Goal: Check status: Check status

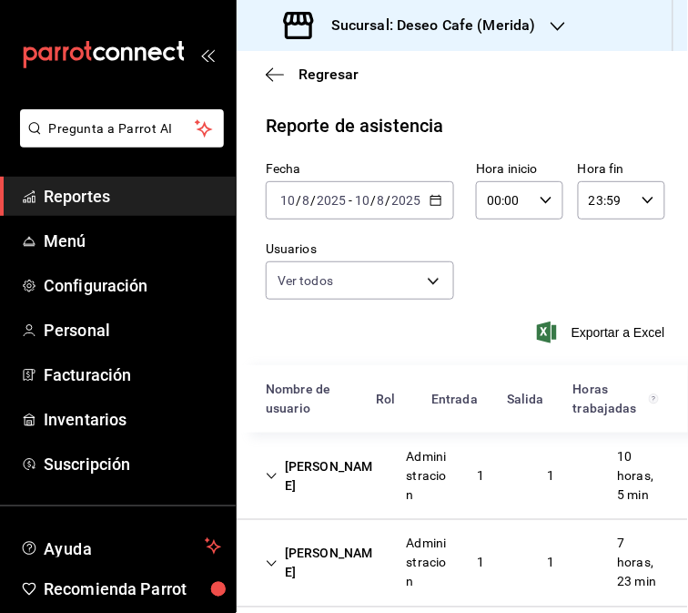
click at [433, 197] on \(Stroke\) "button" at bounding box center [436, 201] width 11 height 10
click at [472, 140] on div "Reporte de asistencia Fecha [DATE] [DATE] - [DATE] [DATE] Hora inicio 00:00 Hor…" at bounding box center [463, 596] width 452 height 969
click at [433, 199] on icon "button" at bounding box center [436, 200] width 13 height 13
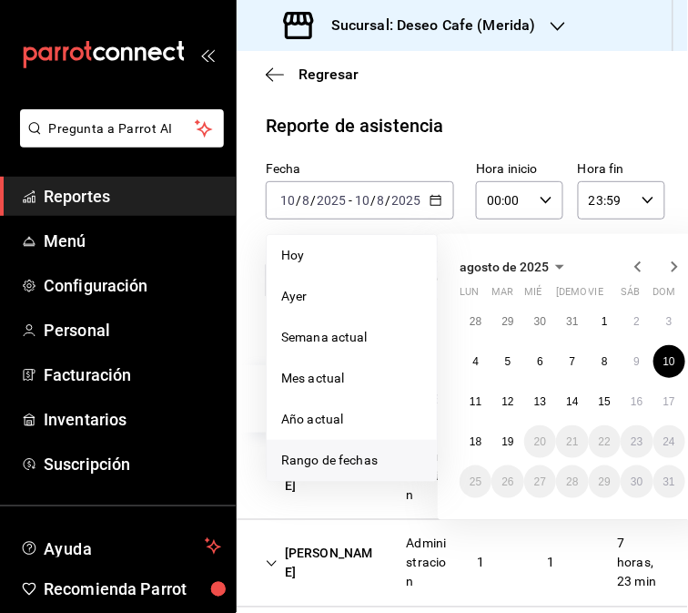
click at [362, 469] on span "Rango de fechas" at bounding box center [351, 460] width 141 height 19
click at [611, 395] on button "15" at bounding box center [605, 401] width 32 height 33
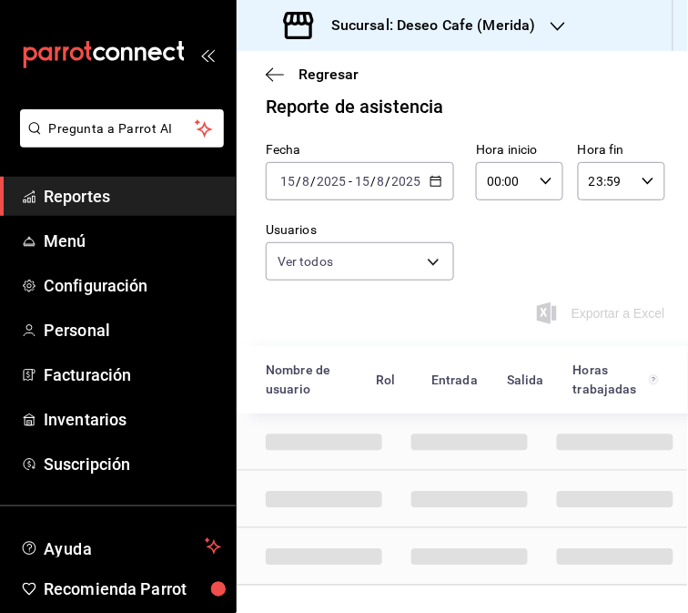
scroll to position [12, 0]
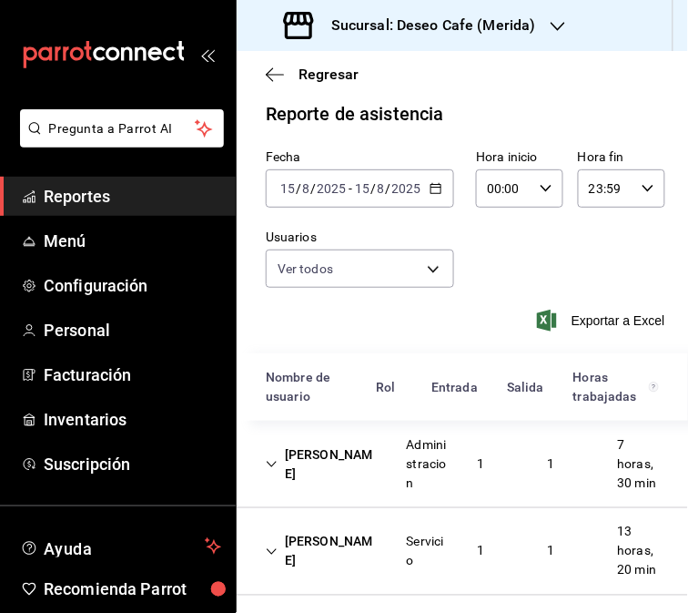
click at [453, 490] on div "Administracion" at bounding box center [427, 464] width 70 height 72
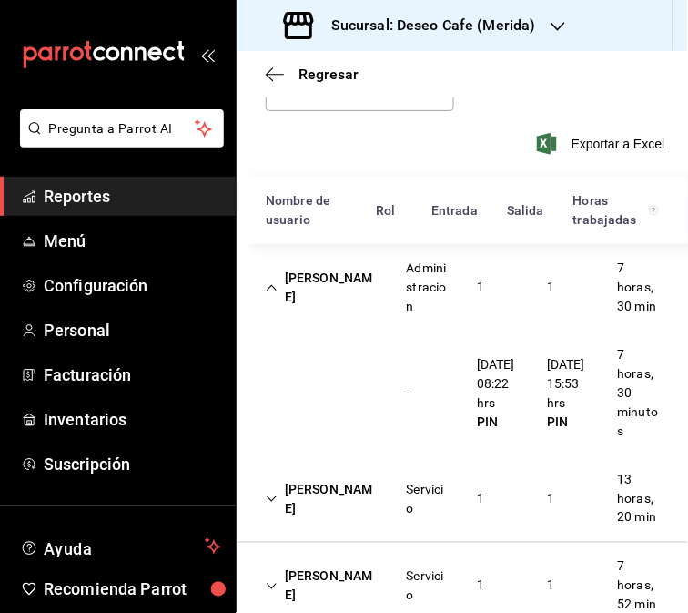
scroll to position [193, 0]
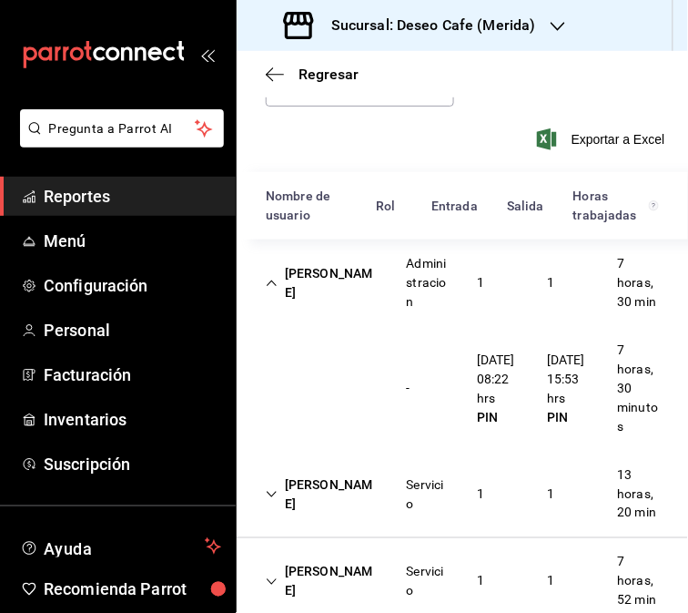
click at [371, 310] on div "[PERSON_NAME]" at bounding box center [321, 283] width 141 height 53
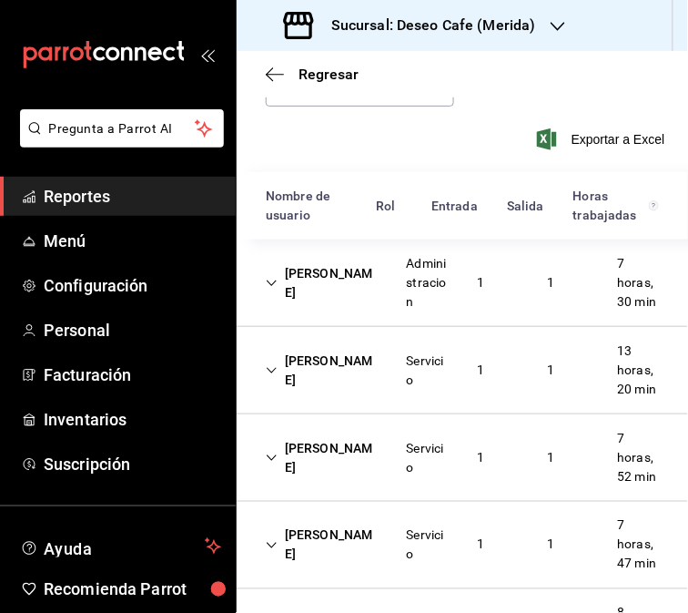
click at [326, 397] on div "[PERSON_NAME]" at bounding box center [321, 370] width 141 height 53
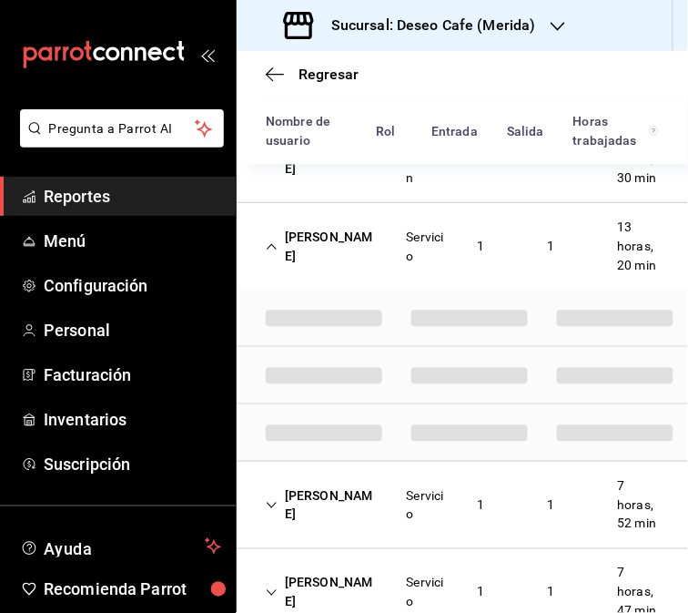
scroll to position [331, 0]
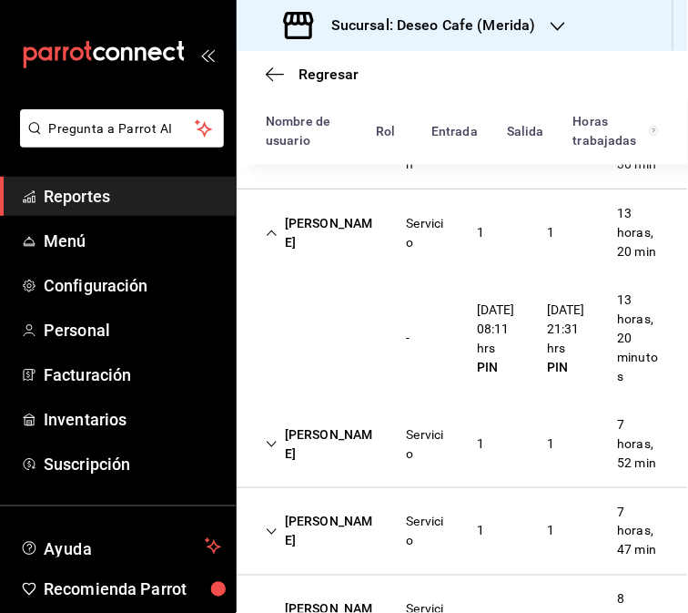
click at [407, 241] on div "Servicio" at bounding box center [427, 233] width 41 height 38
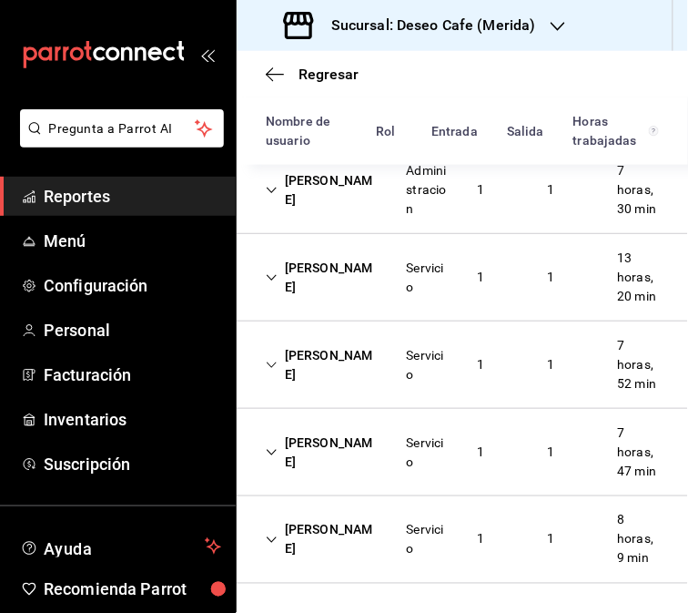
click at [373, 376] on div "[PERSON_NAME]" at bounding box center [321, 365] width 141 height 53
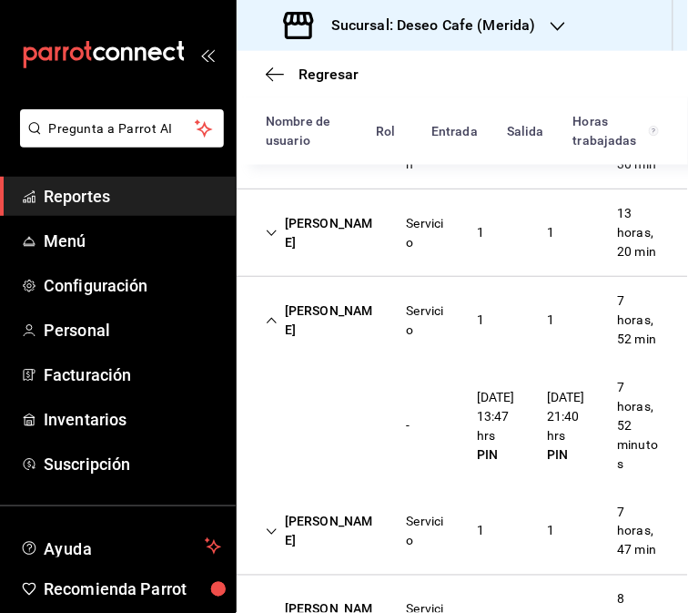
click at [378, 363] on div "[PERSON_NAME] Servicio 1 1 7 horas, 52 min" at bounding box center [463, 320] width 452 height 87
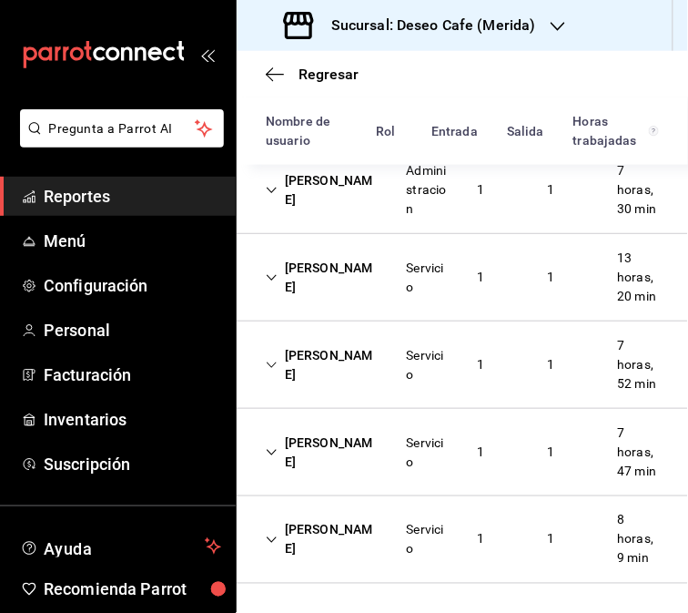
click at [450, 479] on div "Servicio" at bounding box center [427, 452] width 70 height 53
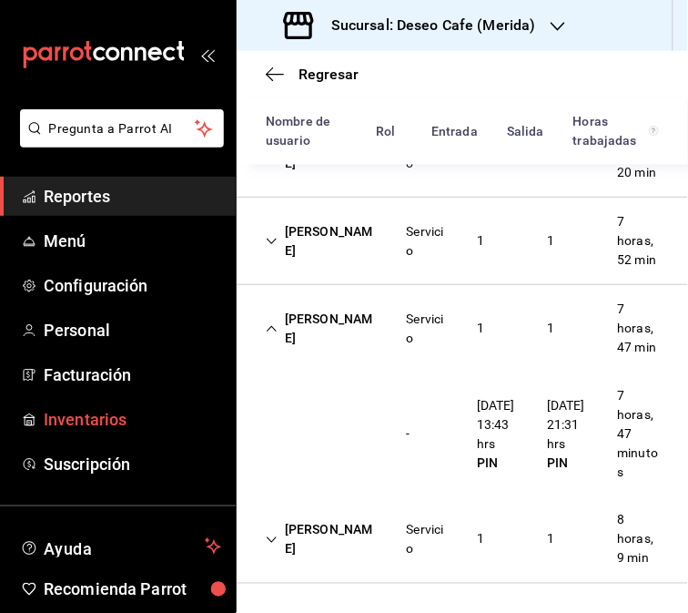
scroll to position [486, 0]
click at [346, 330] on div "[PERSON_NAME]" at bounding box center [321, 328] width 141 height 53
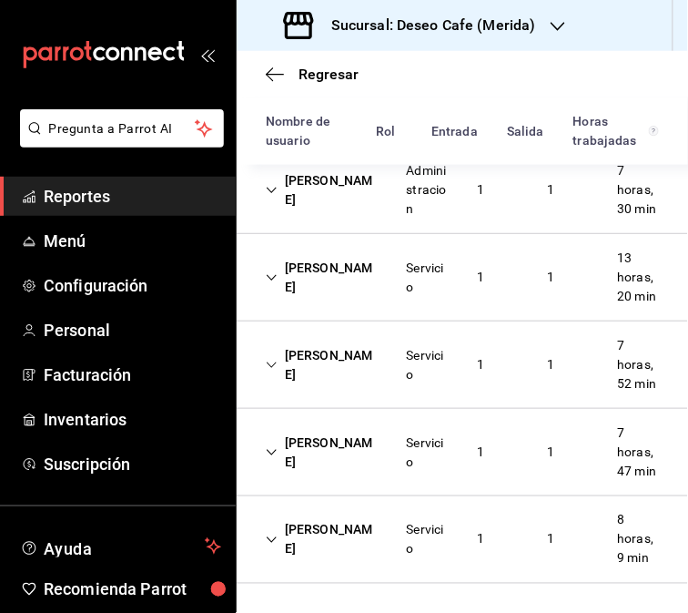
scroll to position [362, 0]
click at [353, 556] on div "[PERSON_NAME]" at bounding box center [321, 540] width 141 height 53
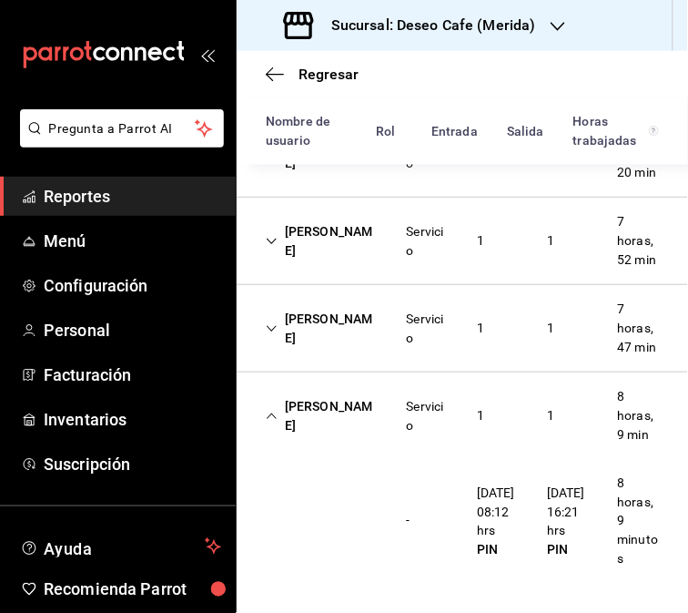
scroll to position [0, 0]
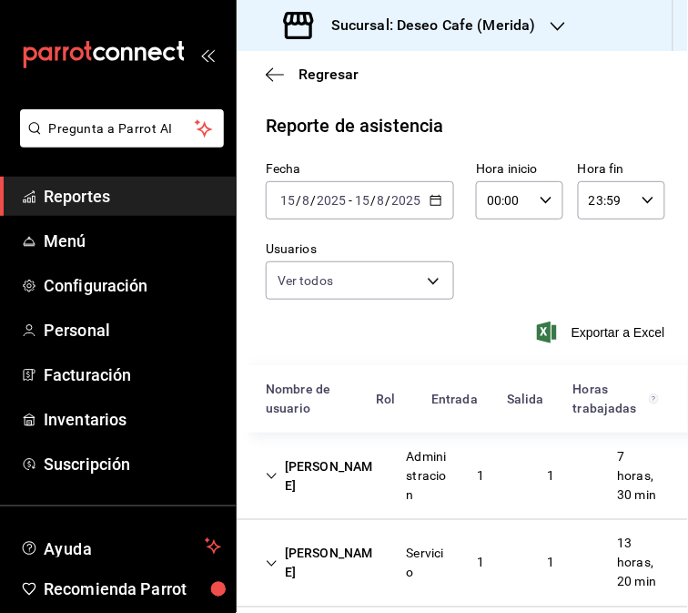
click at [553, 20] on icon "button" at bounding box center [558, 26] width 15 height 15
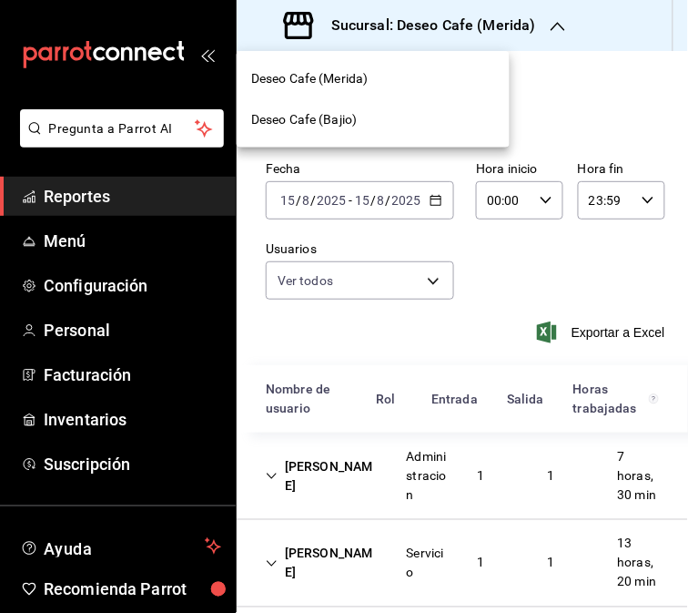
click at [399, 120] on div "Deseo Cafe (Bajio)" at bounding box center [373, 119] width 244 height 19
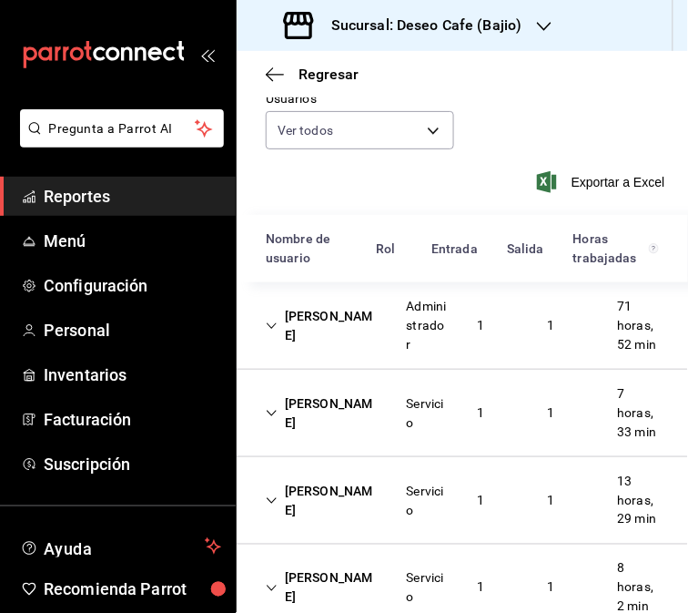
scroll to position [156, 0]
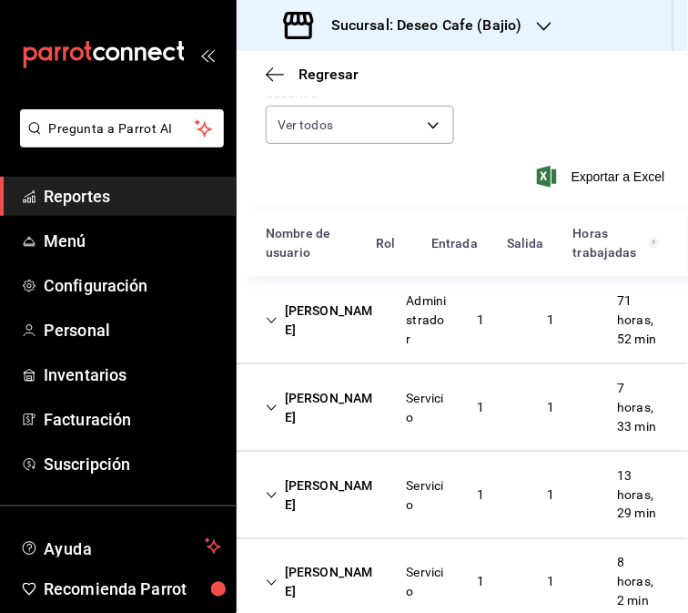
click at [359, 348] on div "[PERSON_NAME] Administrador 1 1 71 horas, 52 min" at bounding box center [463, 320] width 452 height 87
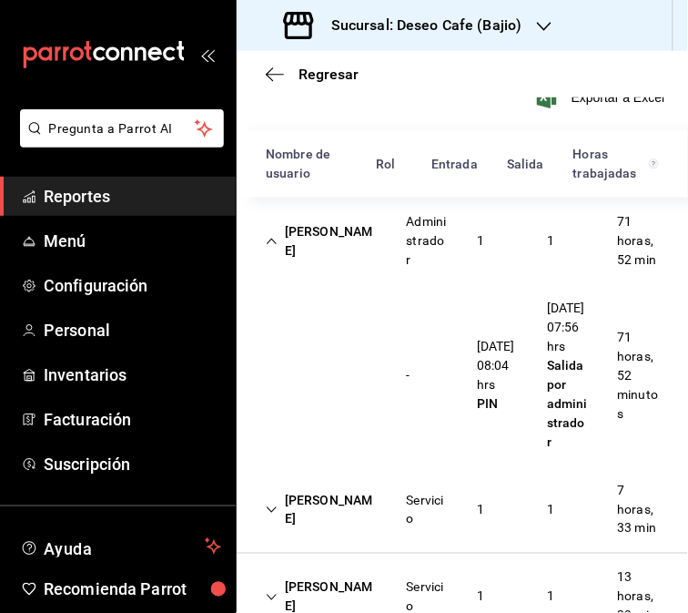
scroll to position [238, 0]
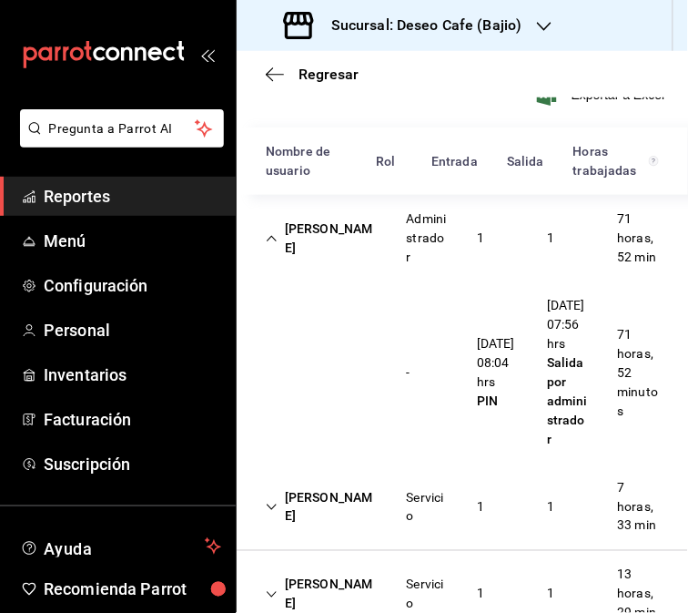
click at [370, 269] on div "[PERSON_NAME] Administrador 1 1 71 horas, 52 min" at bounding box center [463, 238] width 452 height 87
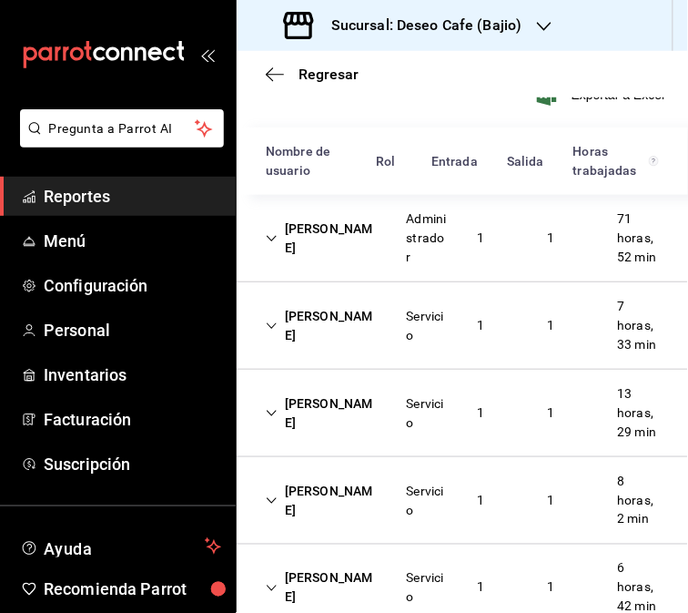
click at [351, 326] on div "[PERSON_NAME]" at bounding box center [321, 326] width 141 height 53
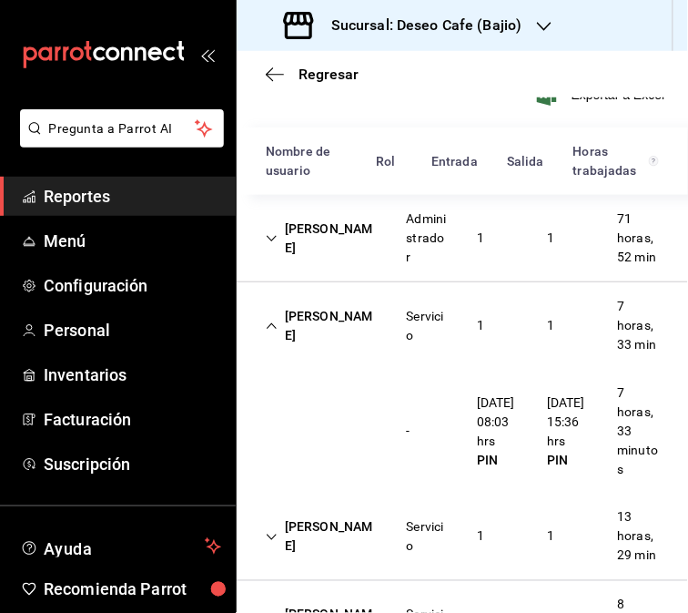
click at [321, 352] on div "[PERSON_NAME]" at bounding box center [321, 326] width 141 height 53
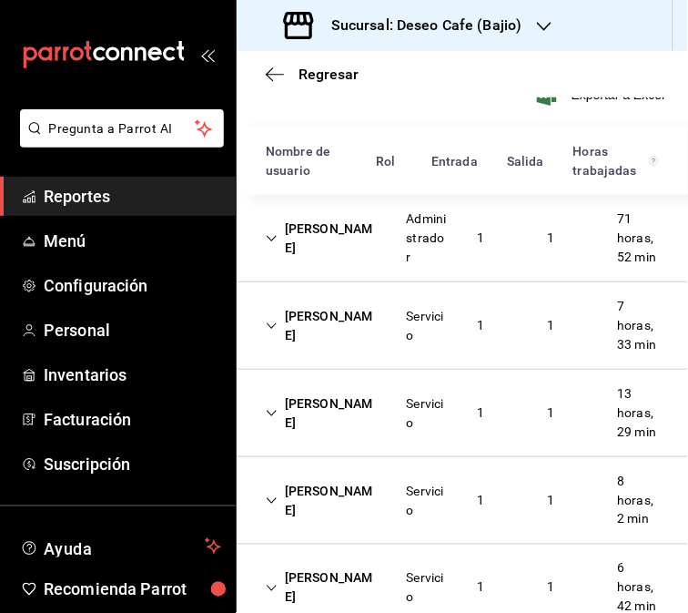
scroll to position [426, 0]
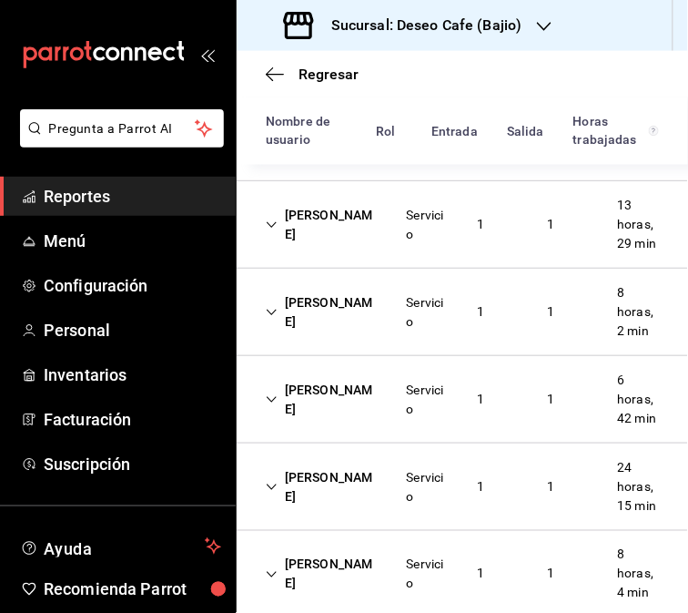
click at [395, 251] on div "Servicio" at bounding box center [427, 225] width 70 height 53
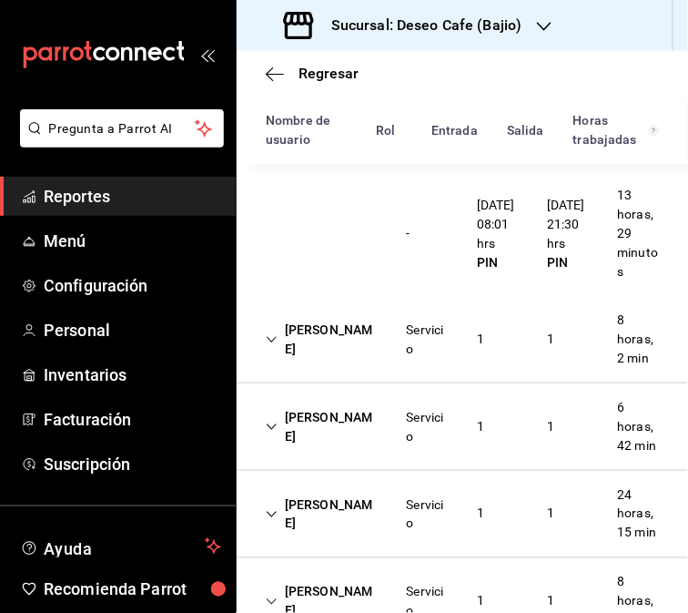
scroll to position [531, 0]
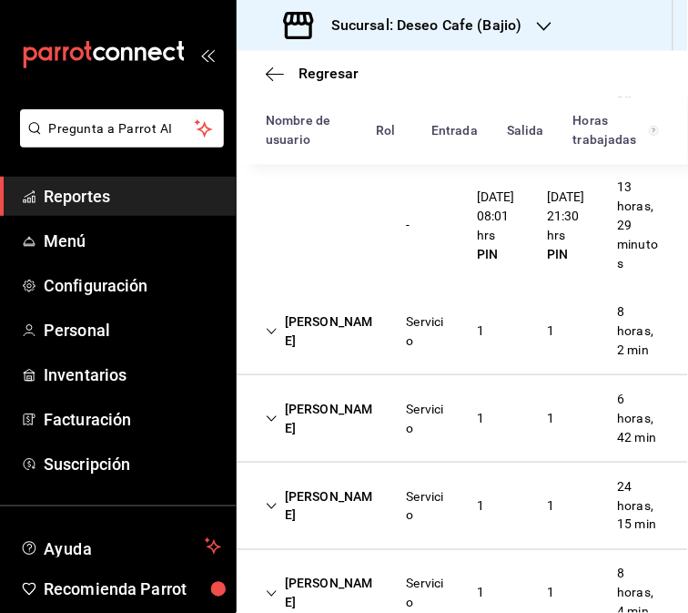
click at [343, 358] on div "[PERSON_NAME]" at bounding box center [321, 331] width 141 height 53
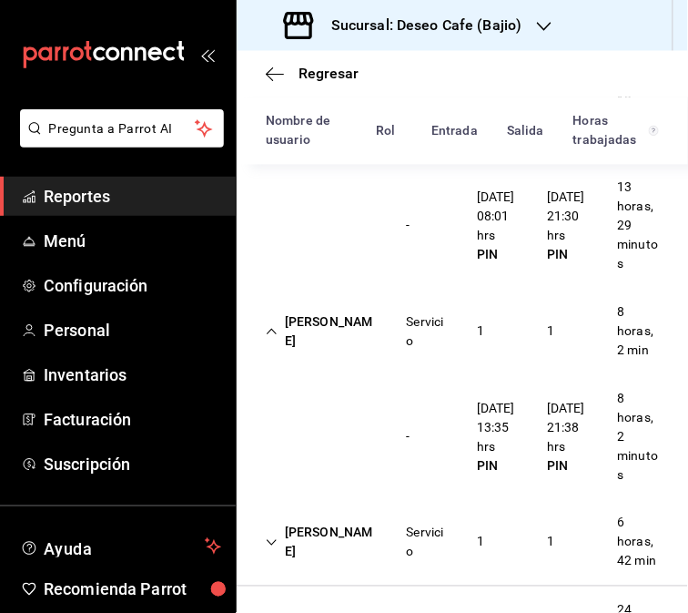
click at [511, 446] on div "[DATE] 13:35 hrs PIN" at bounding box center [498, 437] width 70 height 91
click at [506, 374] on div "[PERSON_NAME] Servicio 1 1 8 horas, 2 min" at bounding box center [463, 331] width 452 height 87
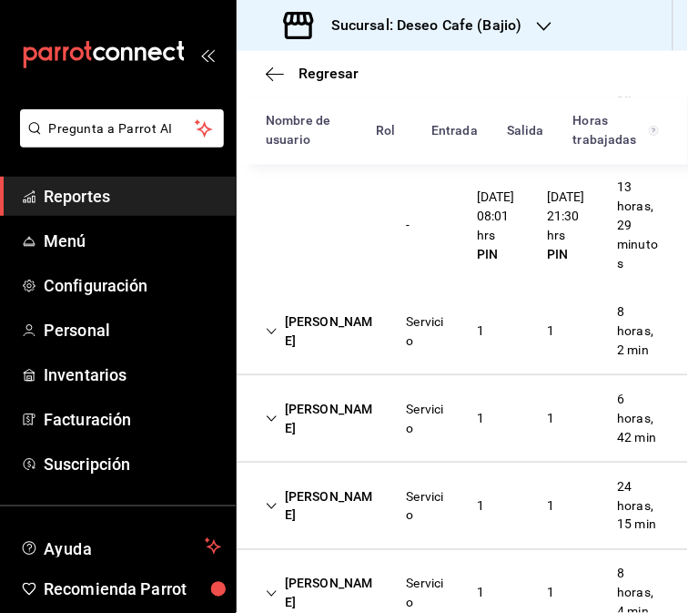
click at [401, 445] on div "Servicio" at bounding box center [427, 418] width 70 height 53
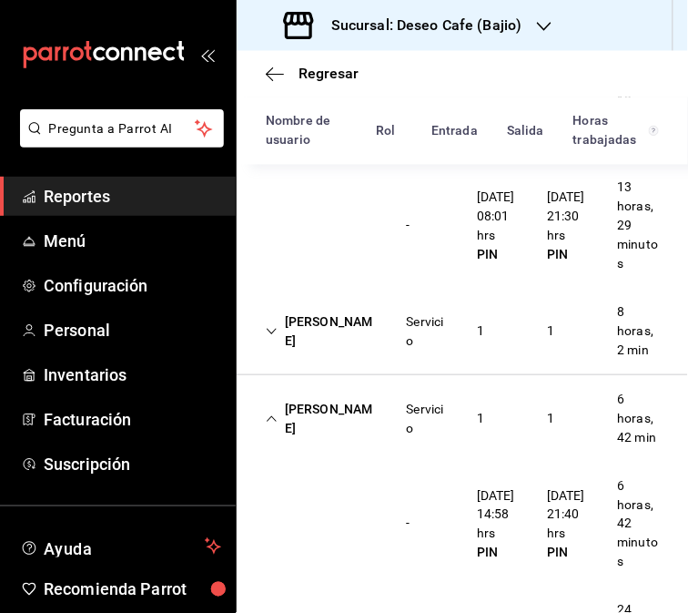
scroll to position [829, 0]
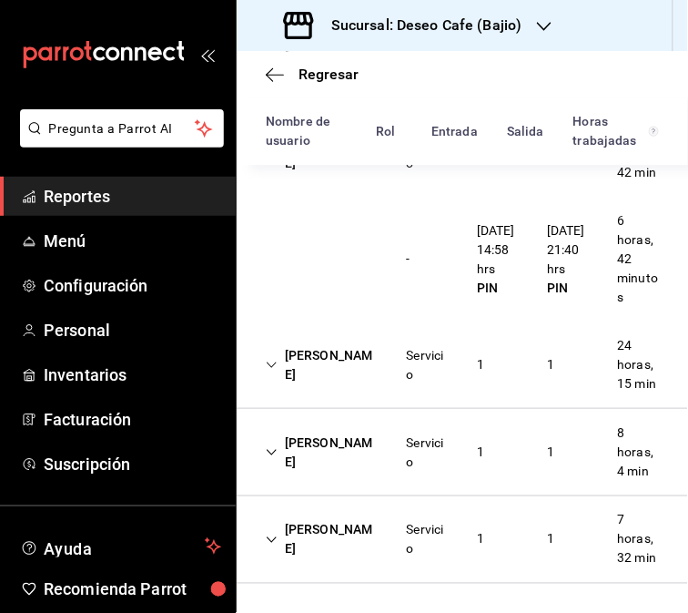
click at [287, 180] on div "[PERSON_NAME]" at bounding box center [321, 153] width 141 height 53
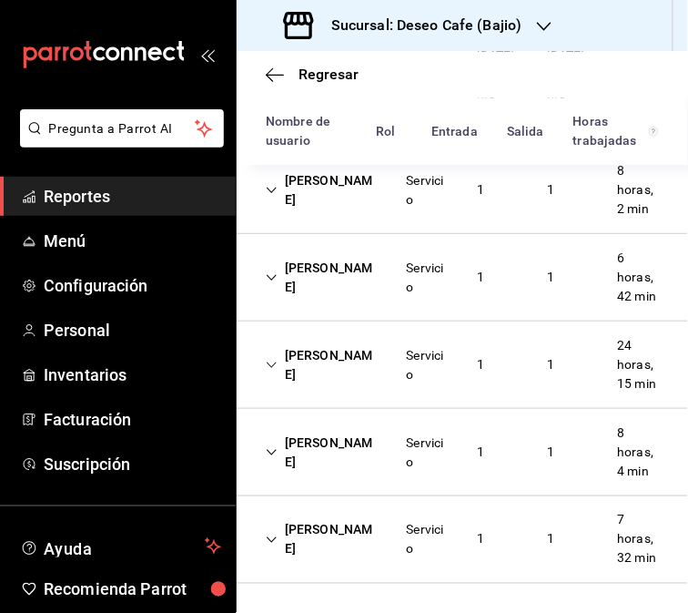
scroll to position [787, 0]
click at [322, 339] on div "[PERSON_NAME]" at bounding box center [321, 365] width 141 height 53
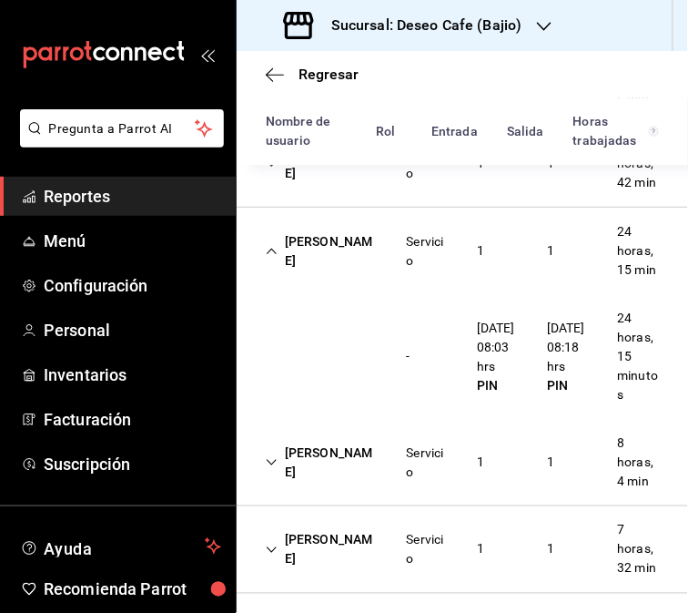
scroll to position [829, 0]
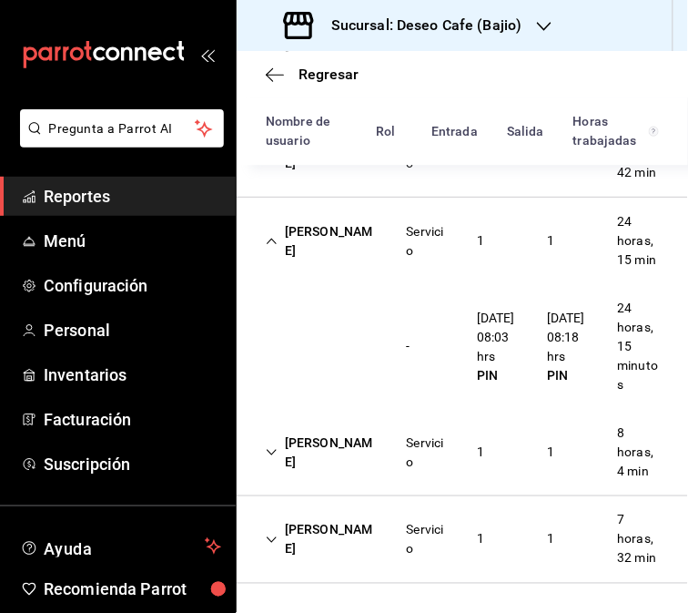
click at [407, 472] on div "Servicio" at bounding box center [427, 452] width 41 height 38
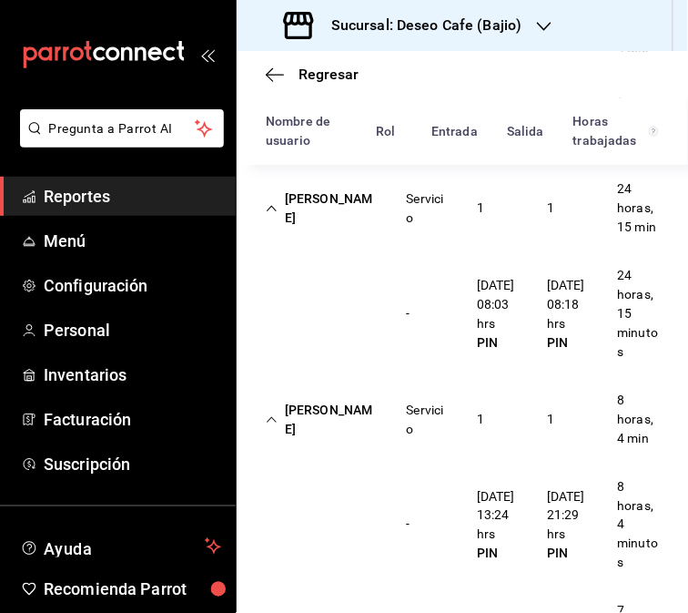
scroll to position [1034, 0]
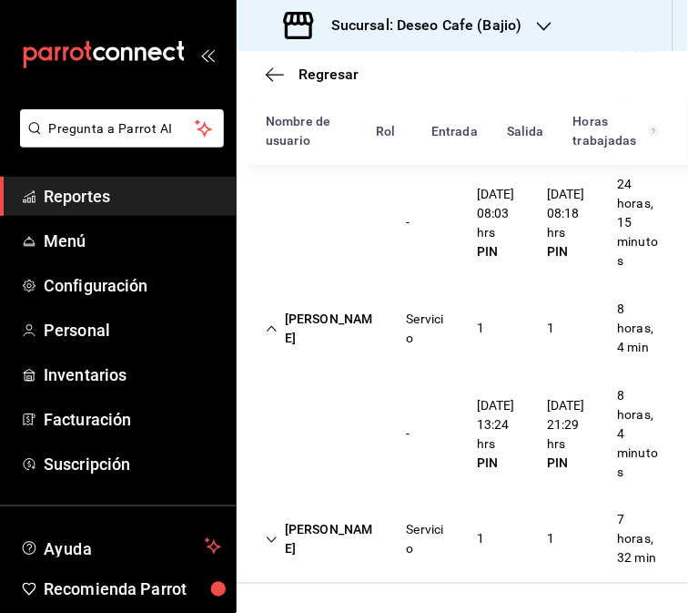
click at [426, 535] on div "Servicio" at bounding box center [427, 540] width 41 height 38
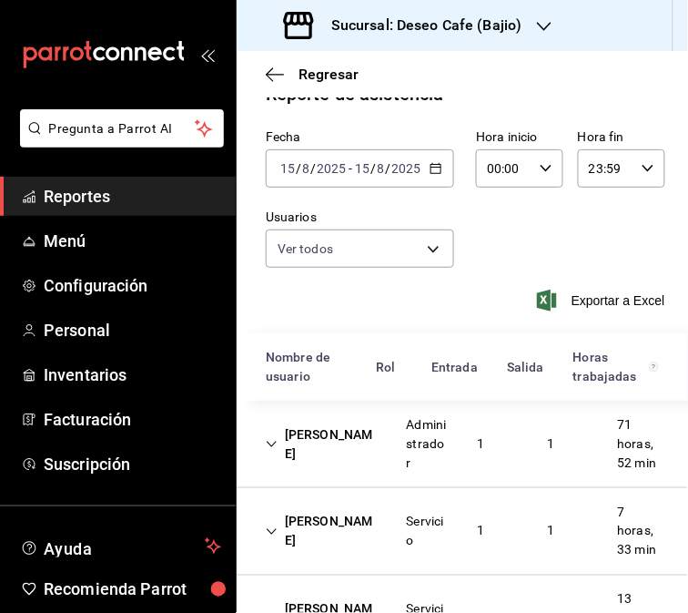
scroll to position [25, 0]
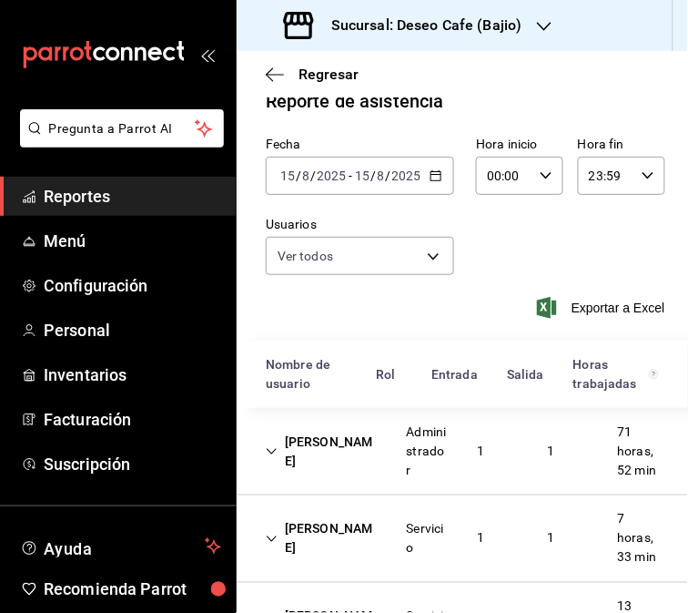
click at [428, 184] on div "[DATE] [DATE] - [DATE] [DATE]" at bounding box center [360, 176] width 188 height 38
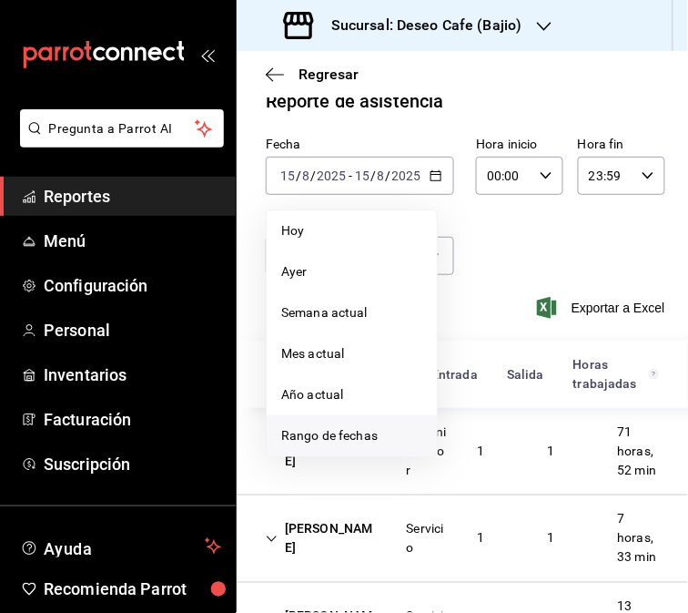
click at [356, 432] on span "Rango de fechas" at bounding box center [351, 435] width 141 height 19
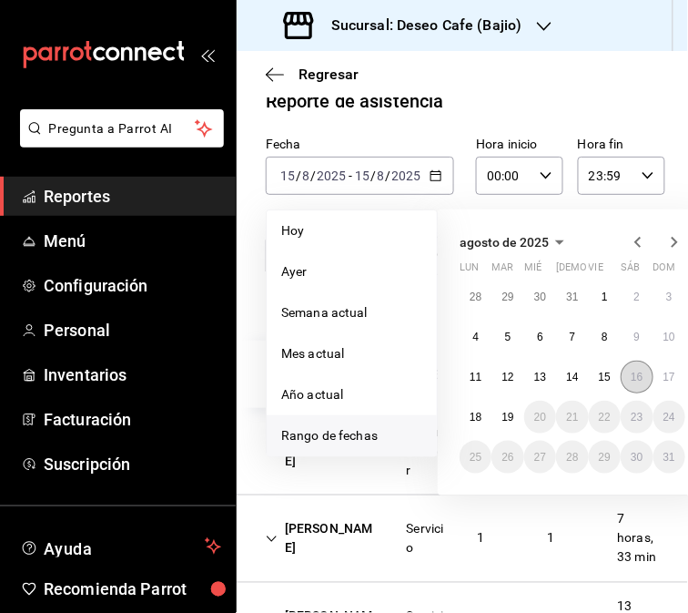
click at [639, 382] on button "16" at bounding box center [637, 377] width 32 height 33
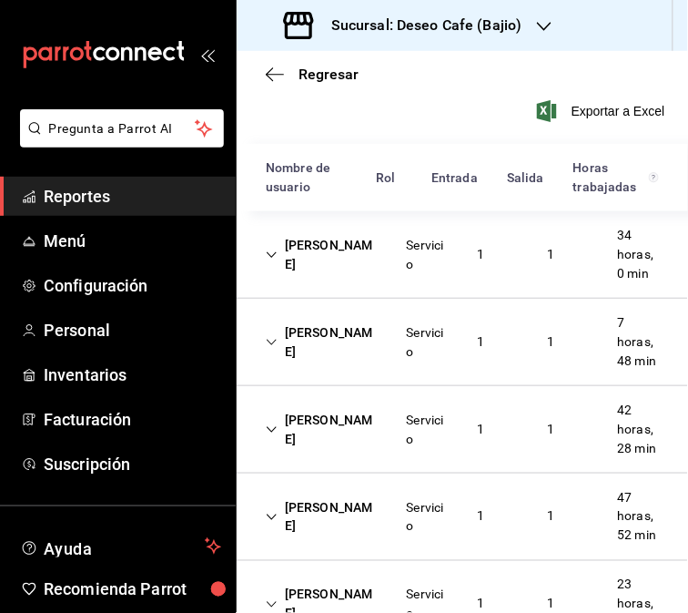
scroll to position [265, 0]
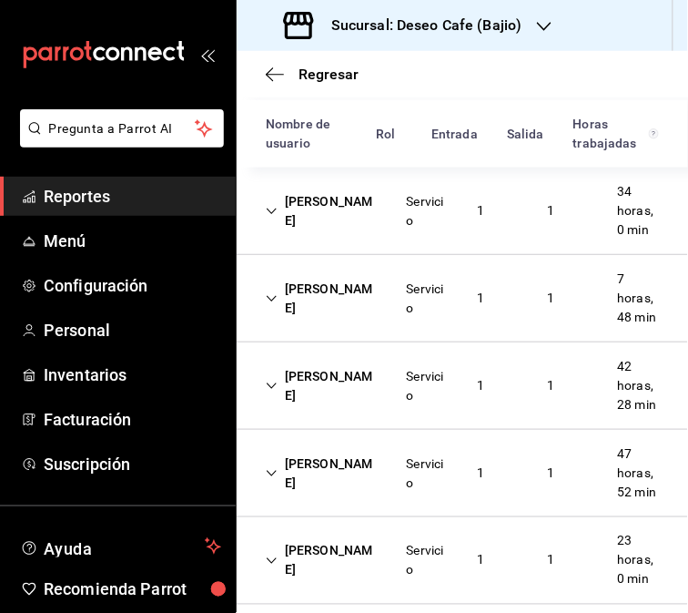
click at [382, 232] on div "[PERSON_NAME]" at bounding box center [321, 211] width 141 height 53
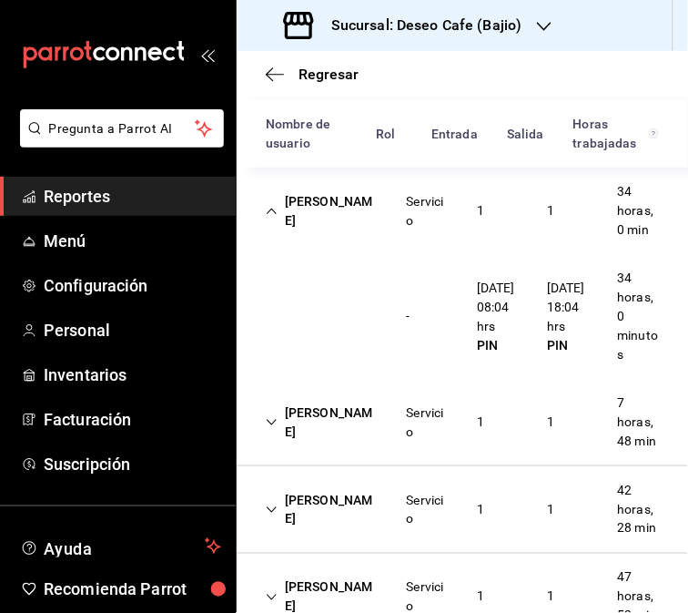
click at [315, 229] on div "[PERSON_NAME]" at bounding box center [321, 211] width 141 height 53
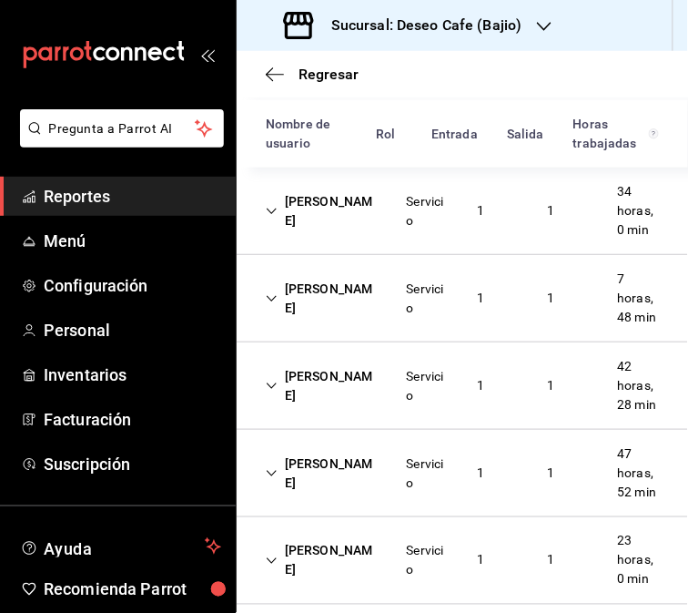
click at [395, 321] on div "Servicio" at bounding box center [427, 298] width 70 height 53
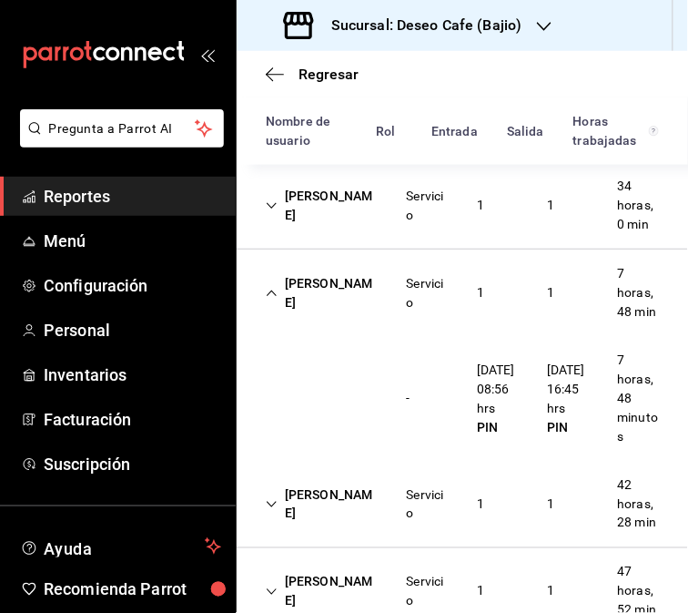
scroll to position [246, 0]
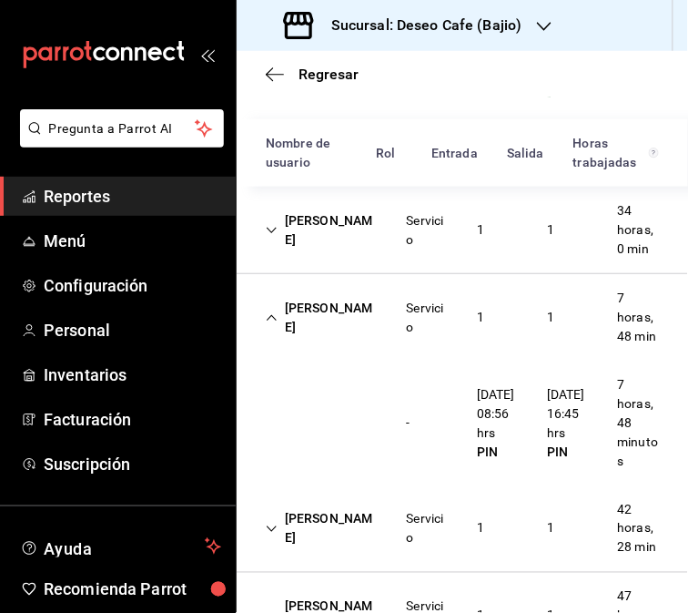
click at [357, 321] on div "[PERSON_NAME]" at bounding box center [321, 317] width 141 height 53
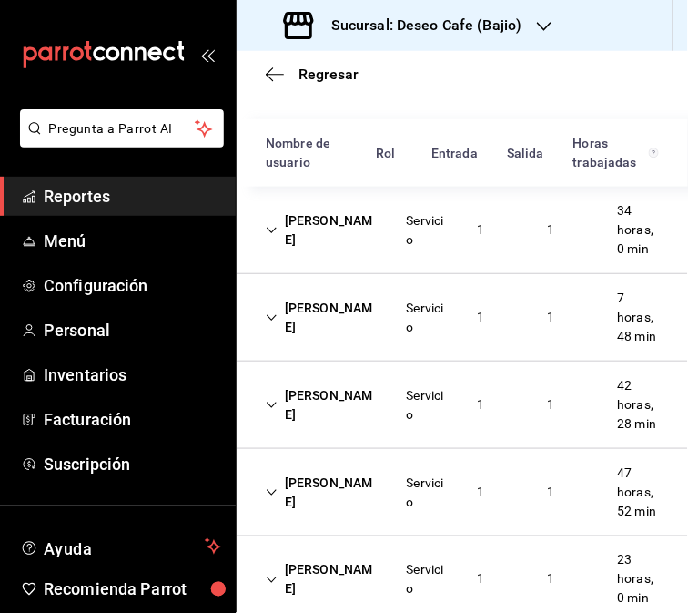
click at [421, 424] on div "Servicio" at bounding box center [427, 405] width 41 height 38
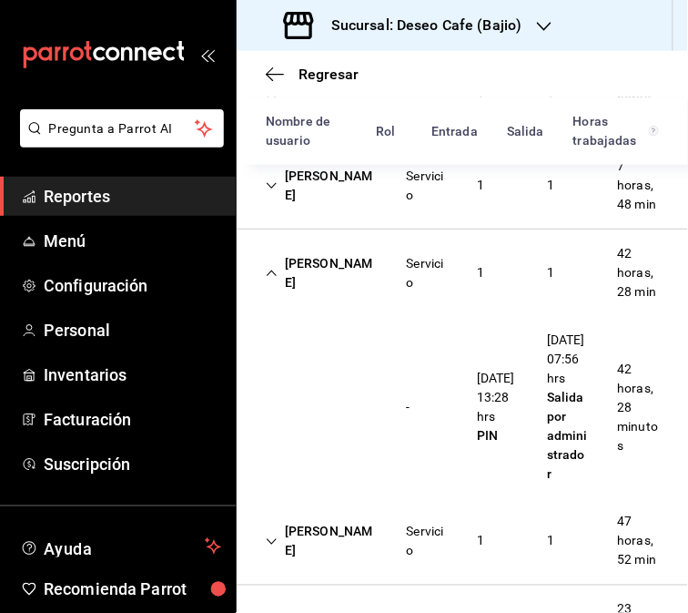
scroll to position [416, 0]
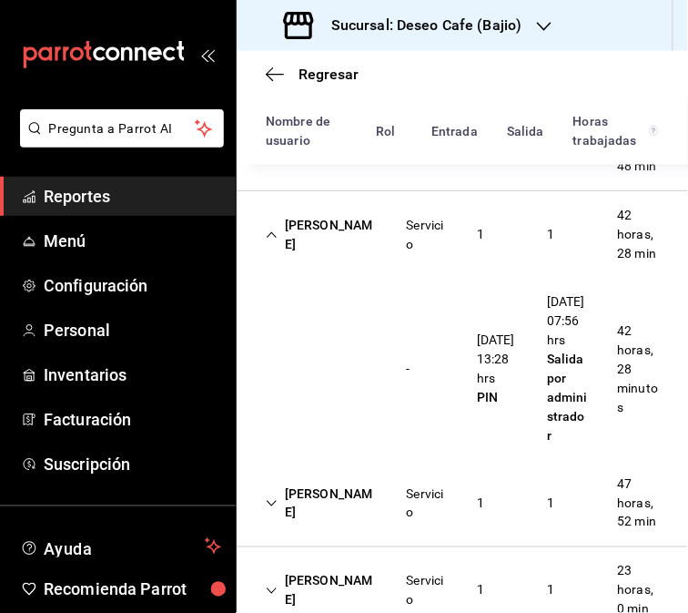
click at [339, 261] on div "[PERSON_NAME]" at bounding box center [321, 235] width 141 height 53
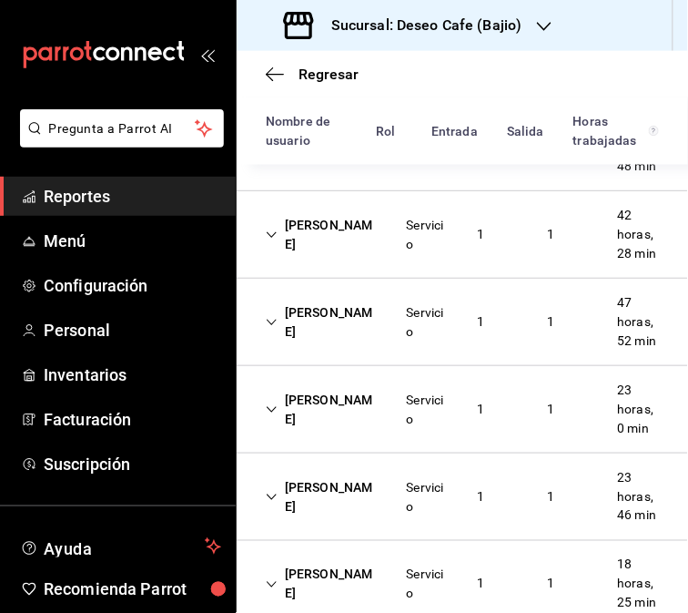
click at [376, 349] on div "[PERSON_NAME]" at bounding box center [321, 322] width 141 height 53
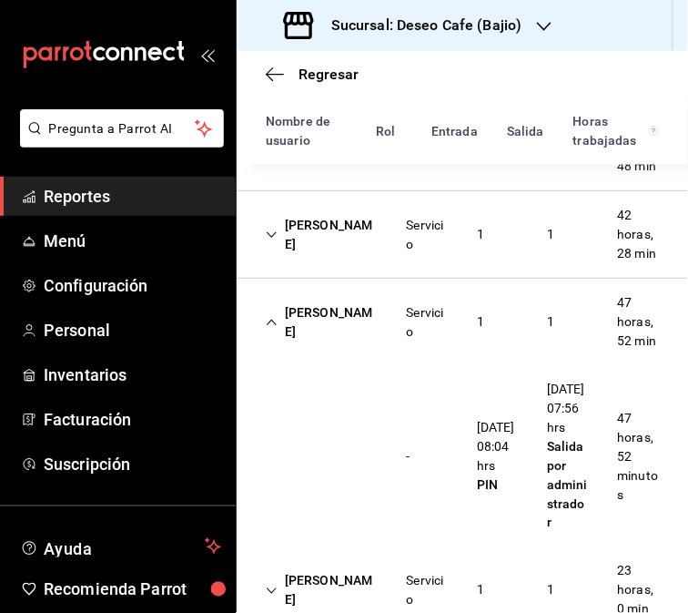
click at [548, 343] on div "[PERSON_NAME] Servicio 1 1 47 horas, 52 min" at bounding box center [463, 322] width 452 height 87
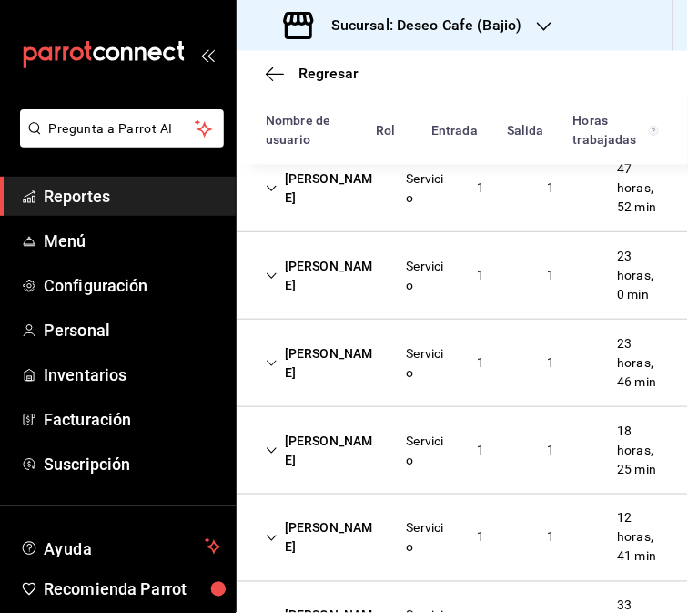
scroll to position [555, 0]
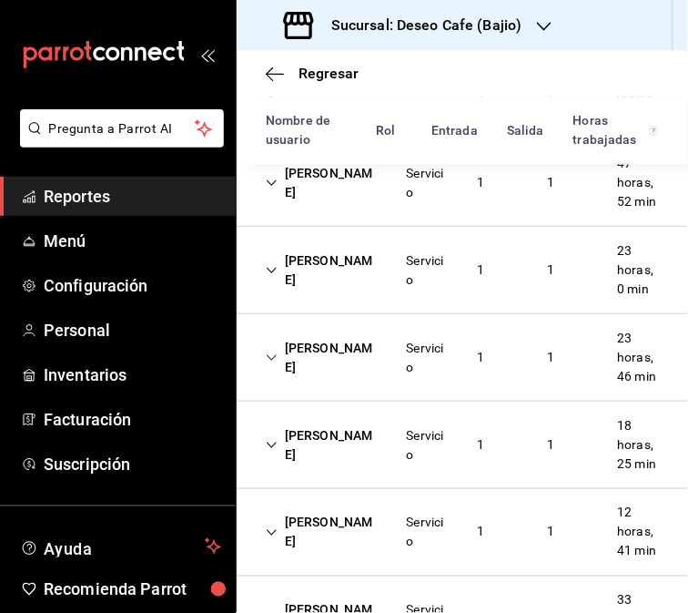
click at [311, 297] on div "[PERSON_NAME]" at bounding box center [321, 270] width 141 height 53
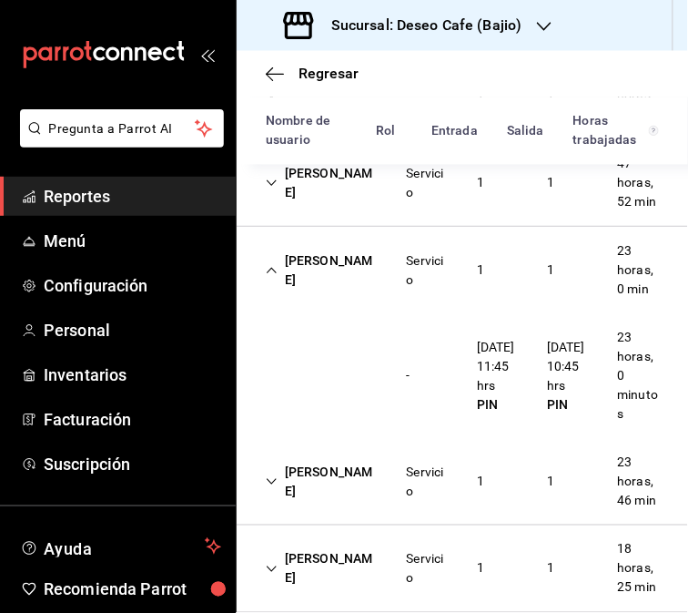
click at [310, 297] on div "[PERSON_NAME]" at bounding box center [321, 270] width 141 height 53
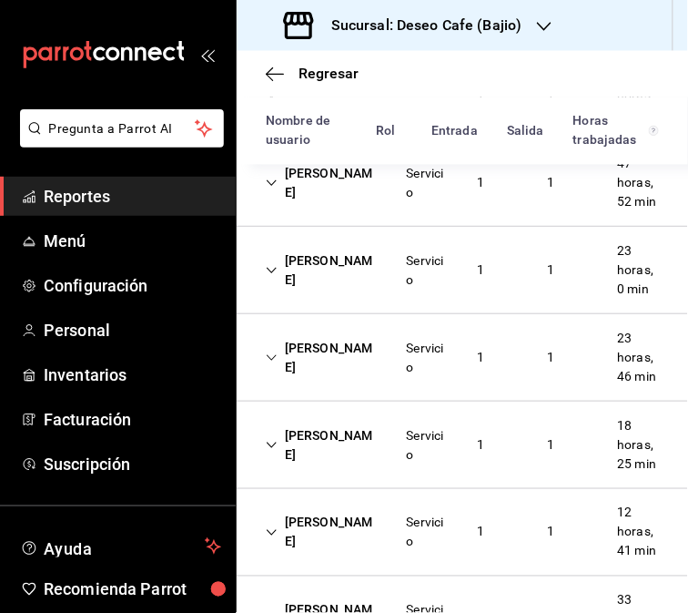
scroll to position [680, 0]
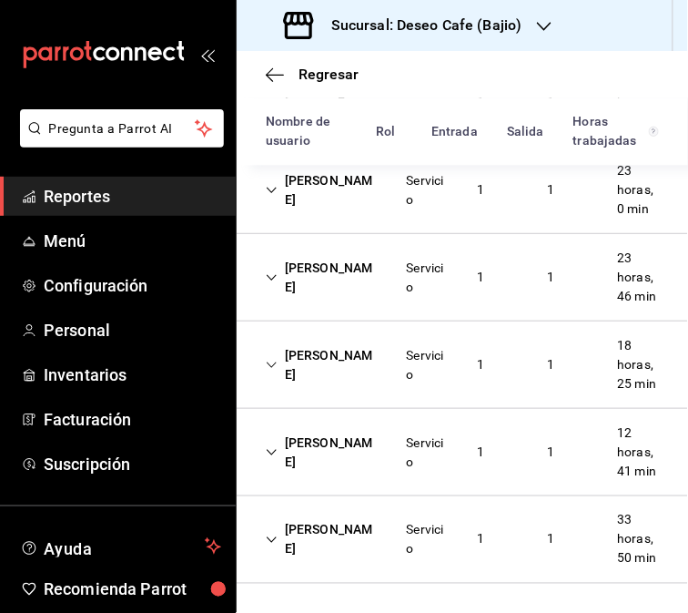
click at [371, 288] on div "[PERSON_NAME]" at bounding box center [321, 277] width 141 height 53
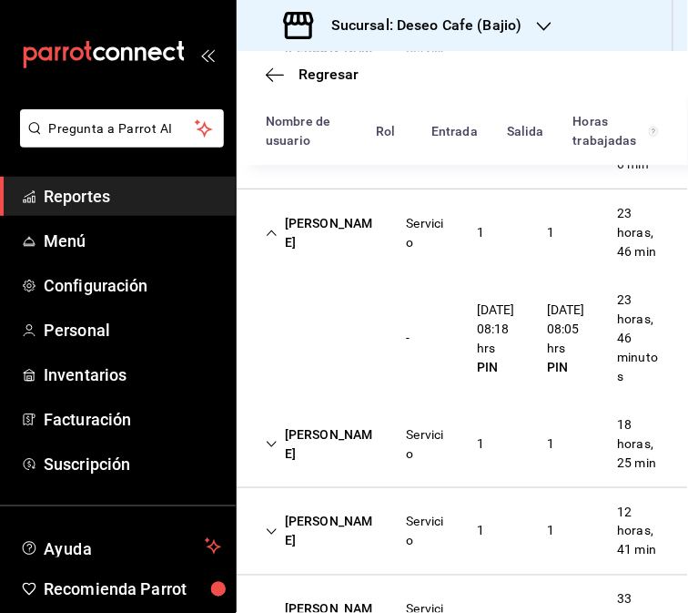
click at [323, 260] on div "[PERSON_NAME]" at bounding box center [321, 233] width 141 height 53
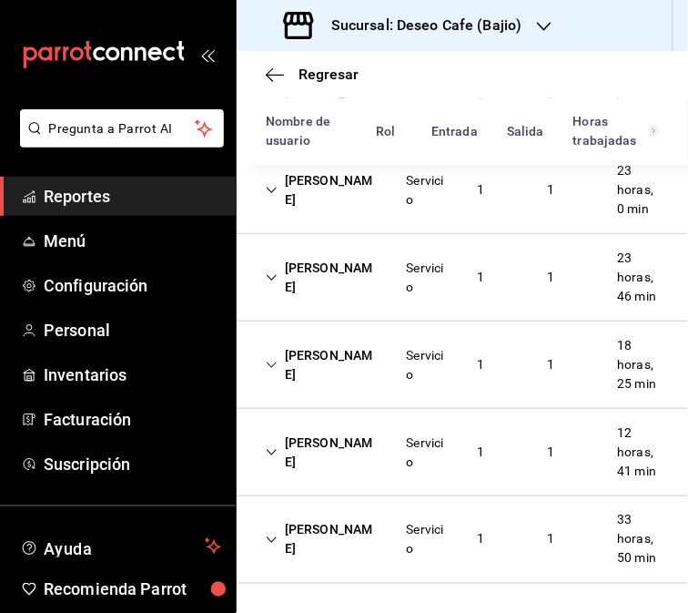
scroll to position [690, 0]
click at [305, 392] on div "[PERSON_NAME]" at bounding box center [321, 365] width 141 height 53
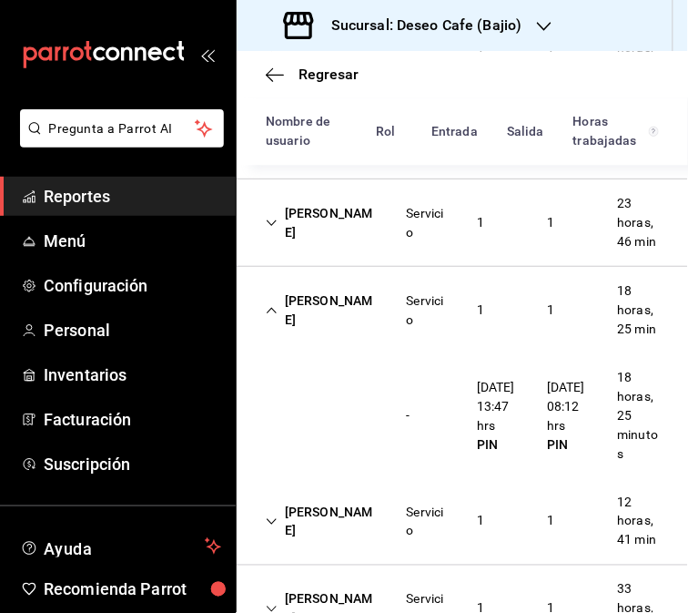
scroll to position [893, 0]
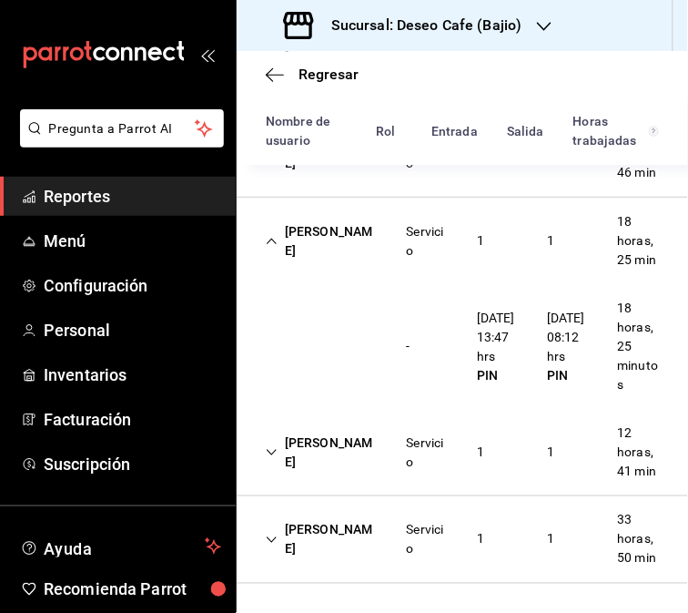
click at [360, 437] on div "[PERSON_NAME]" at bounding box center [321, 452] width 141 height 53
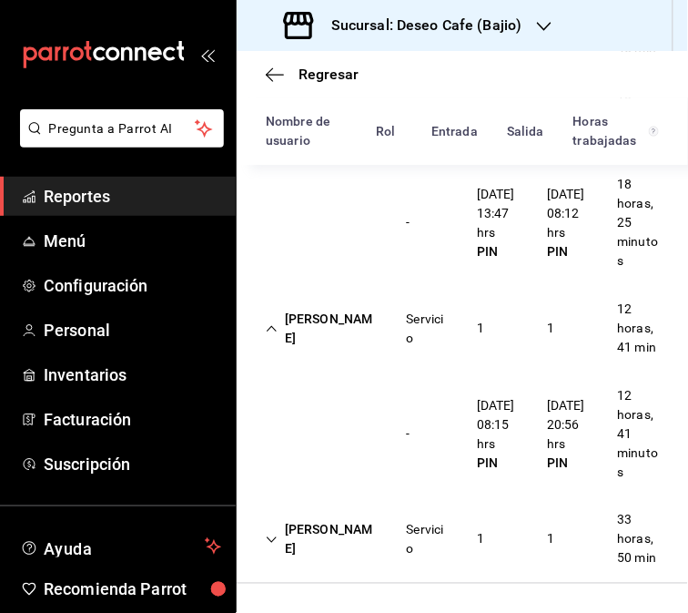
click at [442, 355] on div "Servicio" at bounding box center [427, 328] width 70 height 53
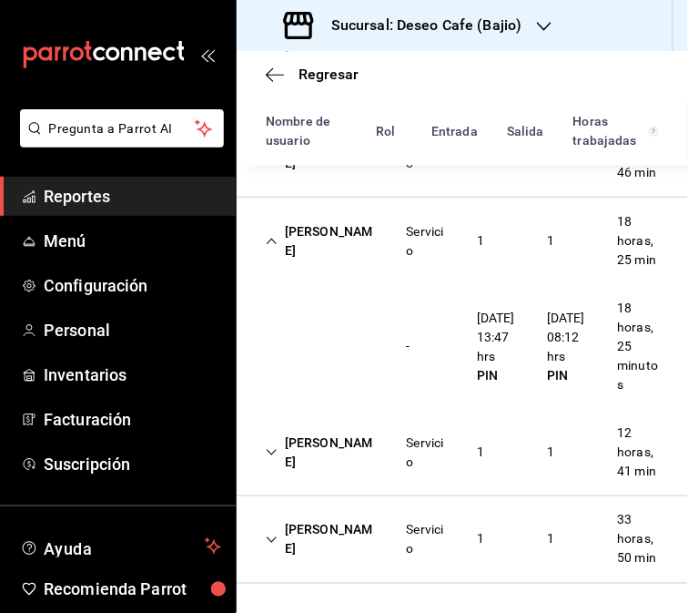
click at [280, 542] on div "[PERSON_NAME]" at bounding box center [321, 540] width 141 height 53
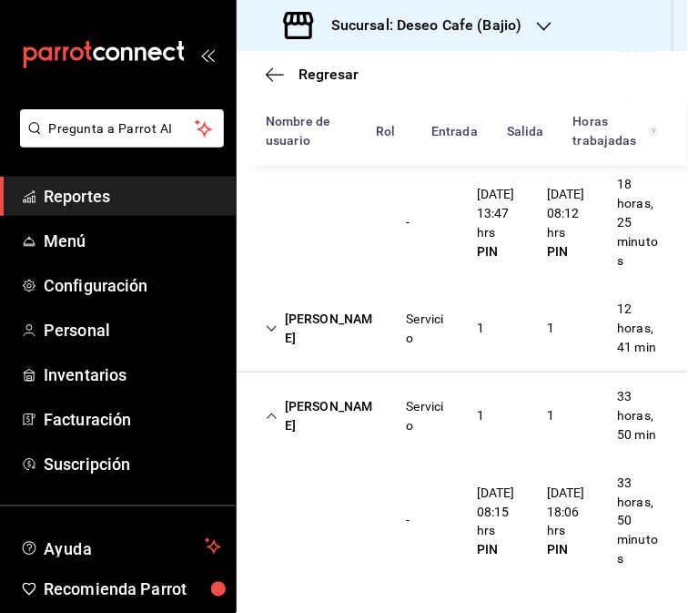
scroll to position [1016, 0]
click at [392, 398] on div "Servicio" at bounding box center [427, 416] width 70 height 53
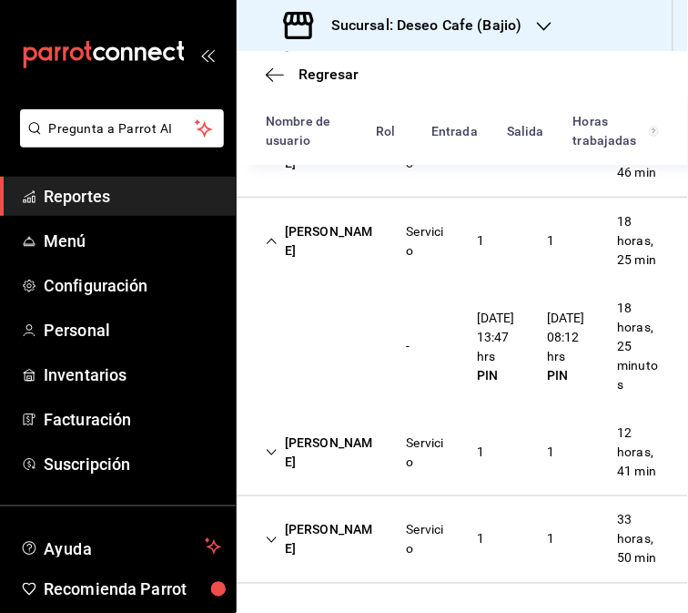
scroll to position [87, 0]
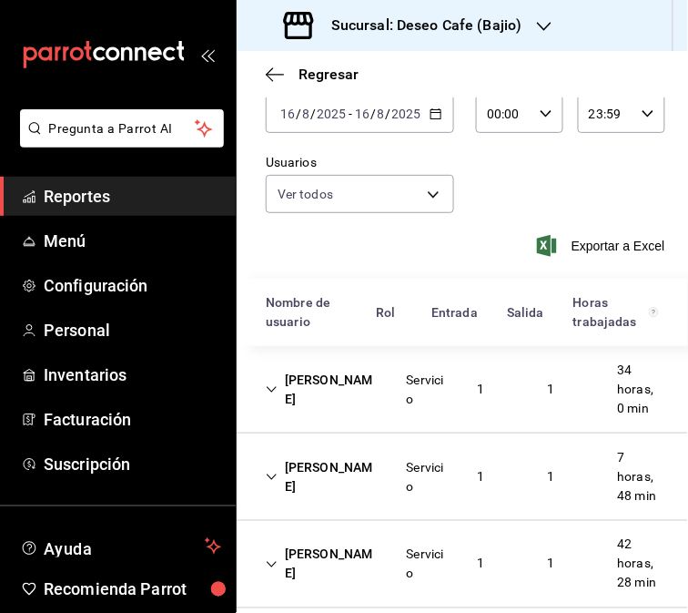
click at [486, 23] on h3 "Sucursal: Deseo Cafe (Bajio)" at bounding box center [420, 26] width 206 height 22
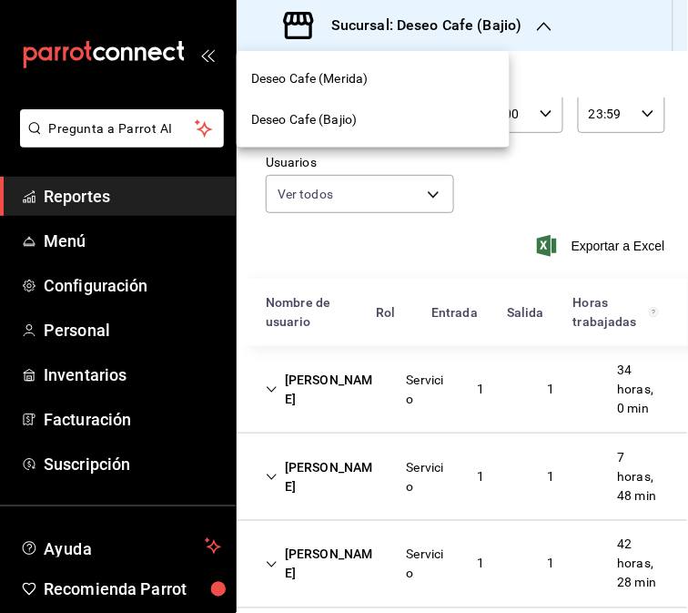
click at [396, 84] on div "Deseo Cafe (Merida)" at bounding box center [373, 78] width 244 height 19
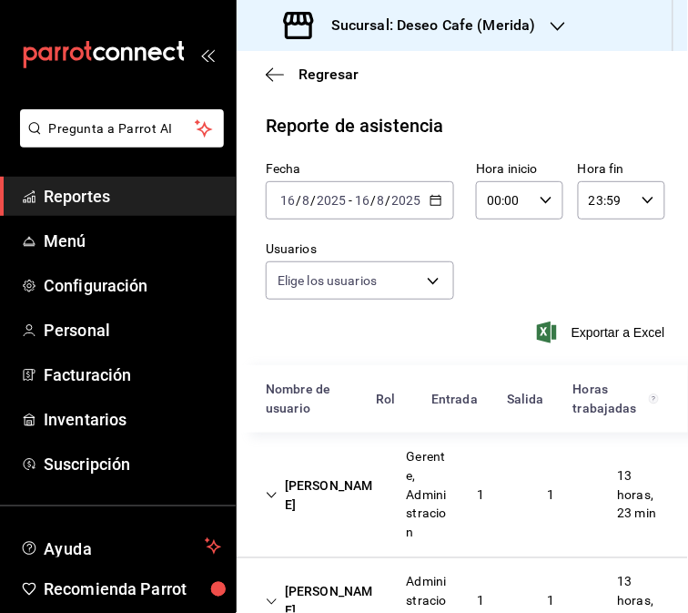
type input "30238808-43bf-4e5f-ba0c-df3803d2f2bc,7199f500-5178-4aab-9146-fd76627e73a5,785b5…"
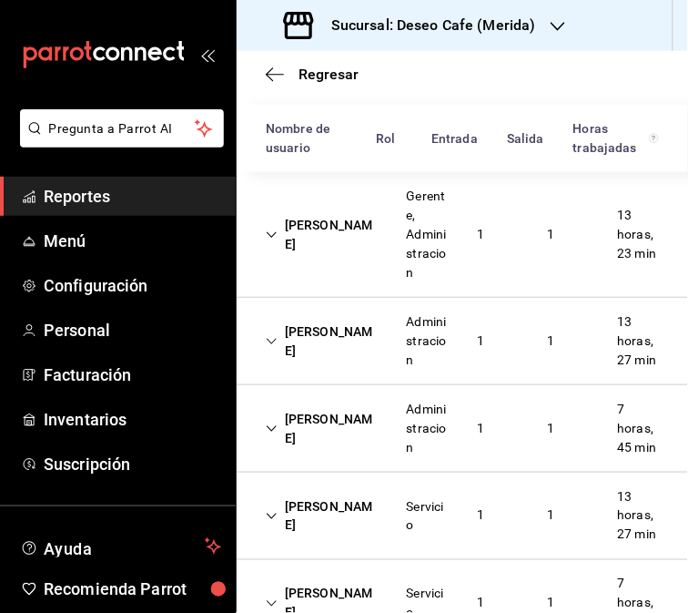
scroll to position [259, 0]
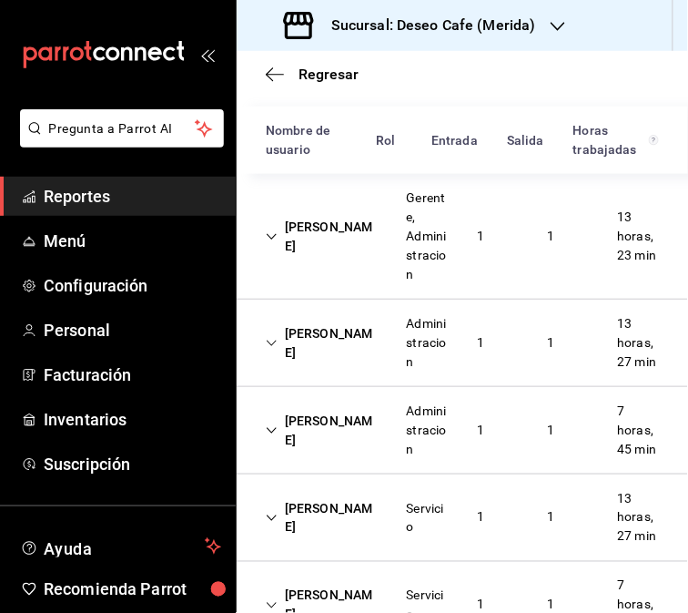
click at [337, 235] on div "[PERSON_NAME]" at bounding box center [321, 236] width 141 height 53
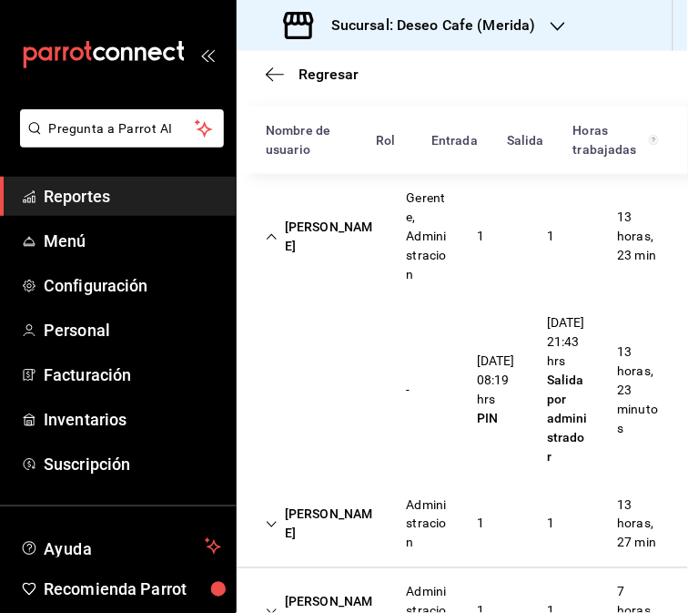
scroll to position [267, 0]
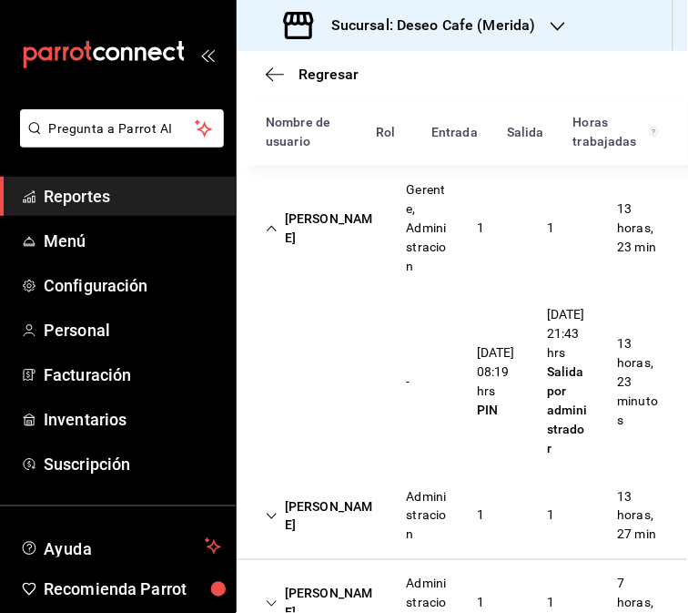
click at [286, 237] on div "[PERSON_NAME]" at bounding box center [321, 228] width 141 height 53
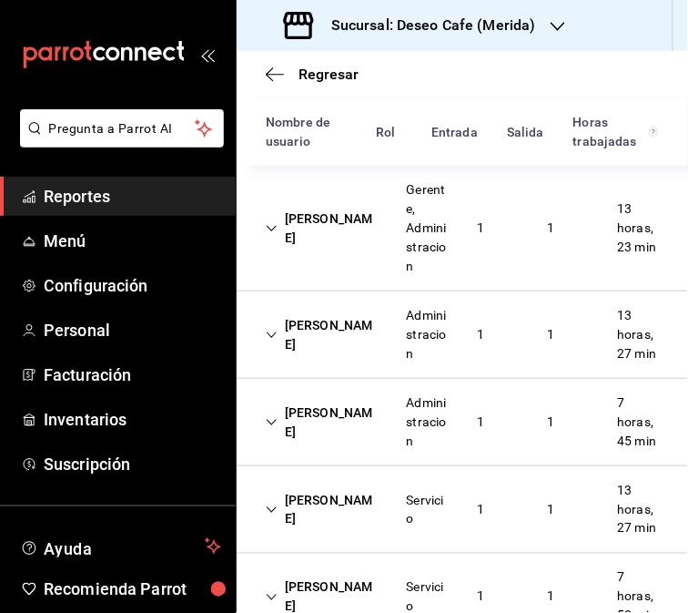
click at [362, 371] on div "[PERSON_NAME] Administracion 1 1 13 horas, 27 min" at bounding box center [463, 334] width 452 height 87
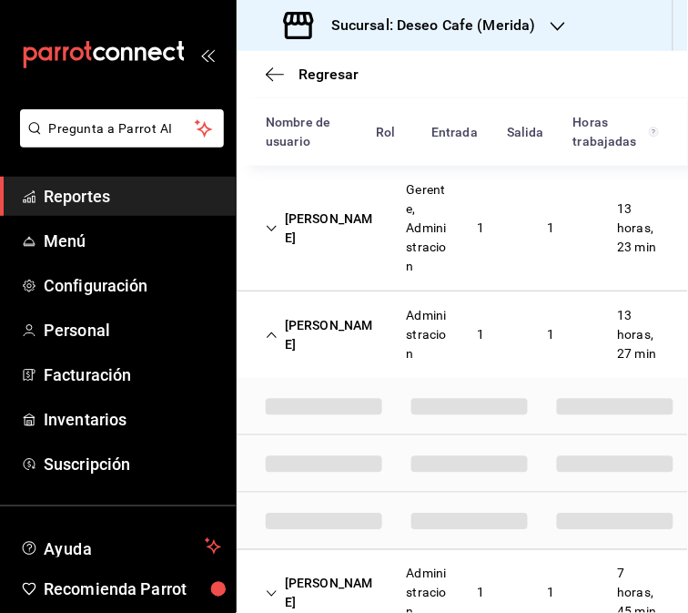
scroll to position [337, 0]
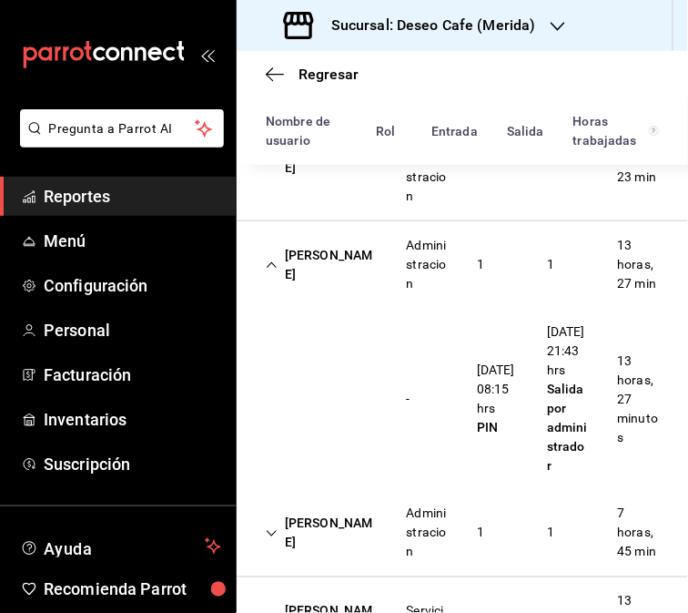
click at [373, 257] on div "[PERSON_NAME]" at bounding box center [321, 265] width 141 height 53
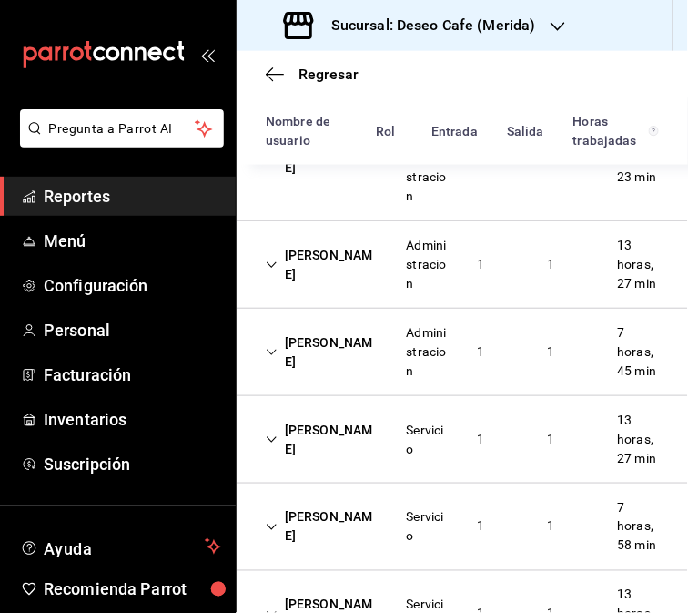
scroll to position [413, 0]
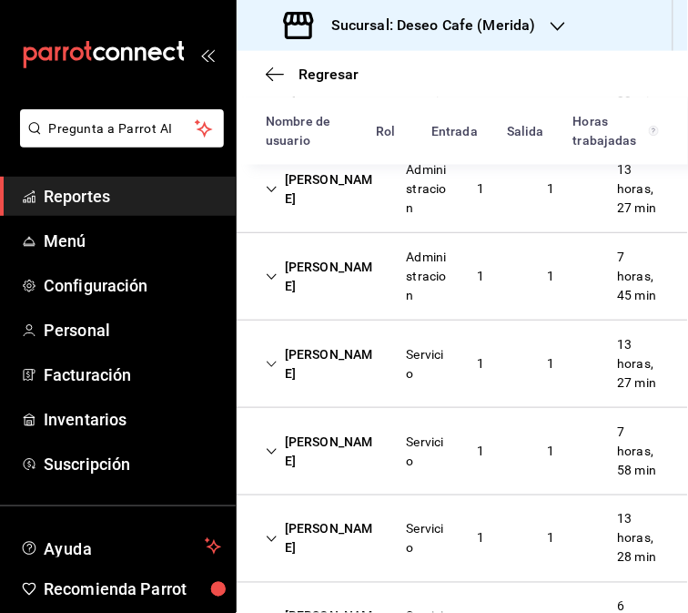
click at [290, 303] on div "[PERSON_NAME]" at bounding box center [321, 276] width 141 height 53
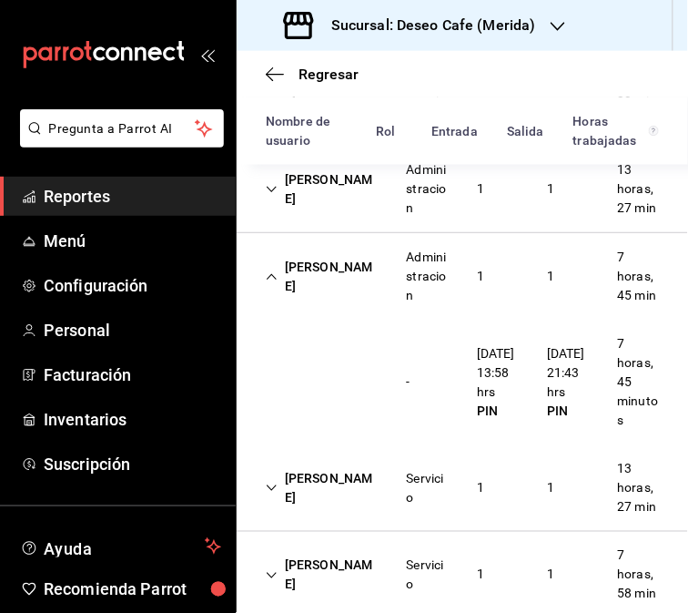
click at [325, 287] on div "[PERSON_NAME]" at bounding box center [321, 276] width 141 height 53
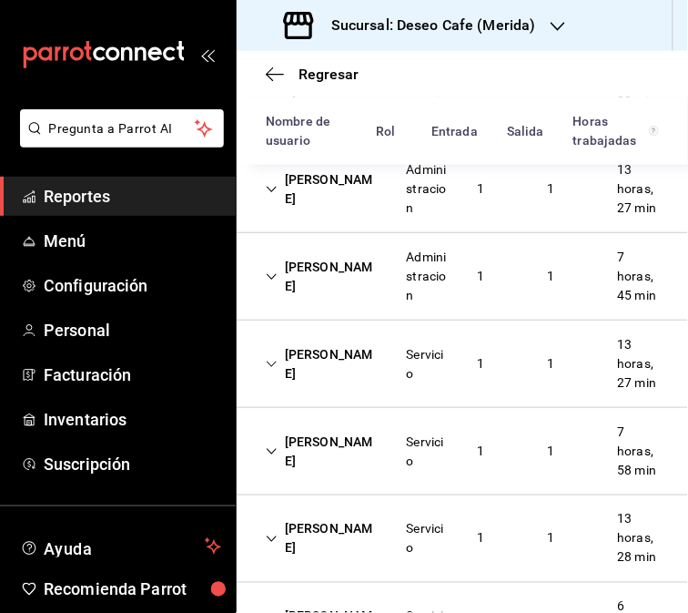
scroll to position [519, 0]
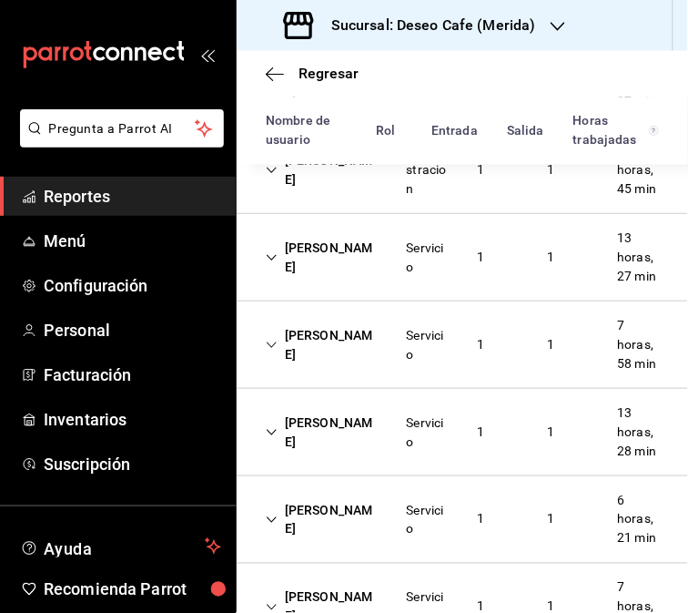
click at [416, 277] on div "Servicio" at bounding box center [427, 258] width 41 height 38
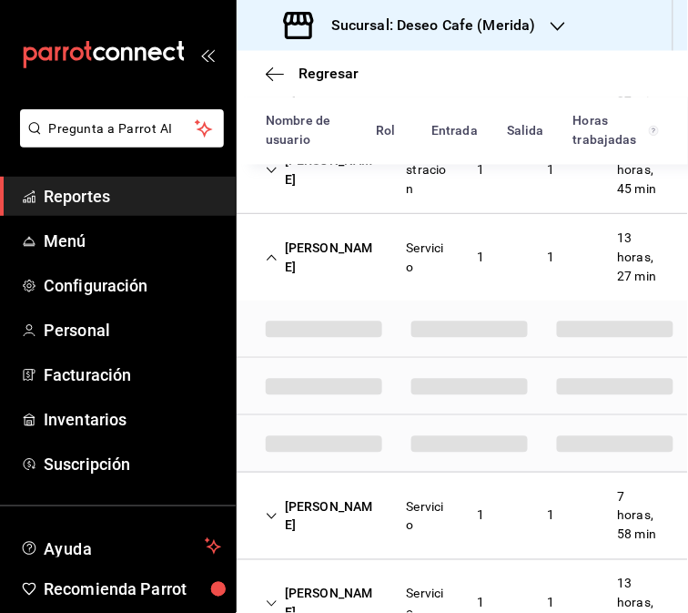
scroll to position [587, 0]
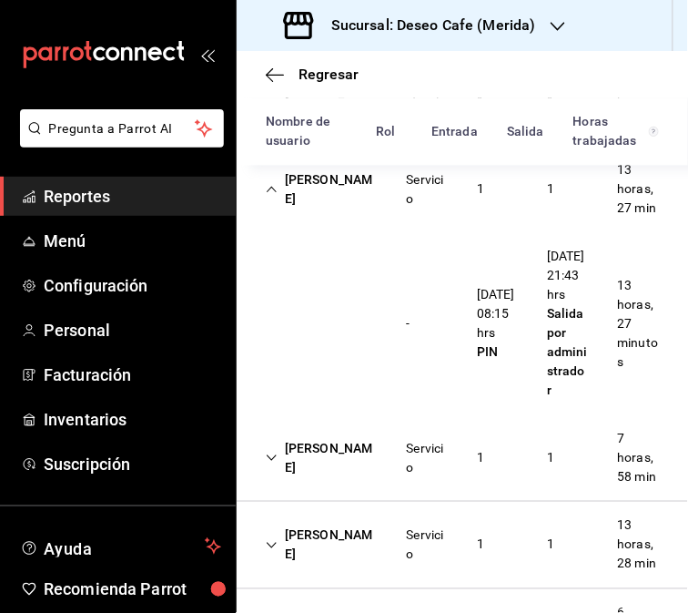
click at [360, 232] on div "[PERSON_NAME] Servicio 1 1 13 horas, 27 min" at bounding box center [463, 189] width 452 height 87
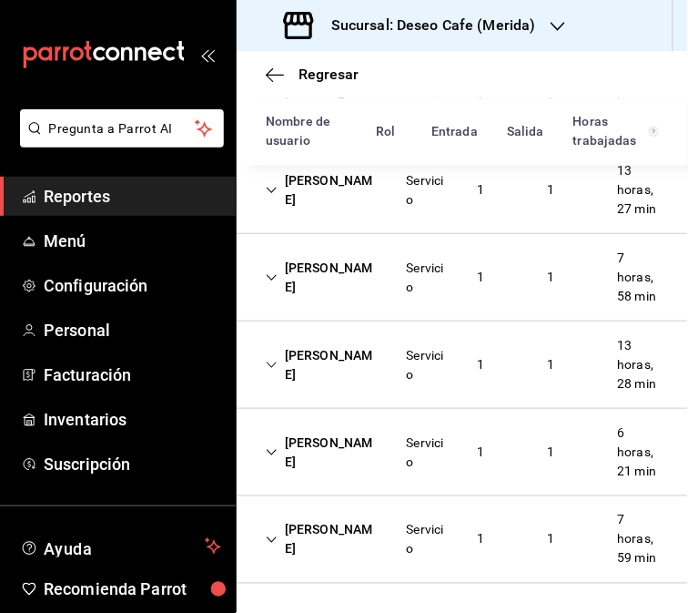
click at [435, 297] on div "Servicio" at bounding box center [427, 278] width 41 height 38
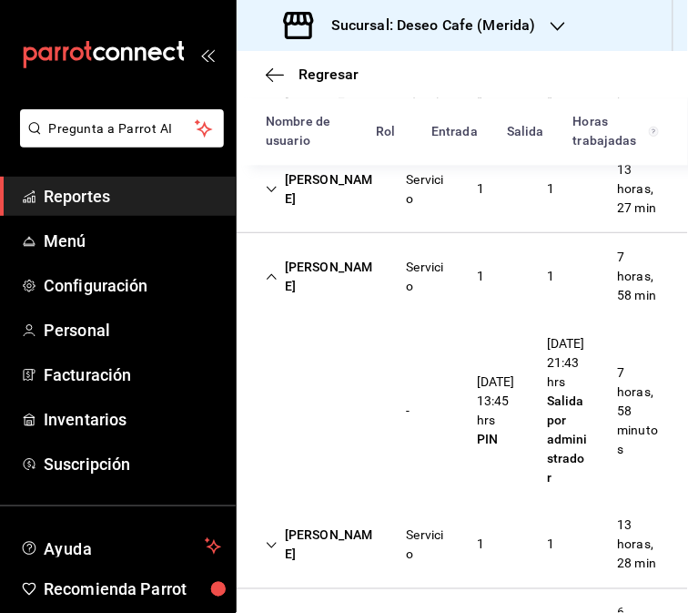
scroll to position [665, 0]
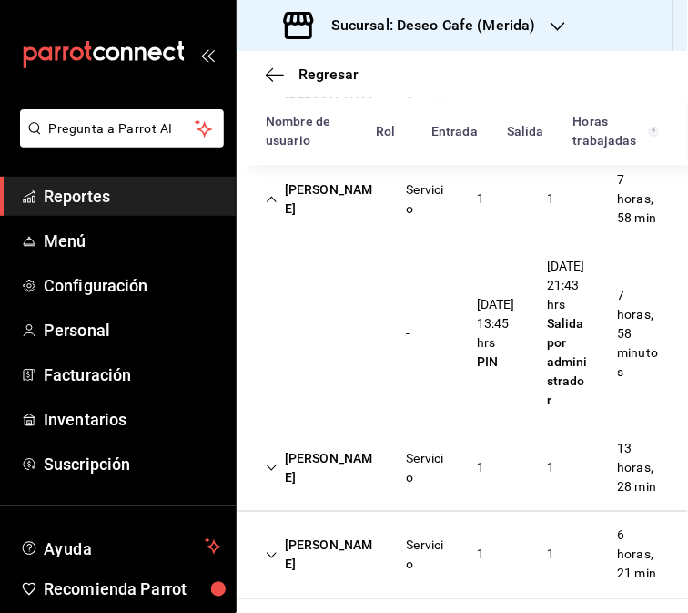
click at [413, 219] on div "Servicio" at bounding box center [427, 199] width 41 height 38
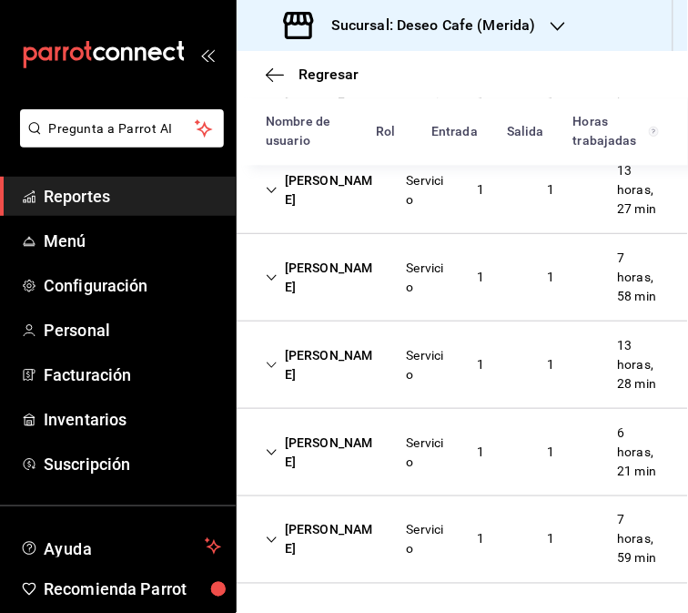
click at [403, 405] on div "[PERSON_NAME] Servicio 1 1 13 horas, 28 min" at bounding box center [463, 364] width 452 height 87
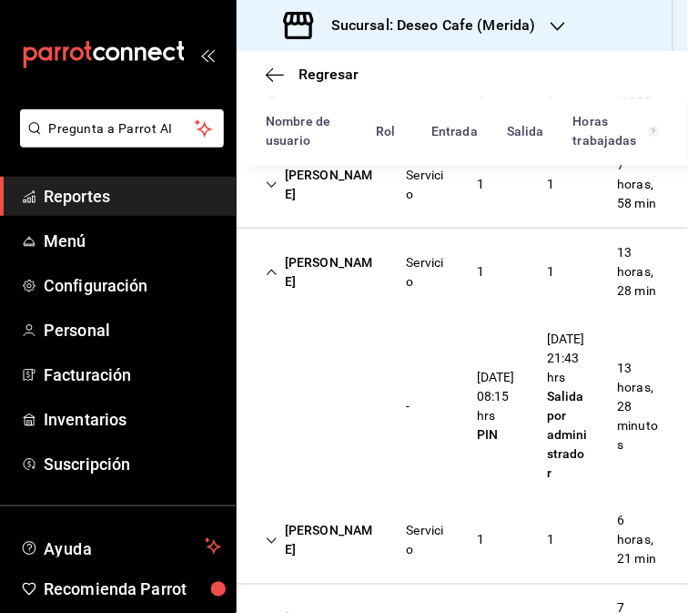
scroll to position [690, 0]
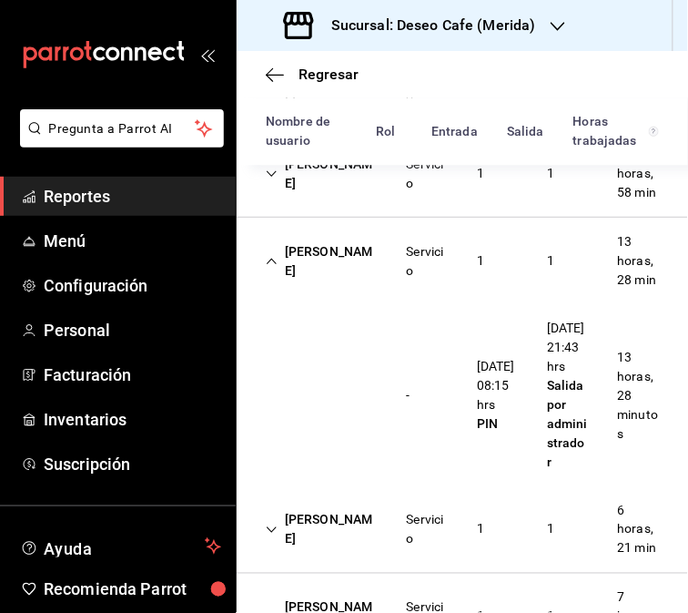
click at [312, 288] on div "[PERSON_NAME]" at bounding box center [321, 261] width 141 height 53
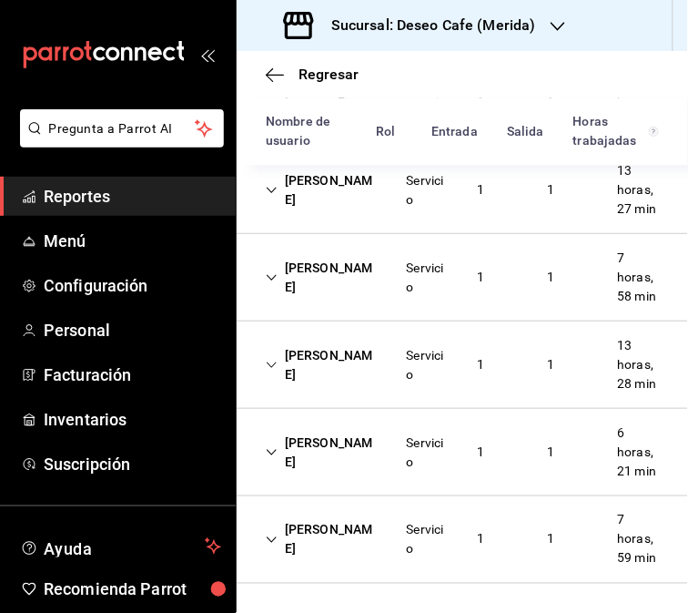
click at [392, 474] on div "Servicio" at bounding box center [427, 452] width 70 height 53
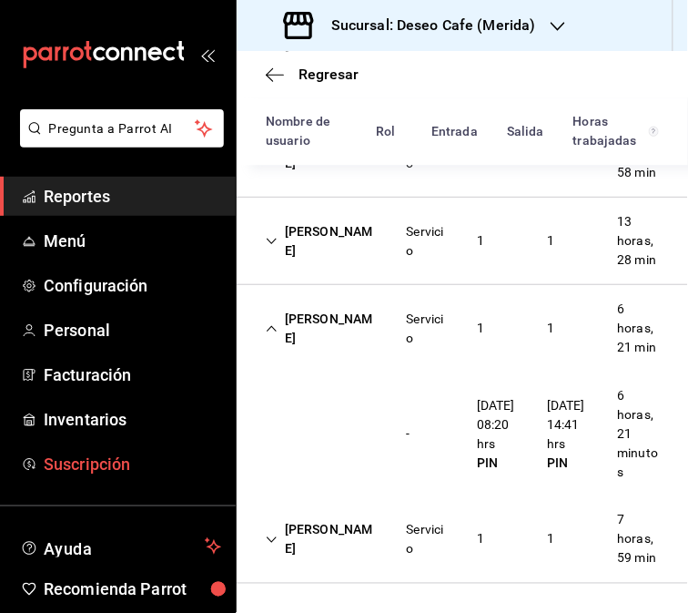
scroll to position [843, 0]
click at [349, 302] on div "[PERSON_NAME]" at bounding box center [321, 328] width 141 height 53
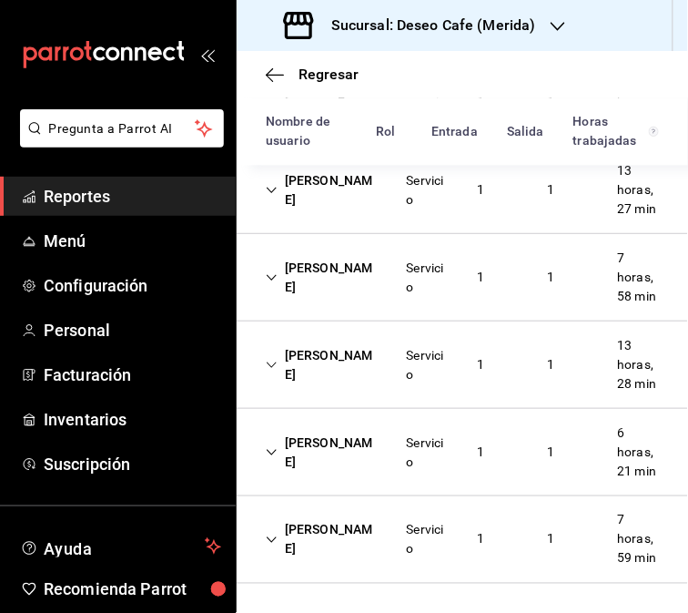
scroll to position [720, 0]
click at [362, 530] on div "[PERSON_NAME]" at bounding box center [321, 540] width 141 height 53
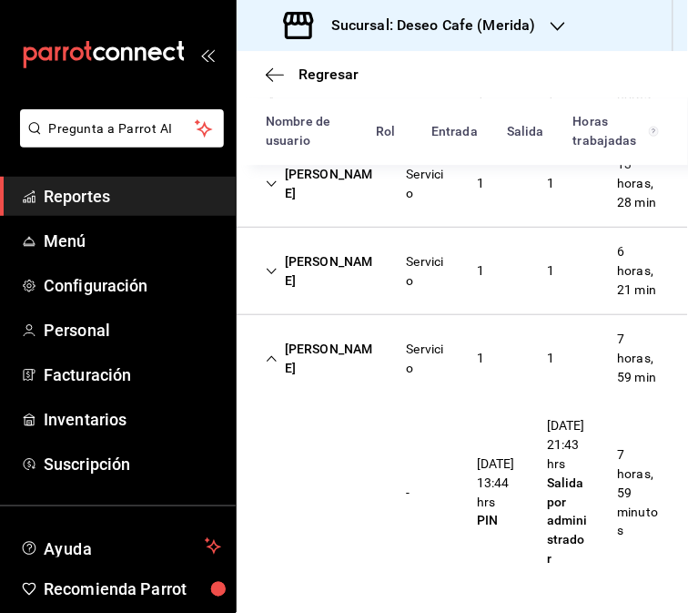
scroll to position [906, 0]
click at [303, 351] on div "[PERSON_NAME]" at bounding box center [321, 358] width 141 height 53
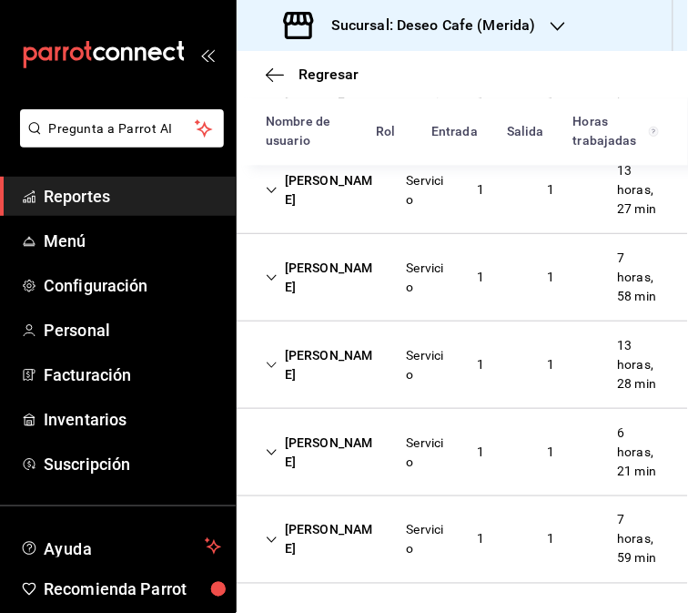
scroll to position [720, 0]
click at [353, 541] on div "[PERSON_NAME]" at bounding box center [321, 540] width 141 height 53
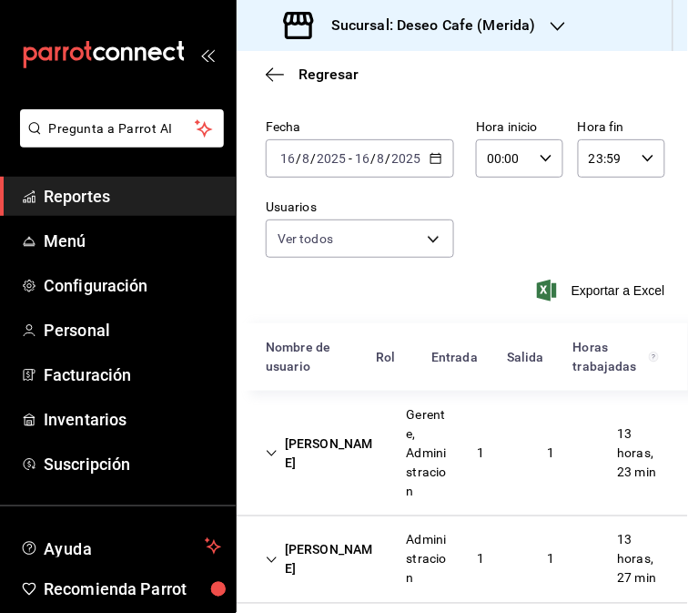
scroll to position [0, 0]
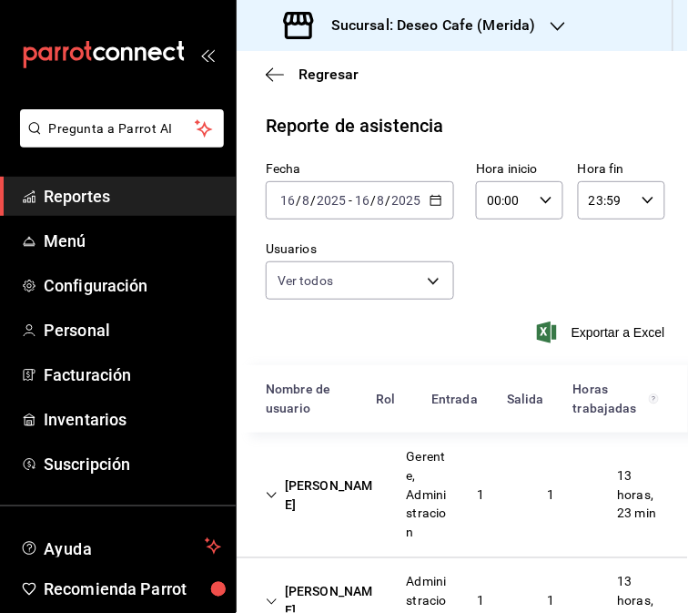
click at [430, 207] on icon "button" at bounding box center [436, 200] width 13 height 13
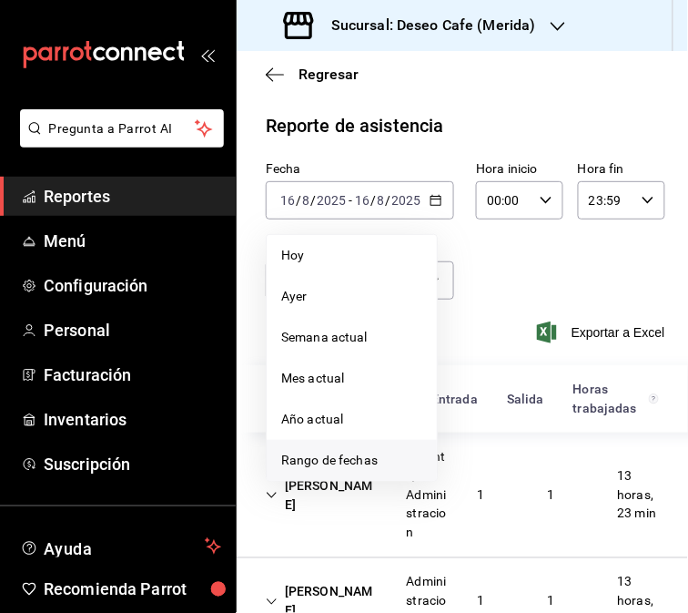
click at [339, 453] on span "Rango de fechas" at bounding box center [351, 460] width 141 height 19
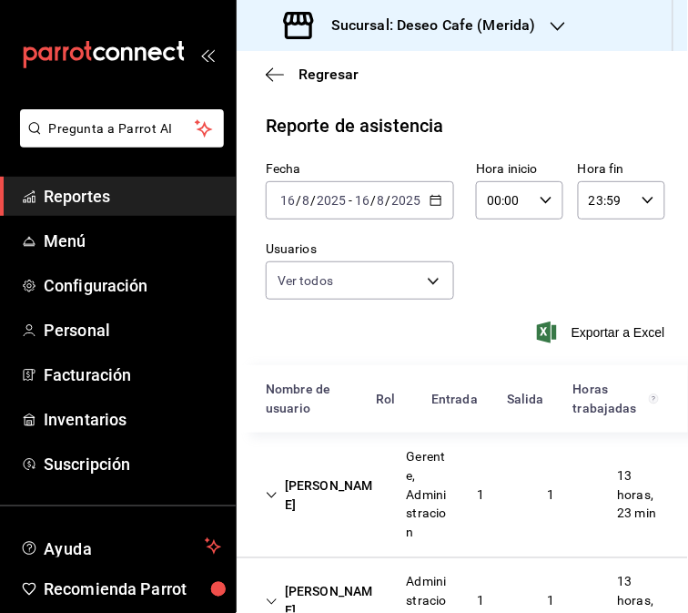
click at [530, 30] on h3 "Sucursal: Deseo Cafe (Merida)" at bounding box center [426, 26] width 219 height 22
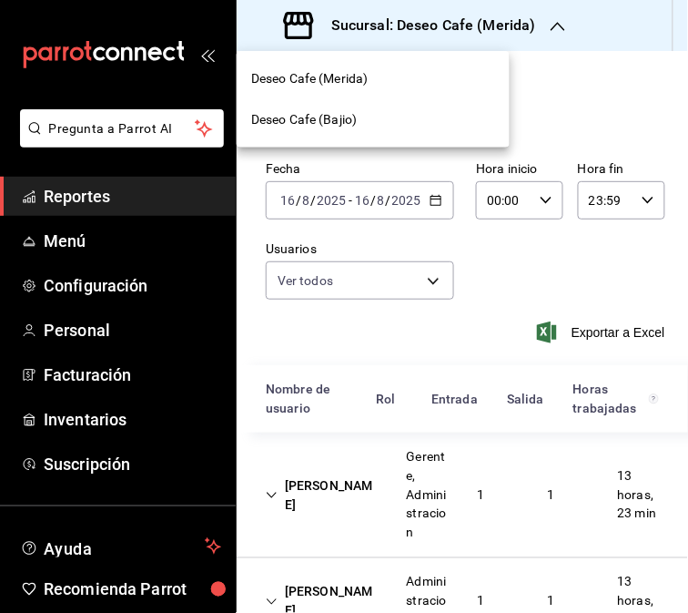
click at [376, 117] on div "Deseo Cafe (Bajio)" at bounding box center [373, 119] width 244 height 19
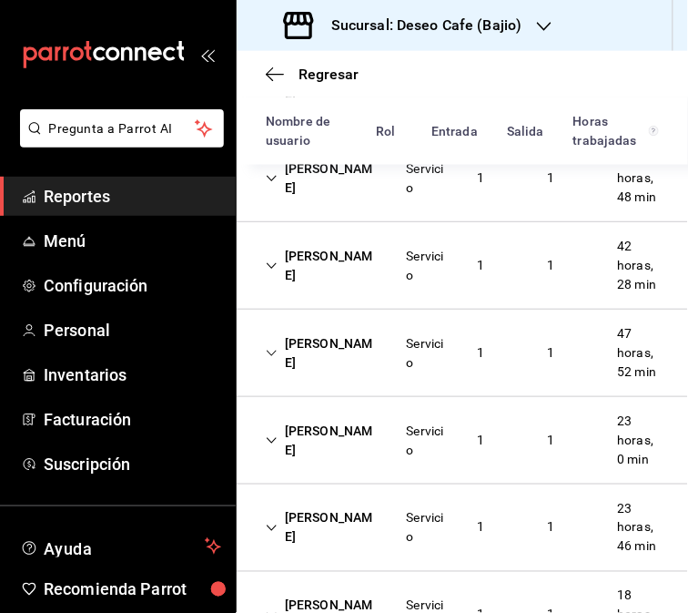
scroll to position [390, 0]
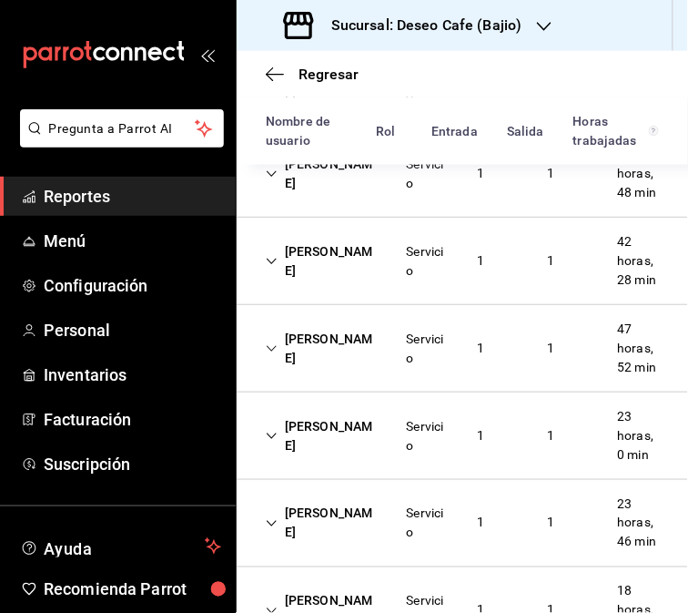
click at [438, 368] on div "Servicio" at bounding box center [427, 349] width 41 height 38
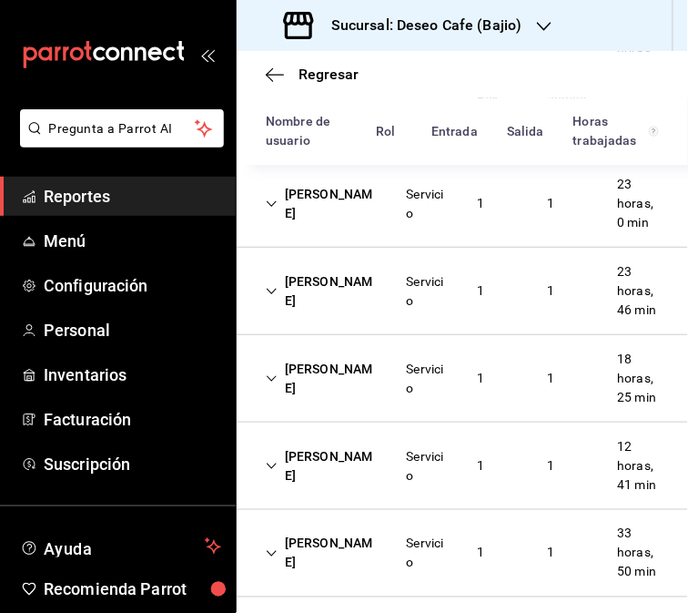
scroll to position [0, 0]
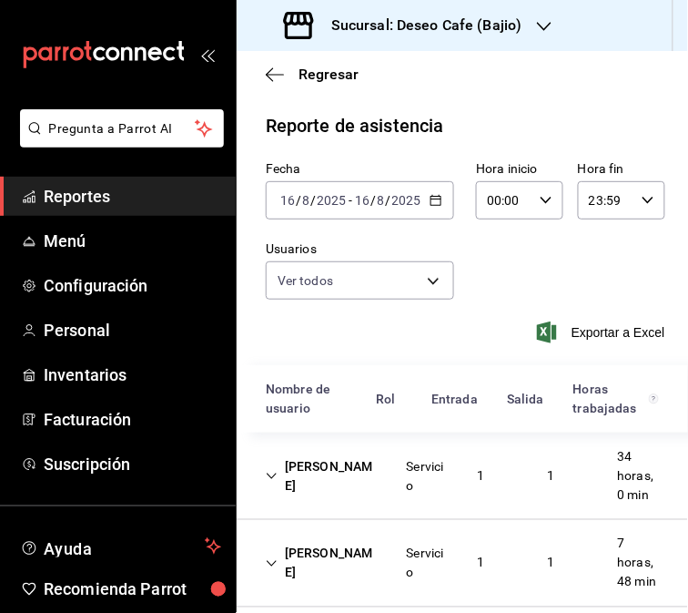
click at [434, 206] on icon "button" at bounding box center [436, 200] width 13 height 13
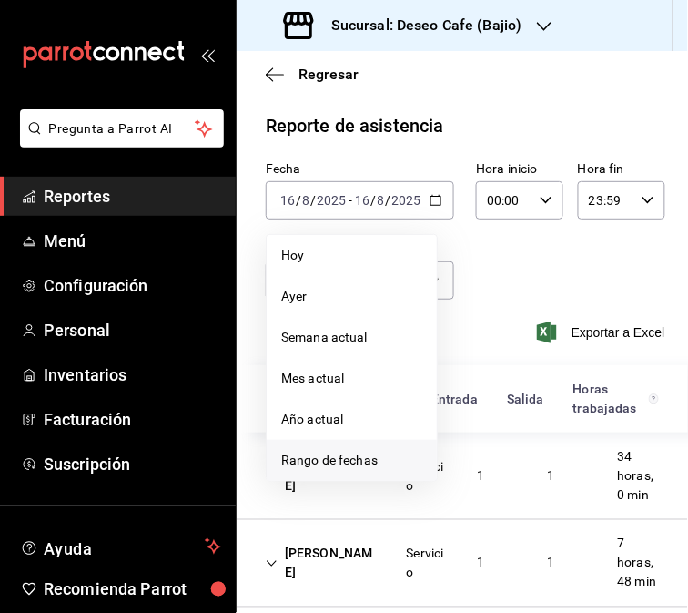
click at [366, 456] on span "Rango de fechas" at bounding box center [351, 460] width 141 height 19
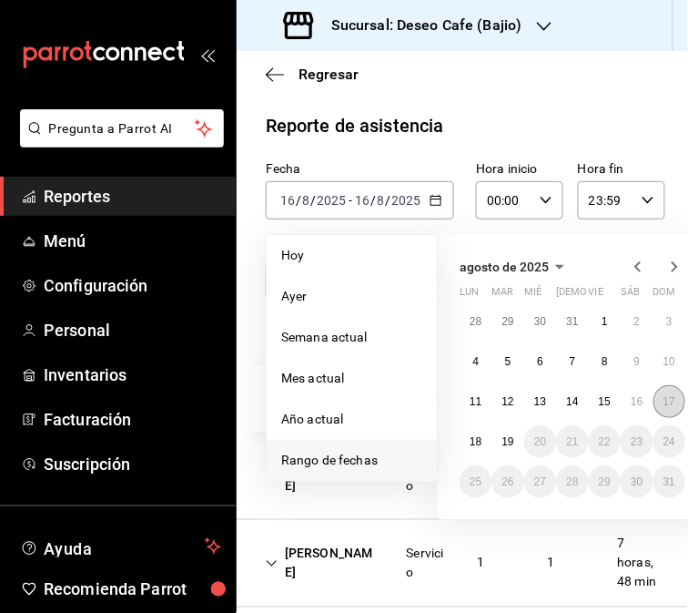
click at [667, 408] on button "17" at bounding box center [670, 401] width 32 height 33
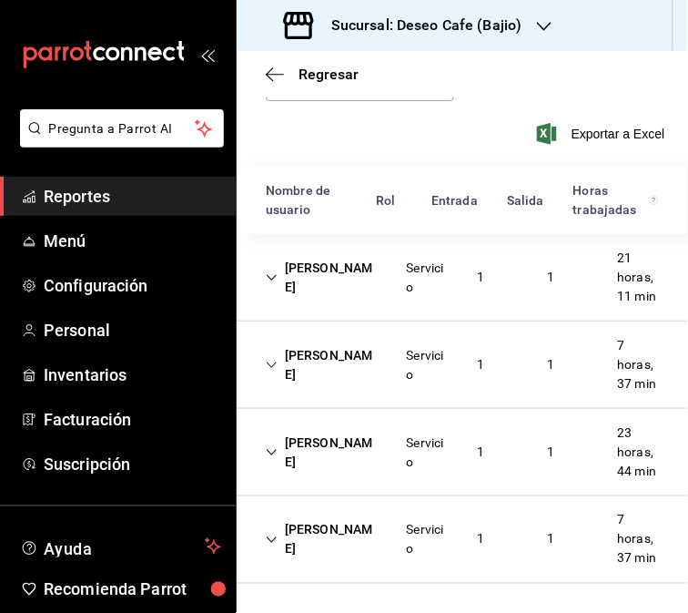
scroll to position [275, 0]
click at [364, 238] on div "[PERSON_NAME] Servicio 1 1 21 horas, 11 min" at bounding box center [463, 277] width 452 height 87
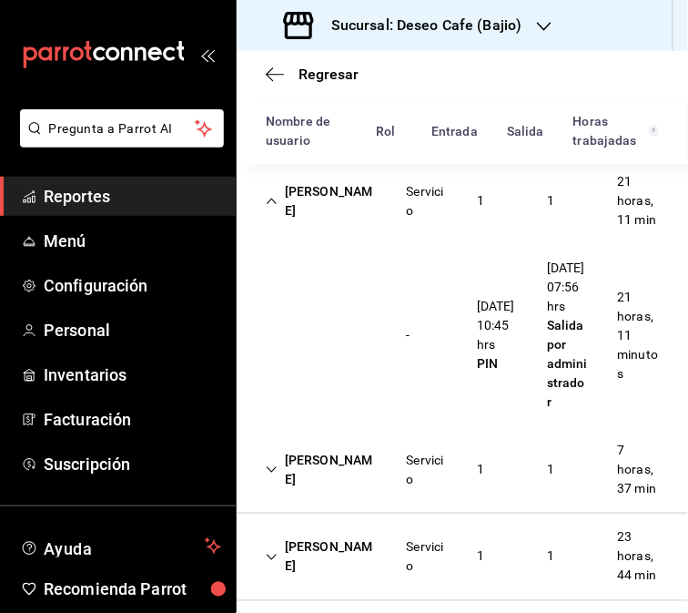
click at [347, 221] on div "[PERSON_NAME]" at bounding box center [321, 201] width 141 height 53
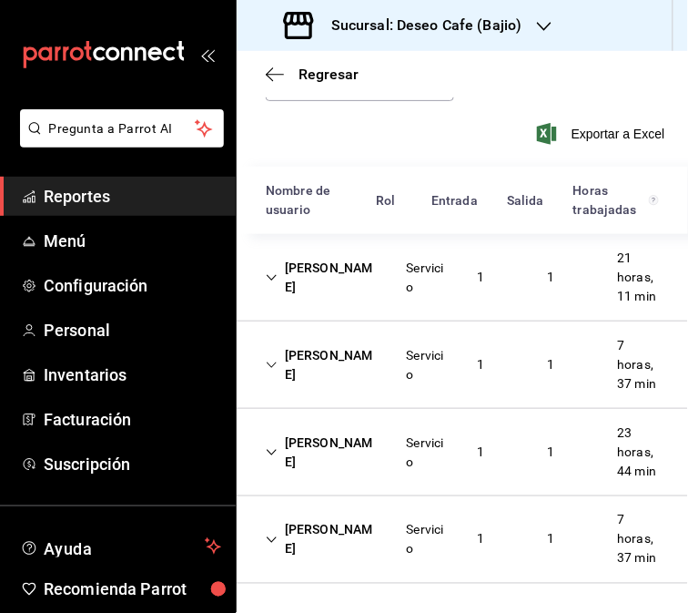
click at [407, 346] on div "Servicio" at bounding box center [427, 365] width 41 height 38
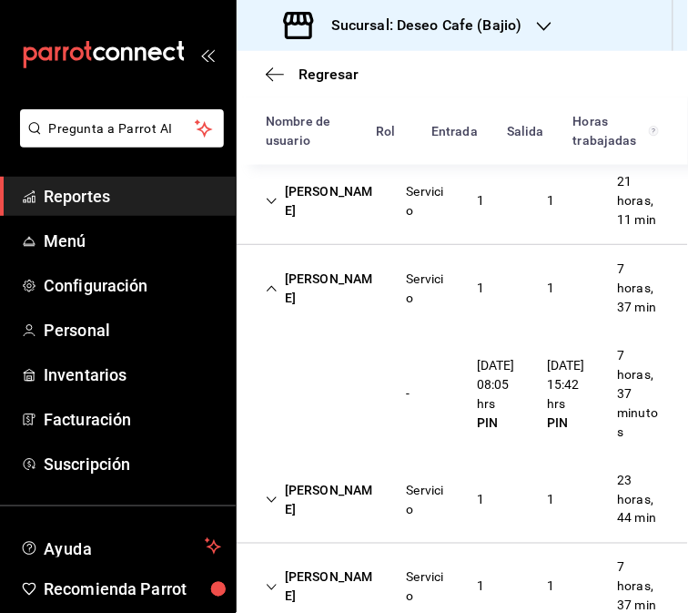
click at [356, 293] on div "[PERSON_NAME]" at bounding box center [321, 288] width 141 height 53
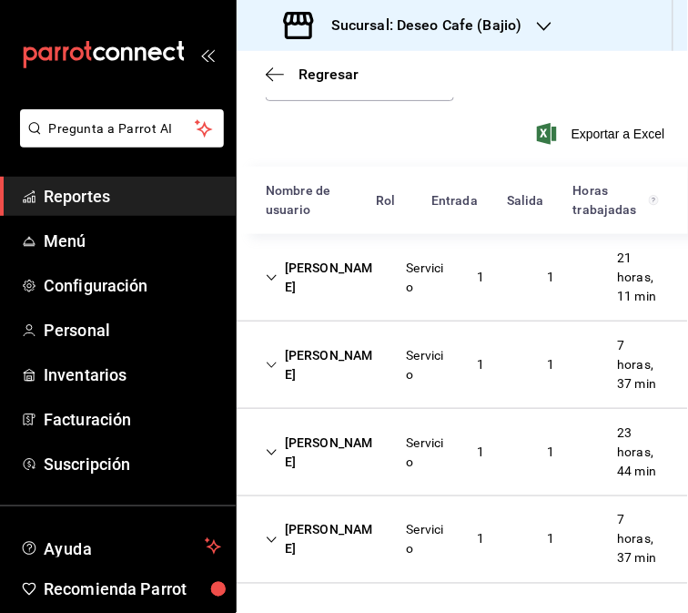
click at [395, 426] on div "Servicio" at bounding box center [427, 452] width 70 height 53
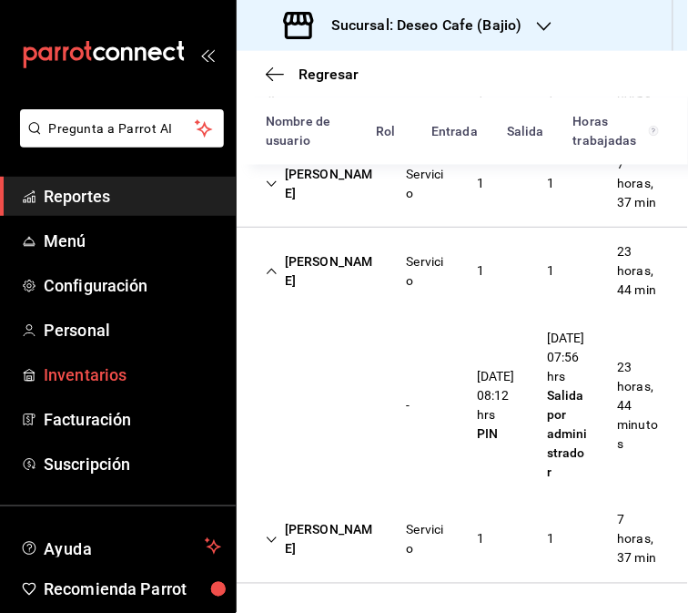
scroll to position [475, 0]
click at [325, 245] on div "[PERSON_NAME]" at bounding box center [321, 271] width 141 height 53
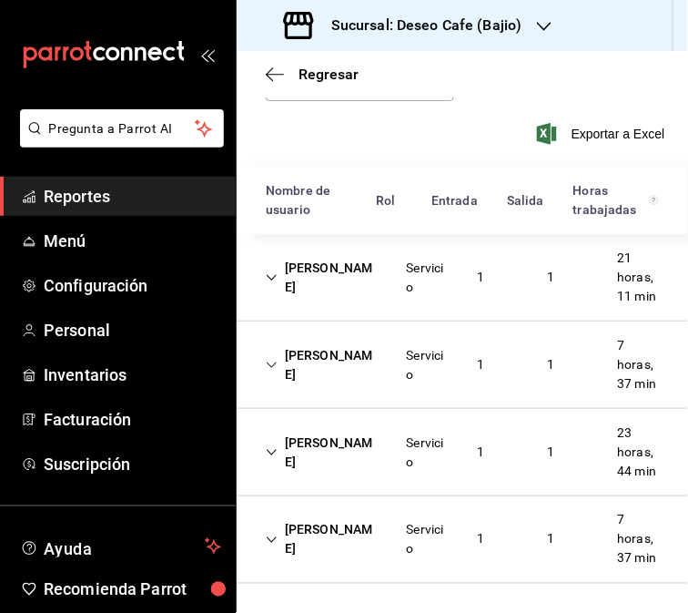
scroll to position [275, 0]
click at [330, 541] on div "[PERSON_NAME]" at bounding box center [321, 540] width 141 height 53
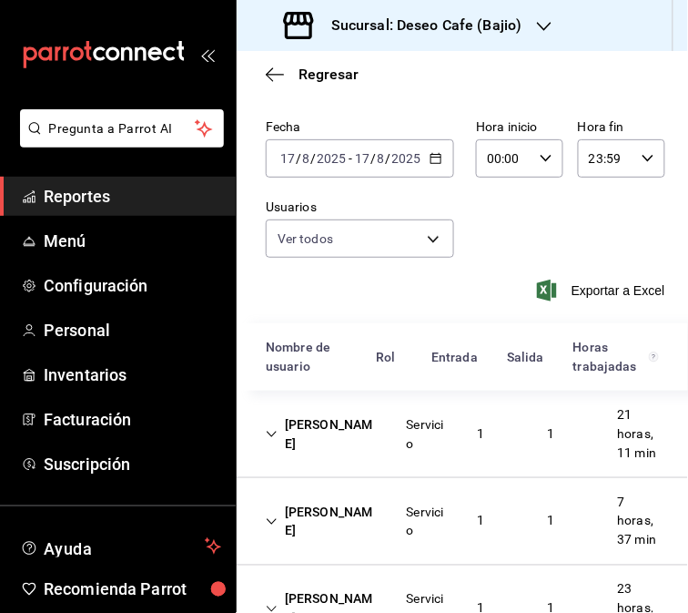
scroll to position [0, 0]
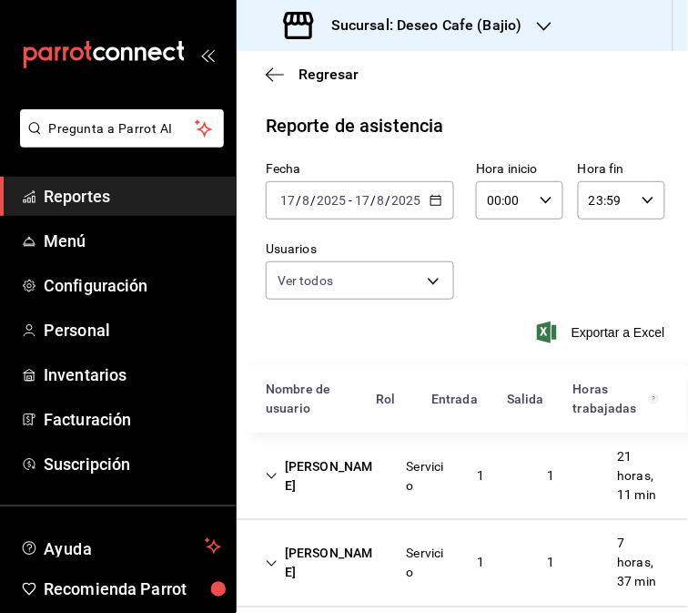
click at [492, 18] on h3 "Sucursal: Deseo Cafe (Bajio)" at bounding box center [420, 26] width 206 height 22
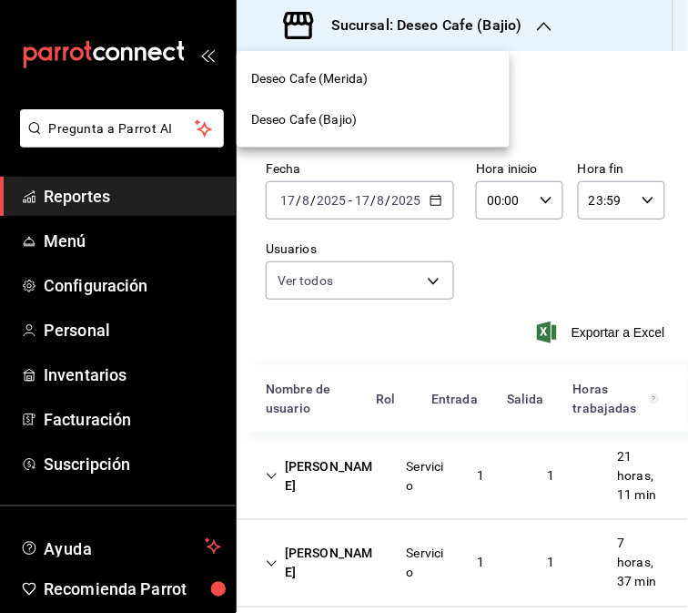
click at [413, 82] on div "Deseo Cafe (Merida)" at bounding box center [373, 78] width 244 height 19
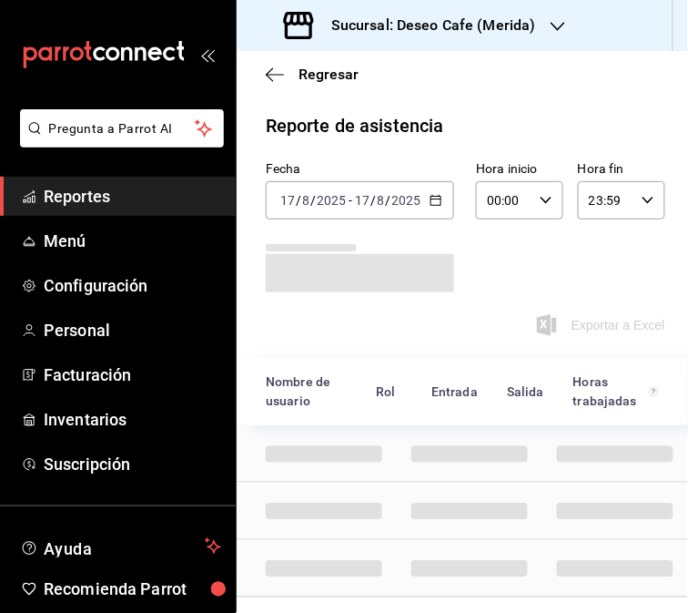
scroll to position [29, 0]
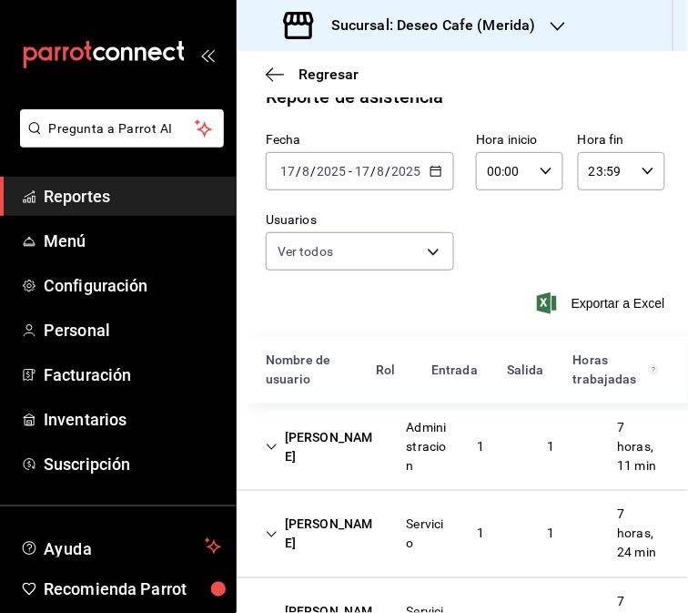
click at [397, 475] on div "Administracion" at bounding box center [427, 447] width 70 height 72
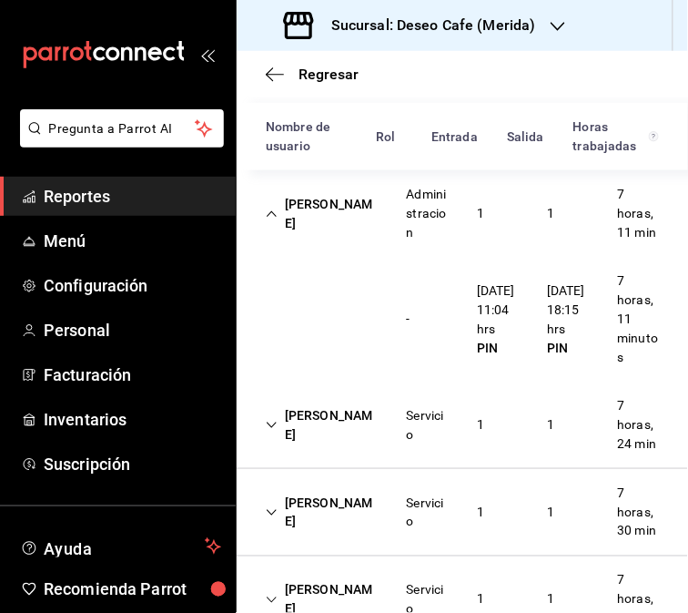
scroll to position [266, 0]
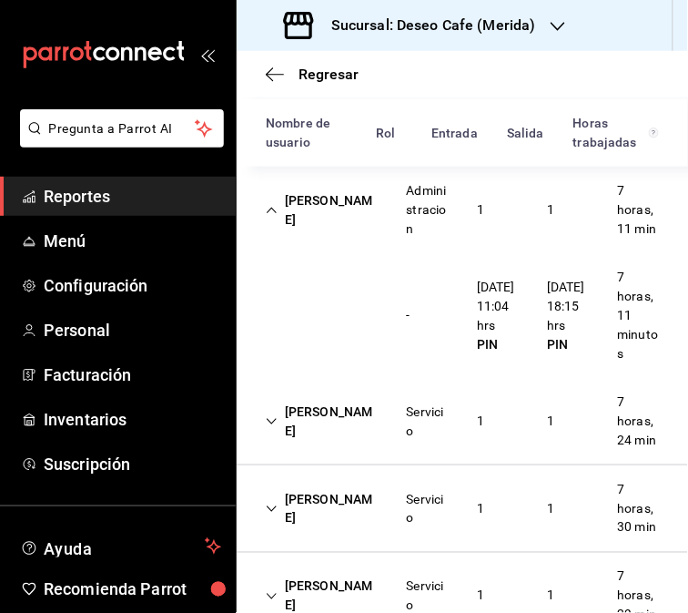
click at [384, 224] on div "[PERSON_NAME]" at bounding box center [321, 210] width 141 height 53
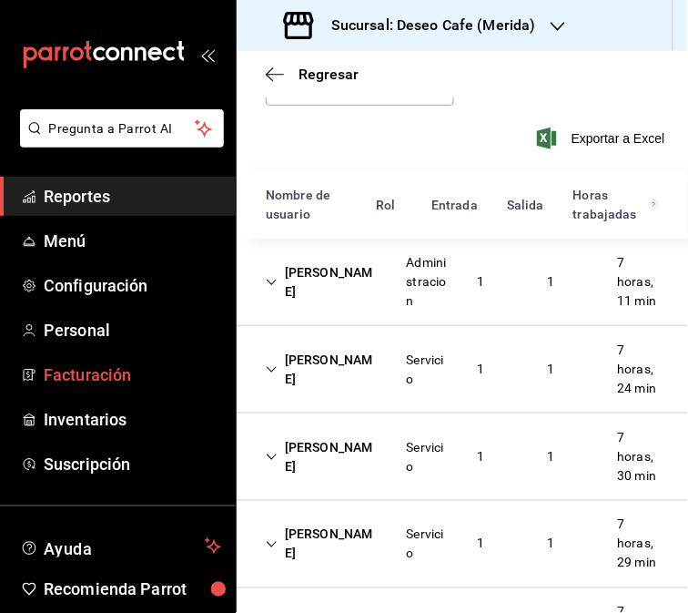
scroll to position [238, 0]
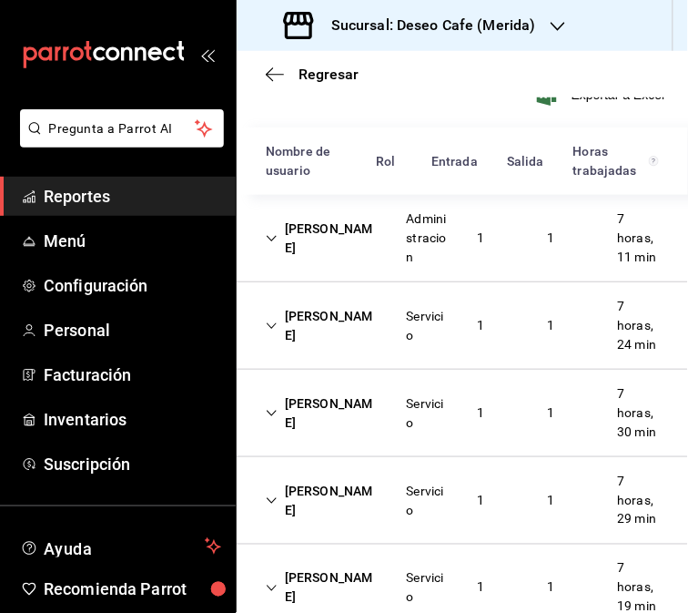
click at [392, 344] on div "Servicio" at bounding box center [427, 326] width 70 height 53
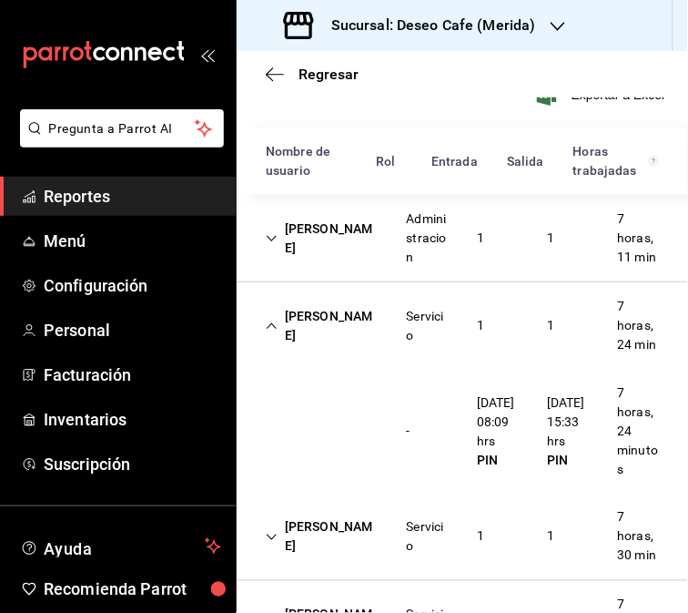
click at [371, 369] on div "[PERSON_NAME] Servicio 1 1 7 horas, 24 min" at bounding box center [463, 325] width 452 height 87
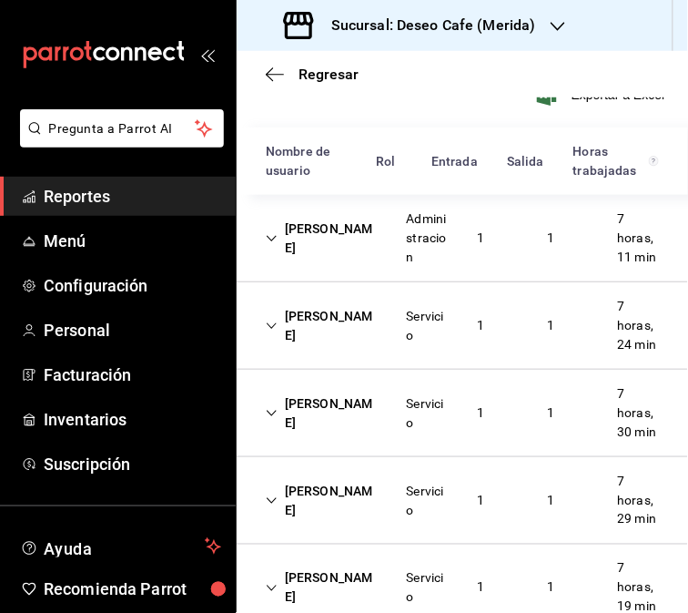
click at [411, 433] on div "Servicio" at bounding box center [427, 413] width 41 height 38
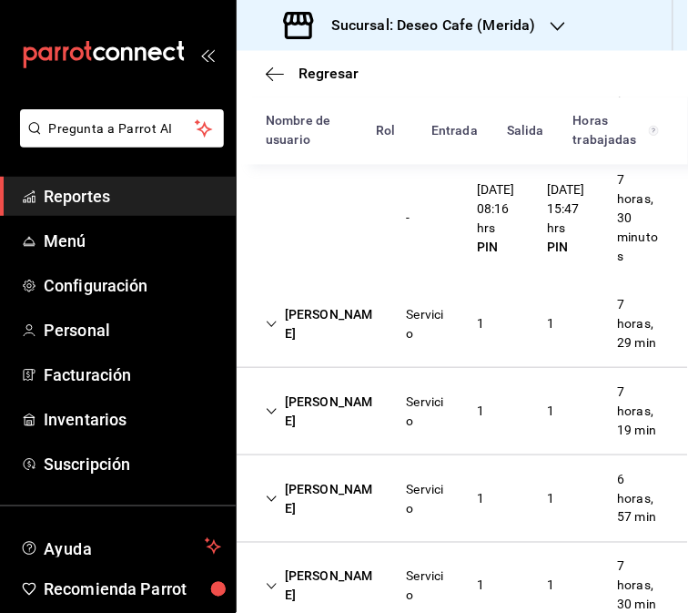
scroll to position [543, 0]
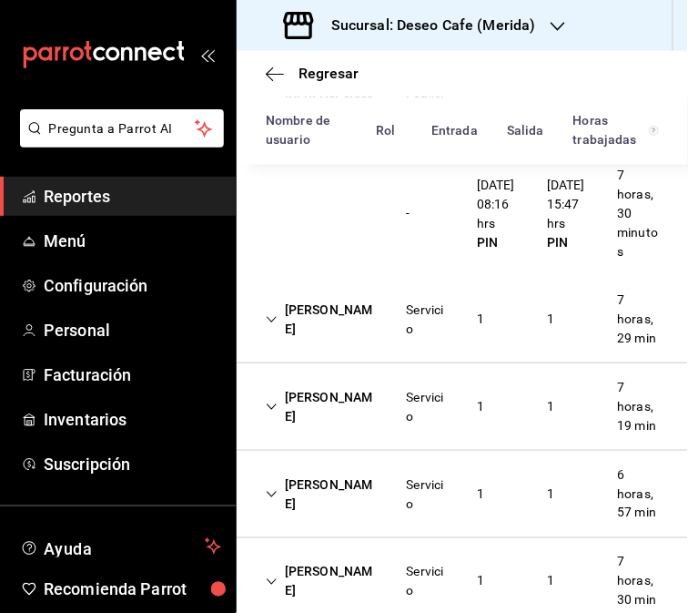
click at [407, 339] on div "Servicio" at bounding box center [427, 319] width 41 height 38
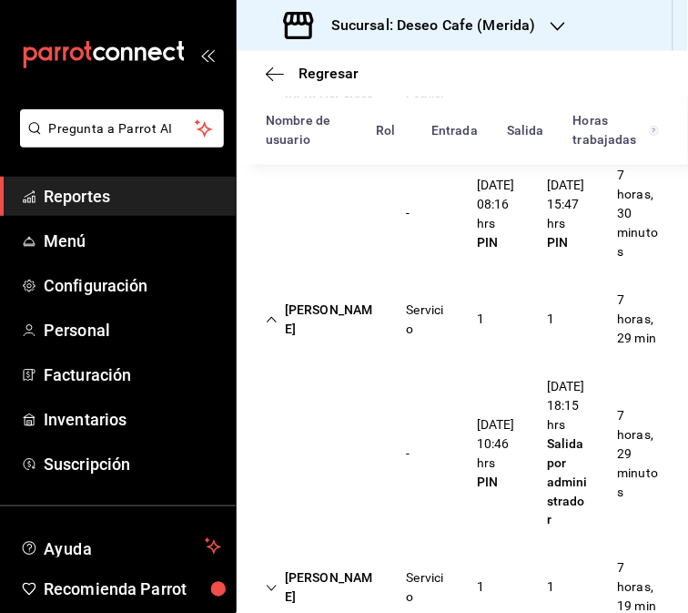
click at [535, 336] on div "1" at bounding box center [551, 319] width 36 height 34
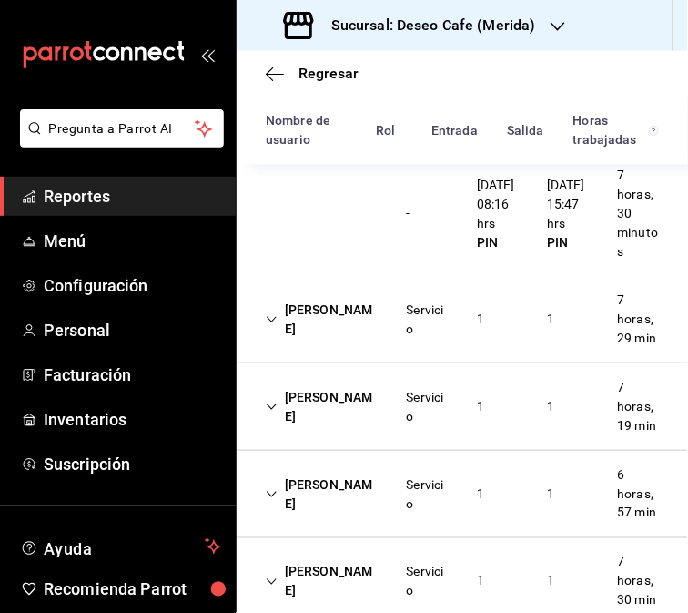
scroll to position [718, 0]
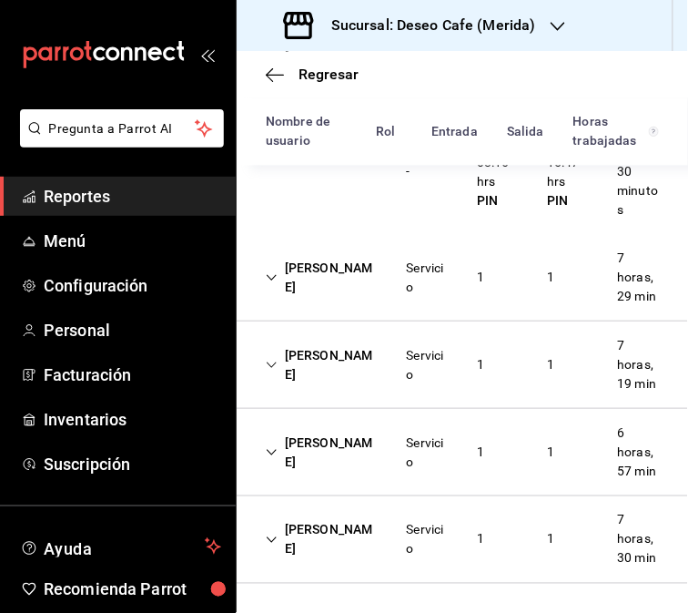
click at [335, 339] on div "[PERSON_NAME]" at bounding box center [321, 365] width 141 height 53
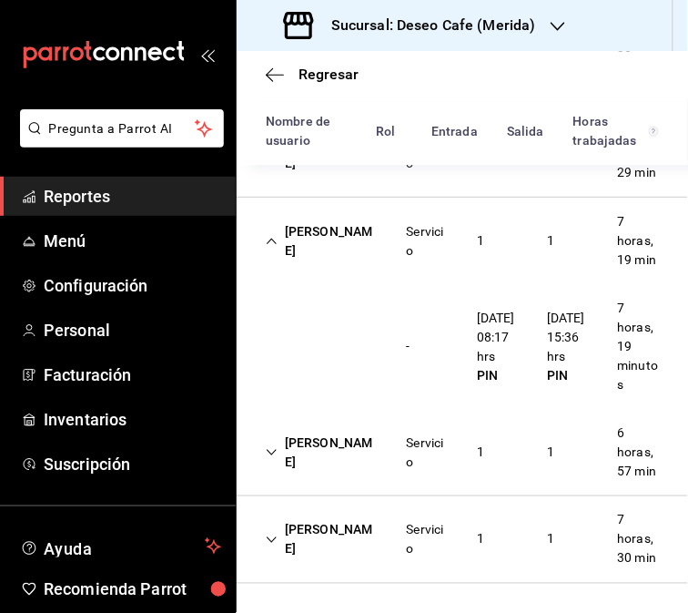
click at [325, 268] on div "[PERSON_NAME]" at bounding box center [321, 241] width 141 height 53
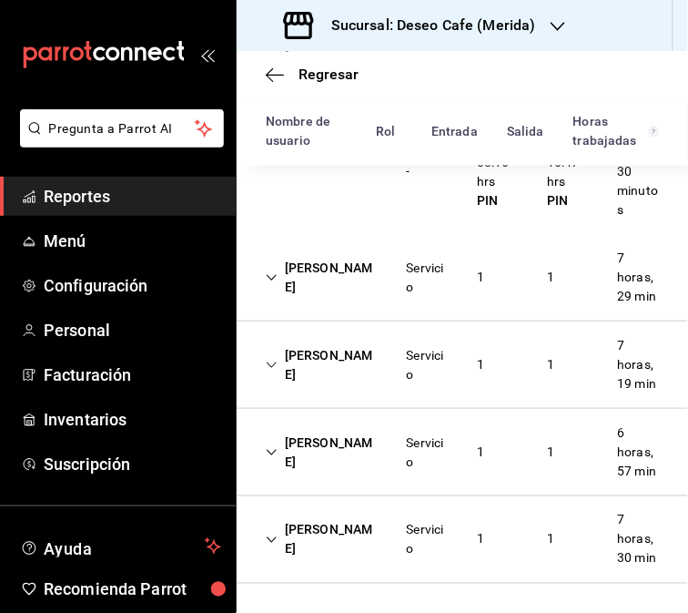
click at [367, 446] on div "[PERSON_NAME] Servicio 1 1 6 horas, 57 min" at bounding box center [463, 452] width 452 height 87
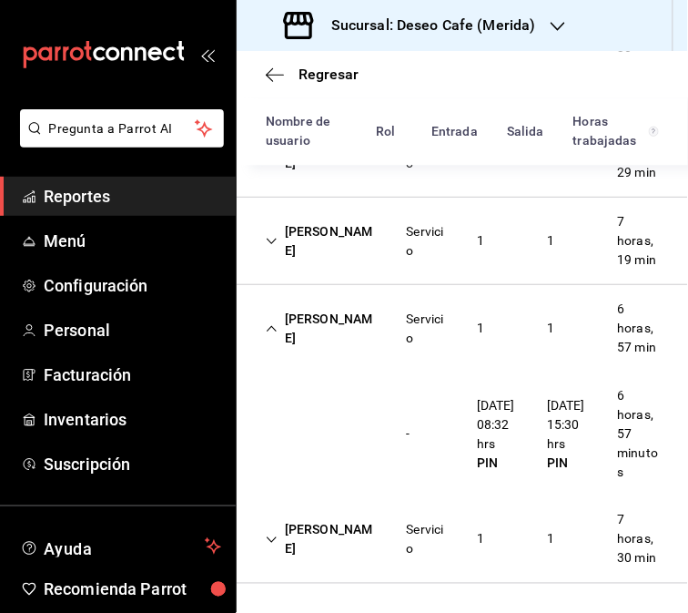
scroll to position [841, 0]
click at [335, 526] on div "[PERSON_NAME]" at bounding box center [321, 540] width 141 height 53
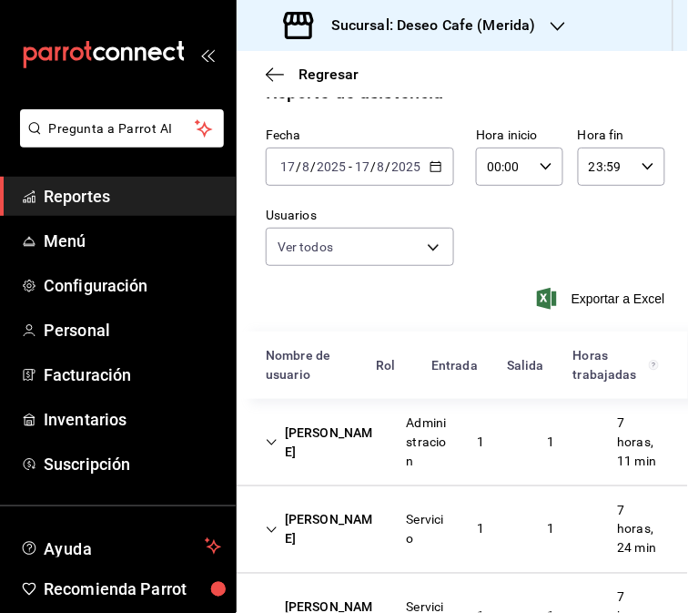
scroll to position [3, 0]
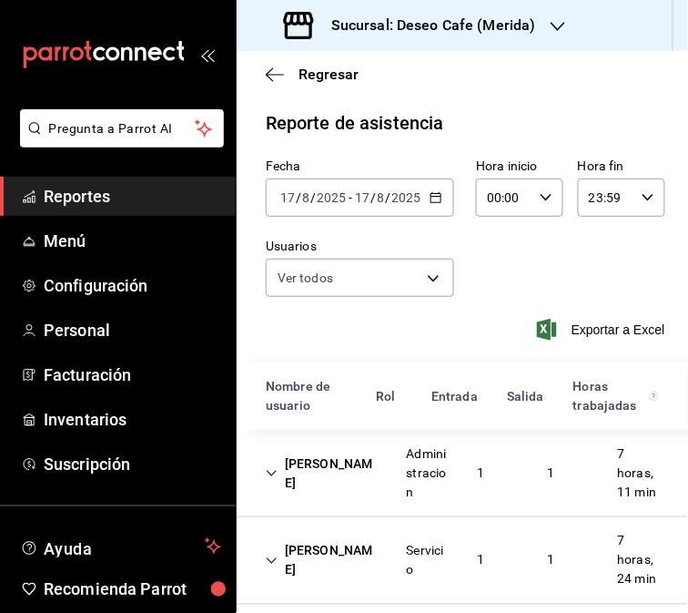
click at [551, 27] on icon "button" at bounding box center [558, 26] width 15 height 15
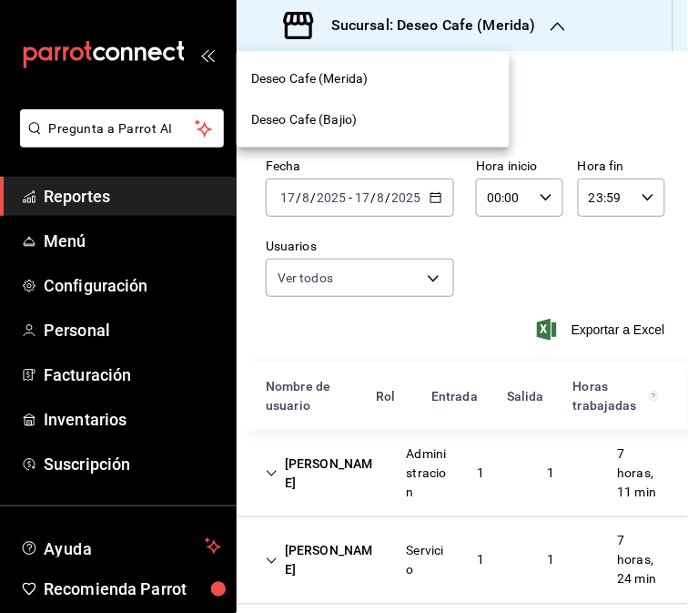
click at [394, 118] on div "Deseo Cafe (Bajio)" at bounding box center [373, 119] width 244 height 19
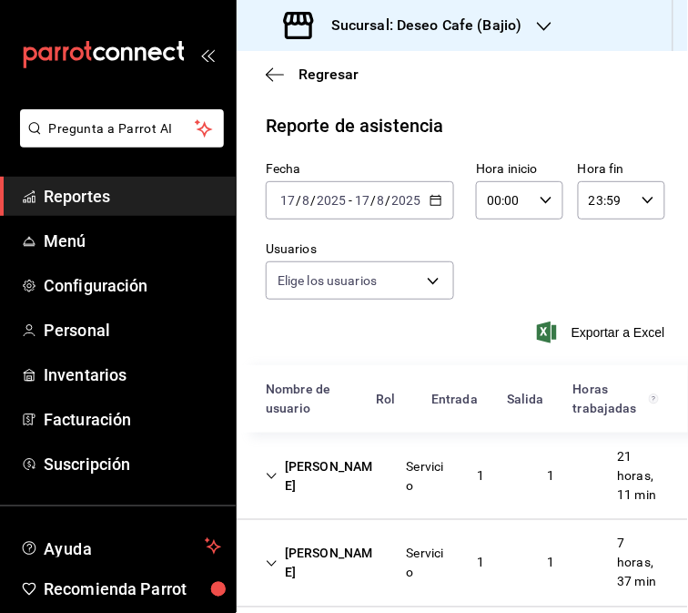
type input "30238808-43bf-4e5f-ba0c-df3803d2f2bc,785b51f8-7b95-490b-8637-880ad0c7fd10,990b5…"
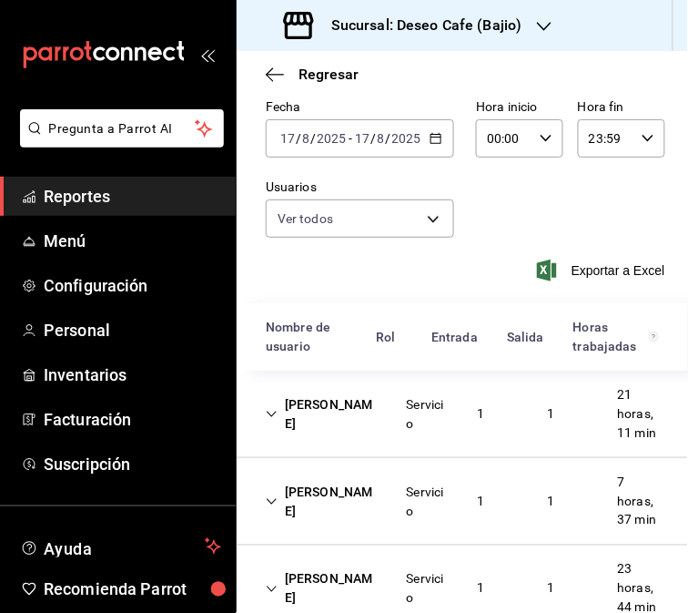
scroll to position [0, 0]
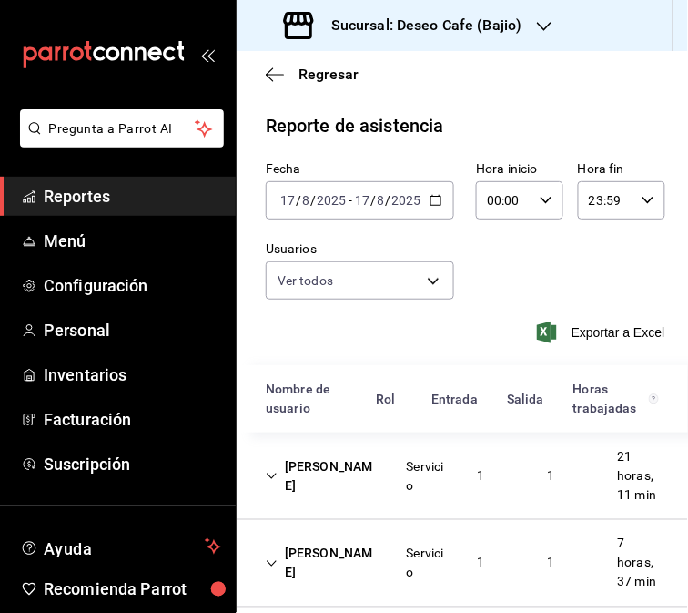
click at [537, 31] on icon "button" at bounding box center [544, 26] width 15 height 15
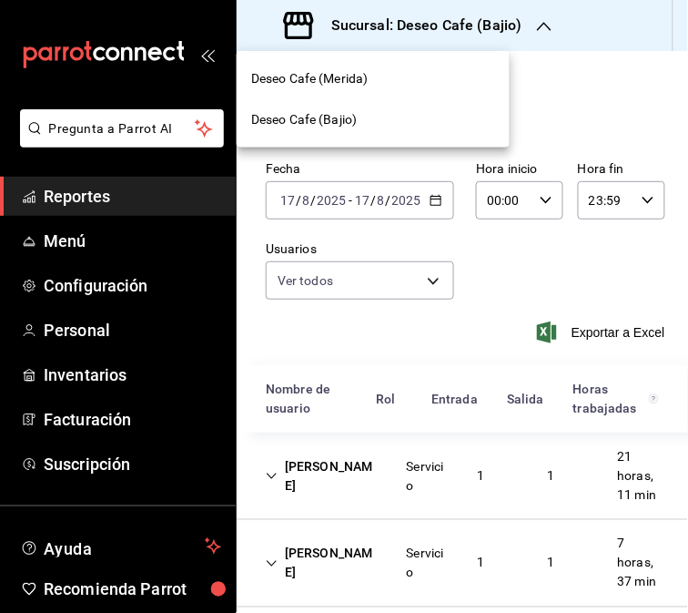
click at [376, 83] on div "Deseo Cafe (Merida)" at bounding box center [373, 78] width 244 height 19
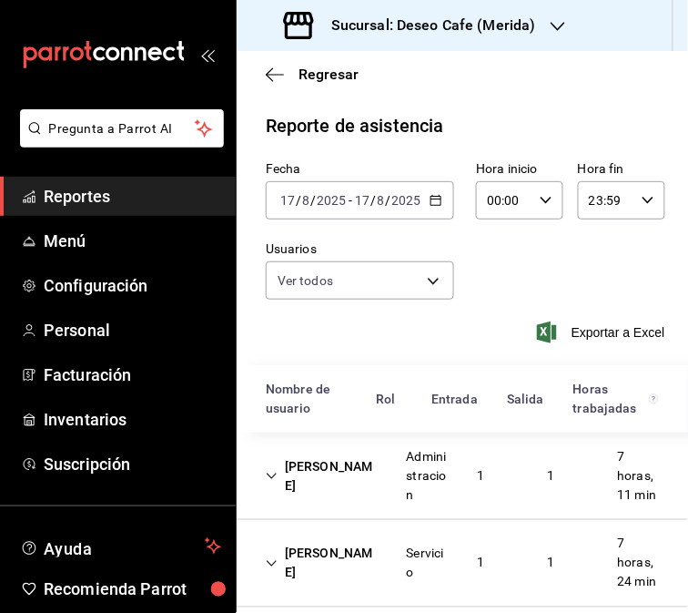
click at [430, 205] on icon "button" at bounding box center [436, 200] width 13 height 13
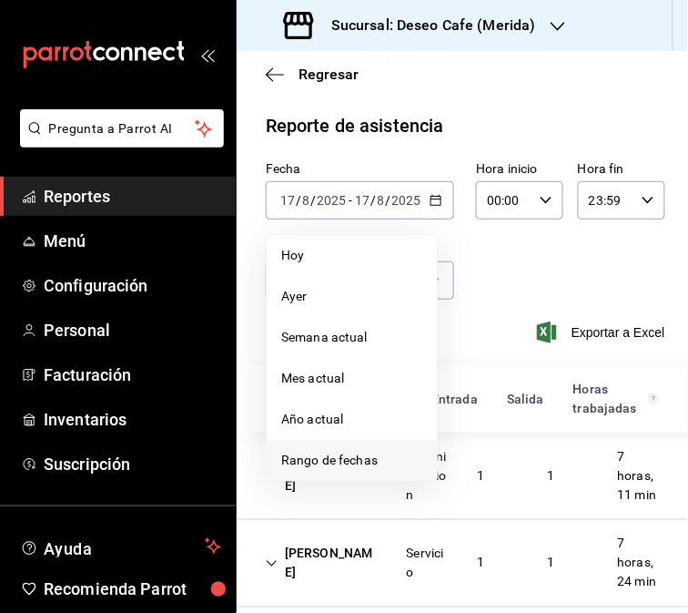
click at [334, 469] on span "Rango de fechas" at bounding box center [351, 460] width 141 height 19
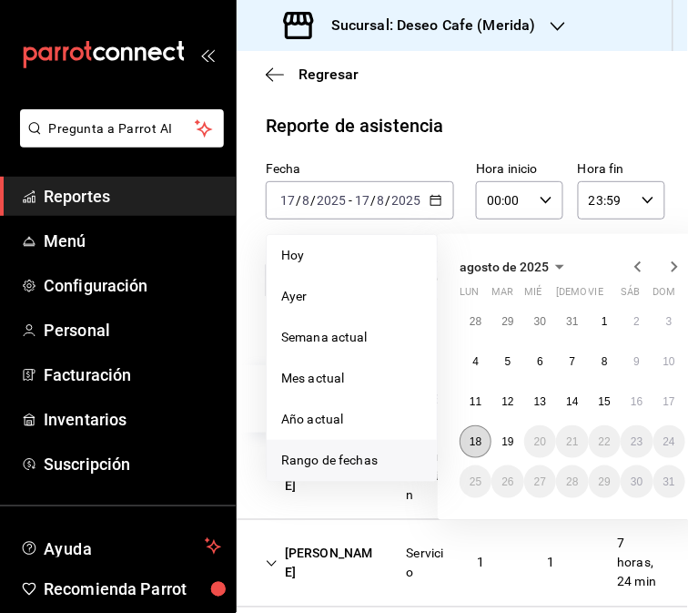
click at [477, 435] on abbr "18" at bounding box center [476, 441] width 12 height 13
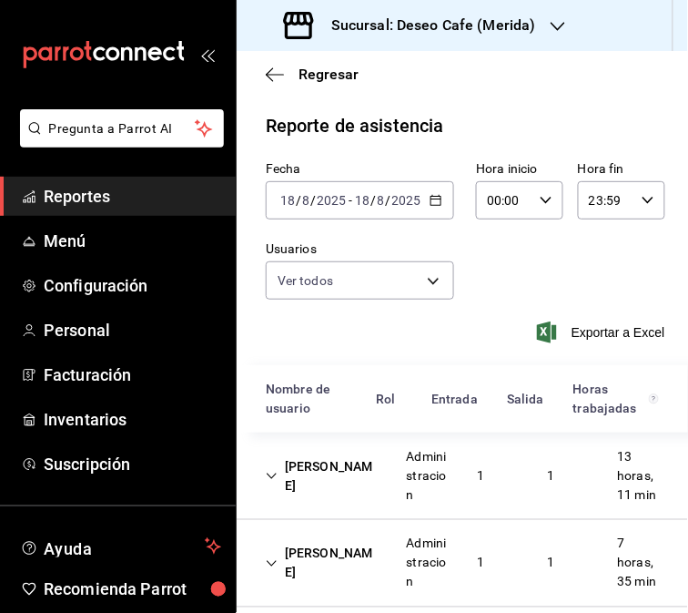
click at [417, 484] on div "Administracion" at bounding box center [427, 475] width 41 height 57
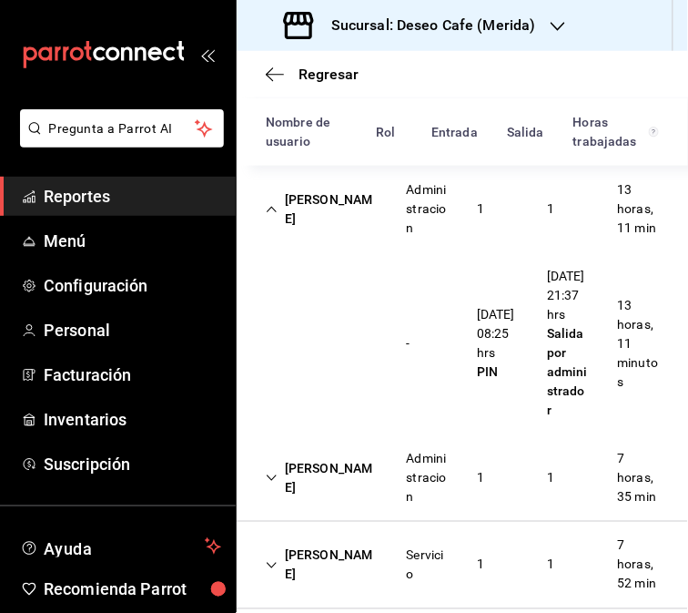
scroll to position [271, 0]
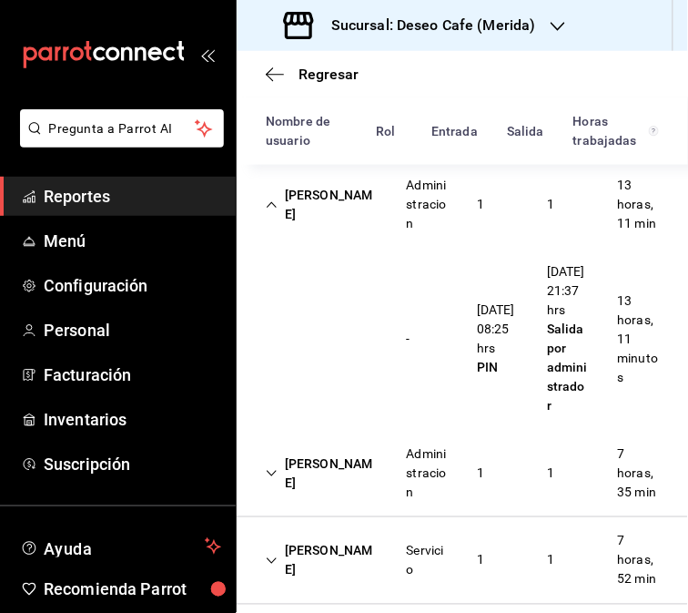
click at [359, 224] on div "[PERSON_NAME]" at bounding box center [321, 204] width 141 height 53
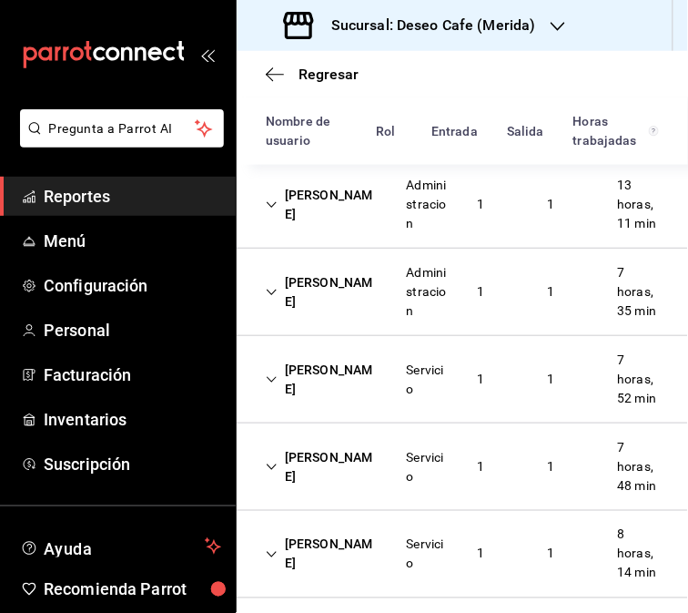
click at [380, 317] on div "[PERSON_NAME]" at bounding box center [321, 292] width 141 height 53
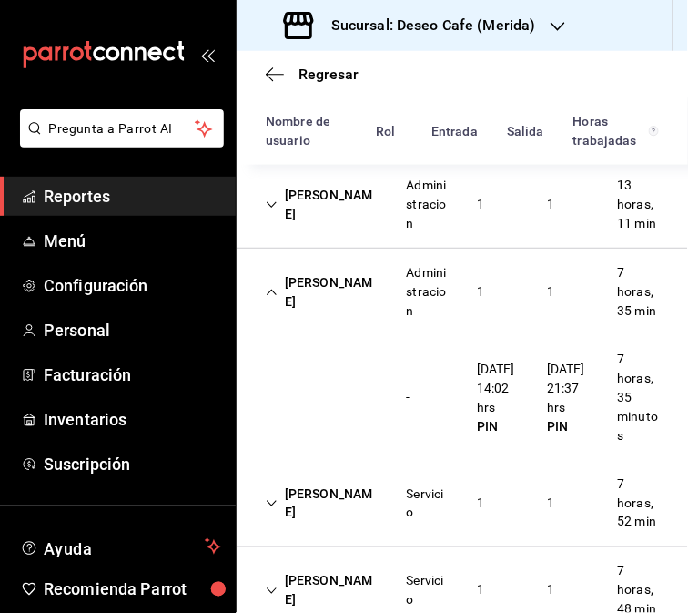
scroll to position [340, 0]
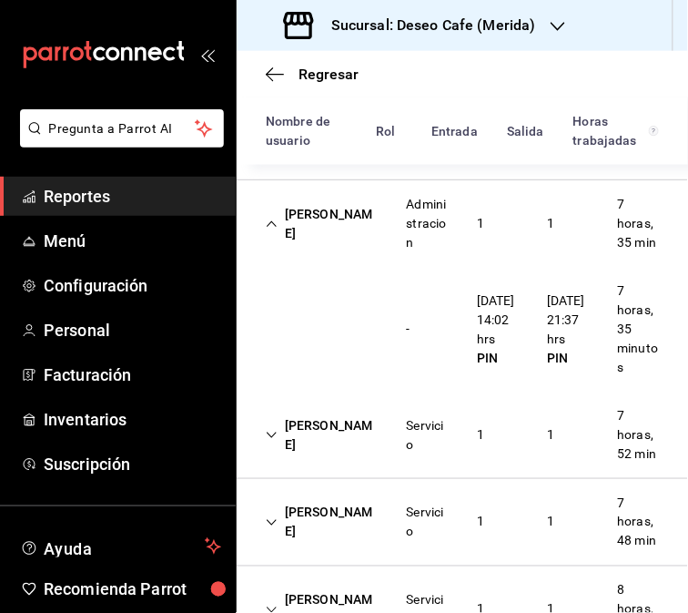
click at [396, 462] on div "Servicio" at bounding box center [427, 435] width 70 height 53
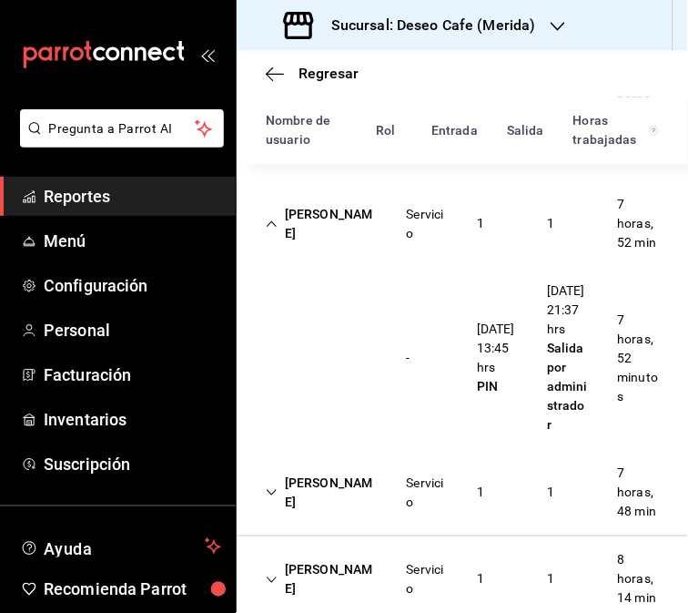
scroll to position [577, 0]
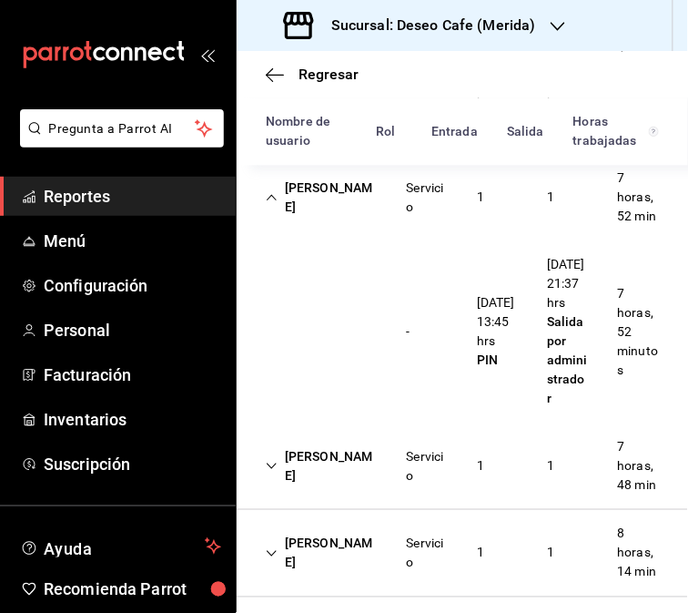
click at [339, 224] on div "[PERSON_NAME]" at bounding box center [321, 197] width 141 height 53
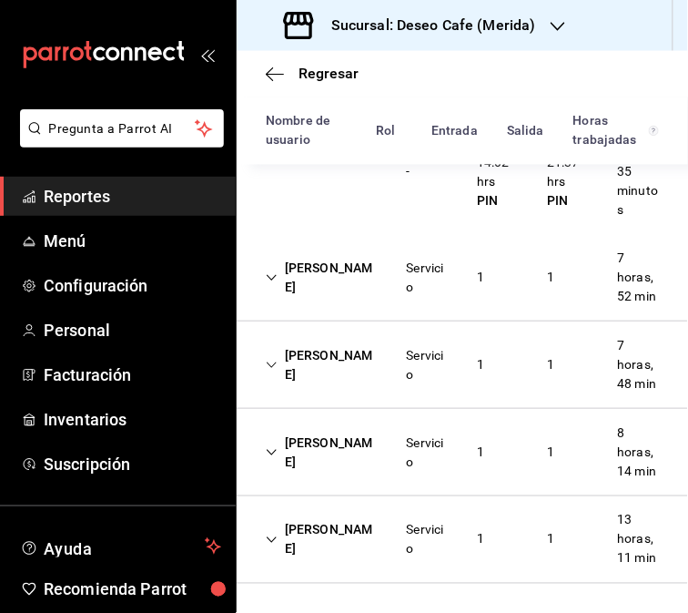
click at [420, 368] on div "Servicio" at bounding box center [427, 365] width 41 height 38
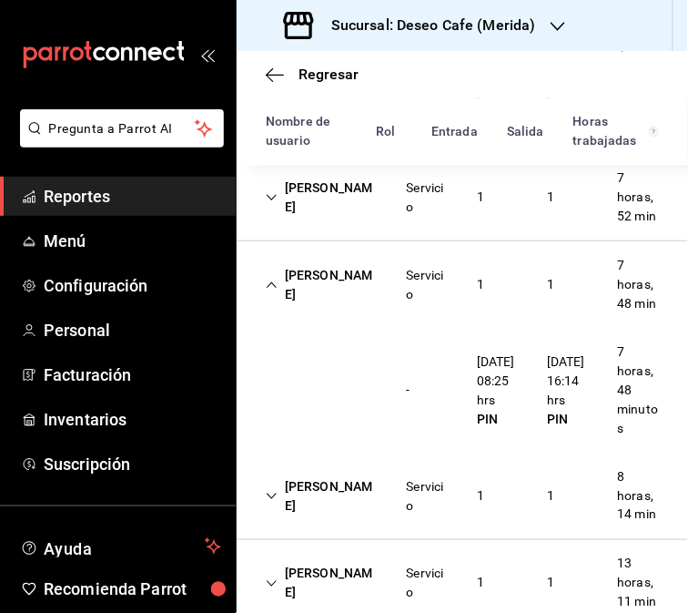
click at [452, 311] on div "Servicio" at bounding box center [427, 285] width 70 height 53
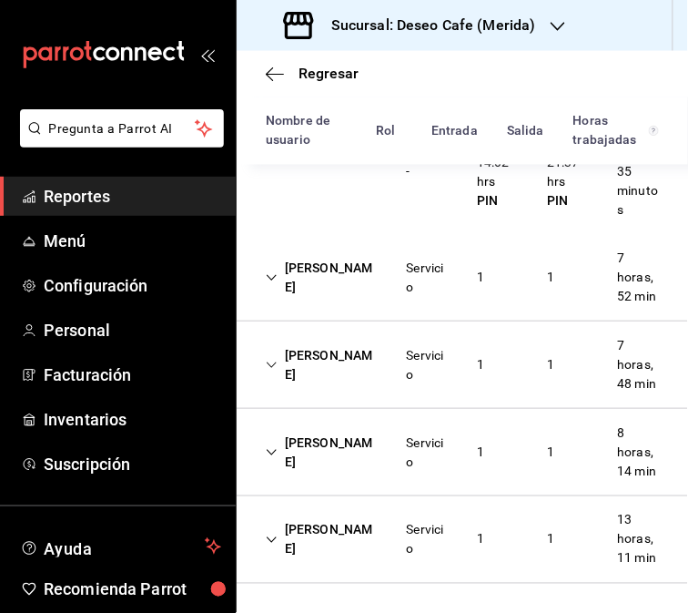
click at [470, 478] on div "[PERSON_NAME] Servicio 1 1 8 horas, 14 min" at bounding box center [463, 452] width 452 height 87
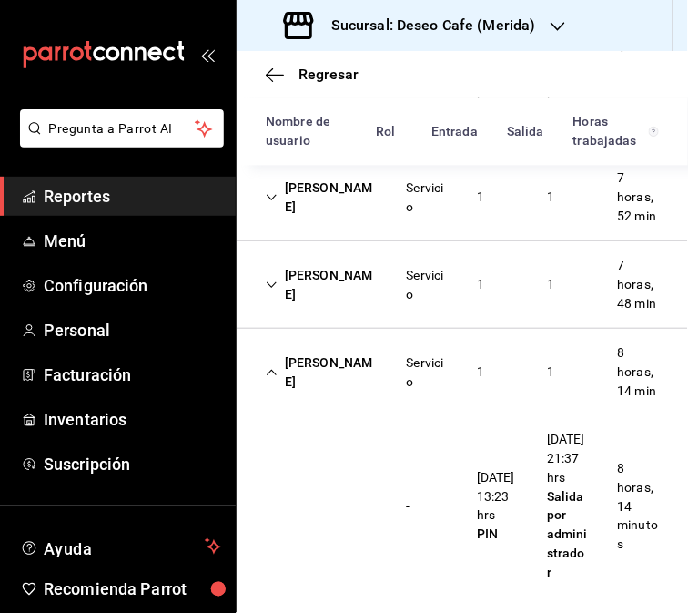
scroll to position [811, 0]
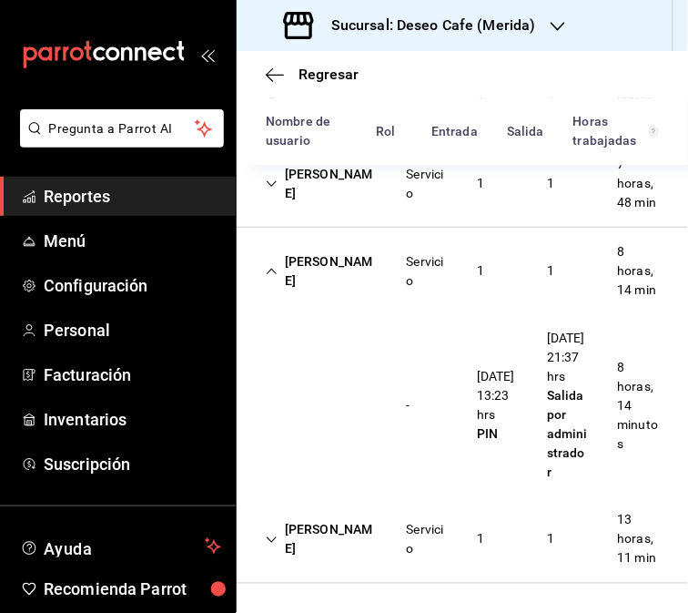
click at [360, 245] on div "[PERSON_NAME]" at bounding box center [321, 271] width 141 height 53
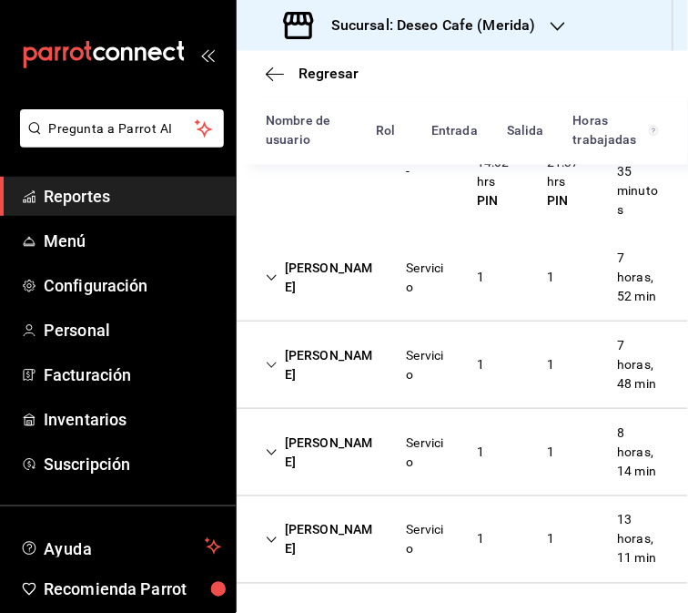
scroll to position [612, 0]
click at [382, 514] on div "[PERSON_NAME]" at bounding box center [321, 540] width 141 height 53
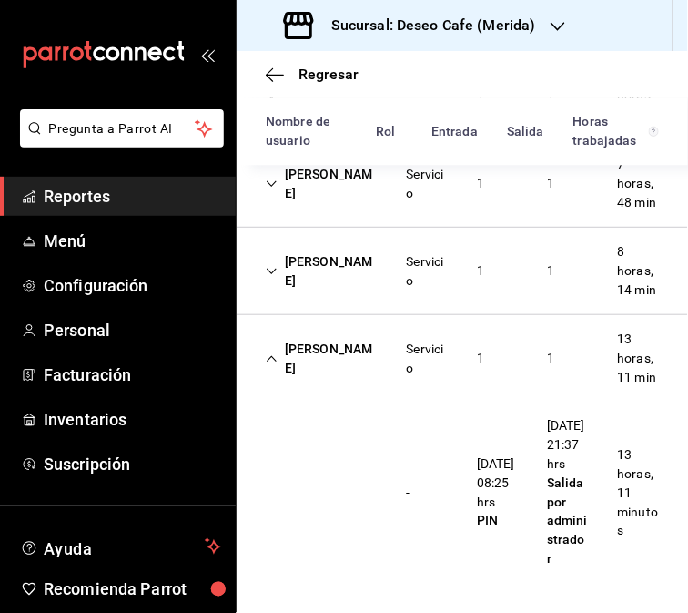
scroll to position [0, 0]
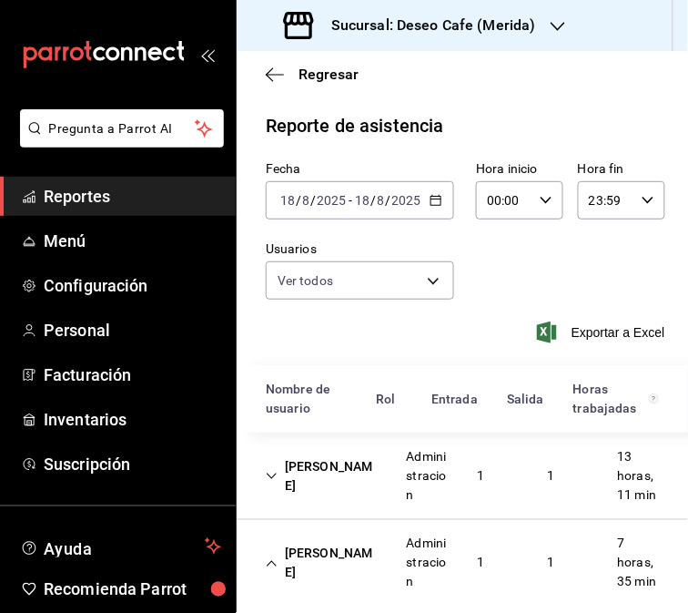
click at [563, 43] on div "Sucursal: Deseo Cafe (Merida)" at bounding box center [411, 25] width 321 height 51
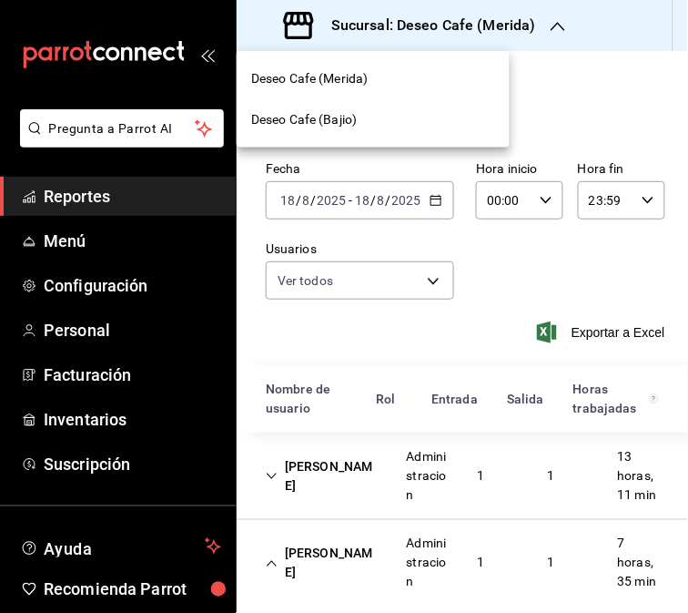
click at [374, 127] on div "Deseo Cafe (Bajio)" at bounding box center [373, 119] width 244 height 19
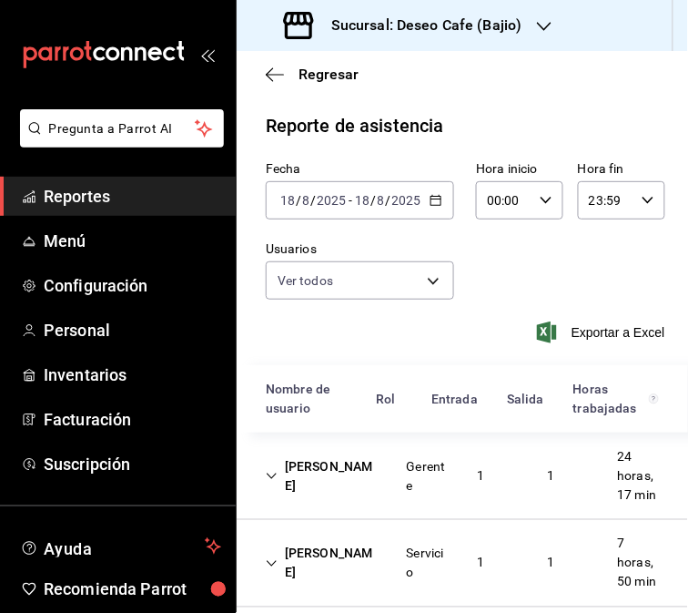
click at [316, 507] on div "[PERSON_NAME] Gerente 1 1 24 horas, 17 min" at bounding box center [463, 476] width 452 height 87
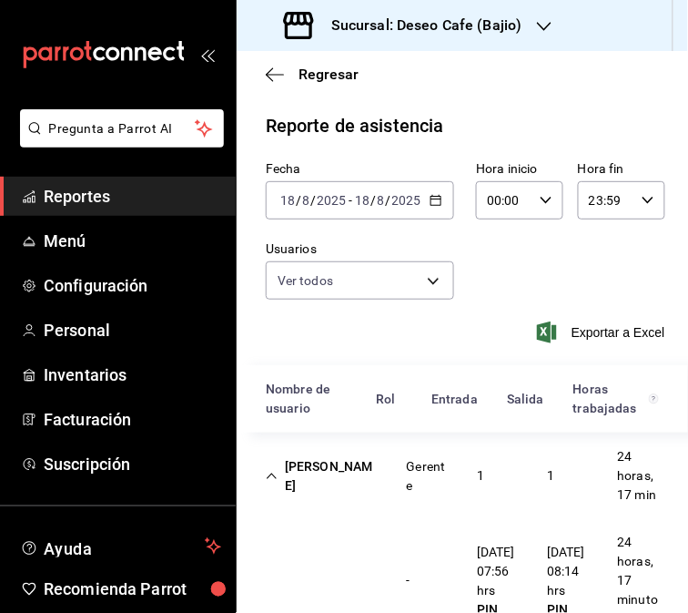
scroll to position [270, 0]
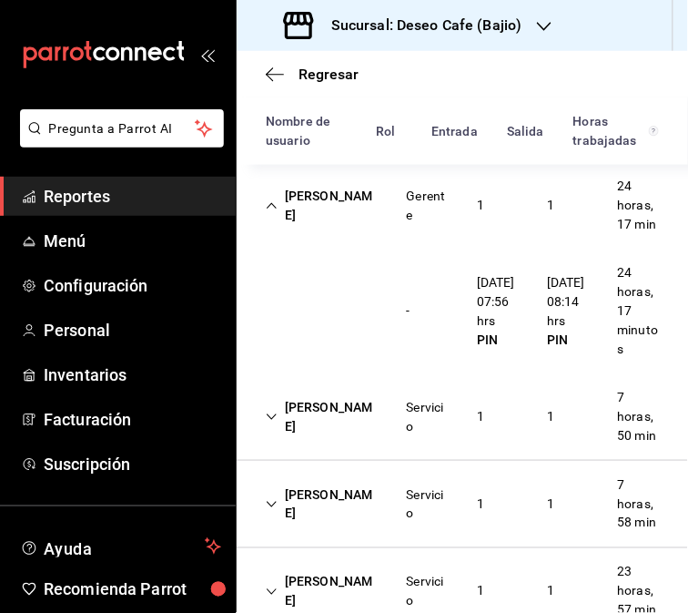
click at [420, 443] on div "Servicio" at bounding box center [427, 417] width 70 height 53
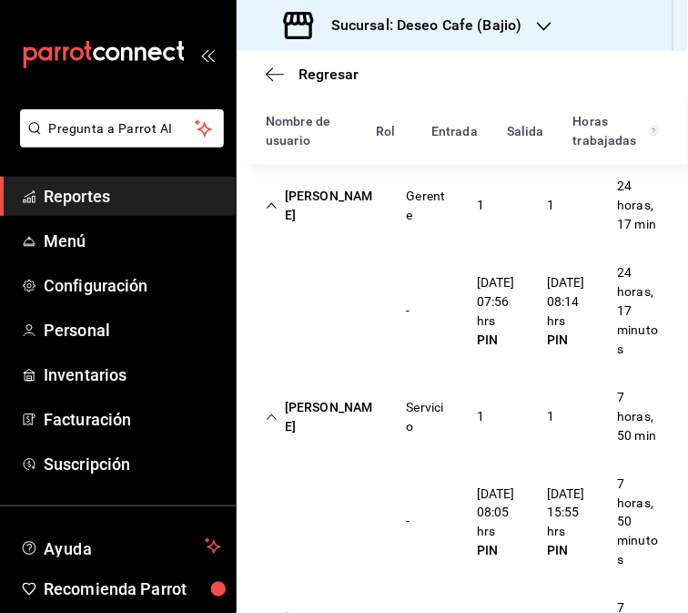
scroll to position [512, 0]
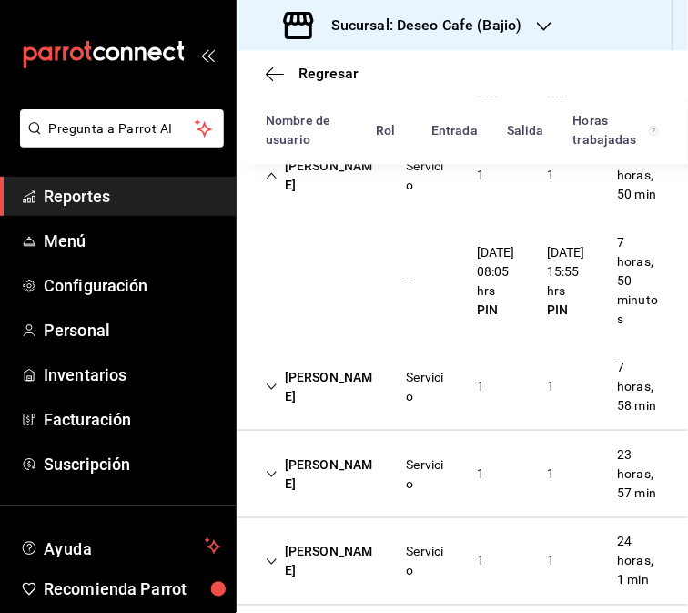
click at [321, 202] on div "[PERSON_NAME]" at bounding box center [321, 175] width 141 height 53
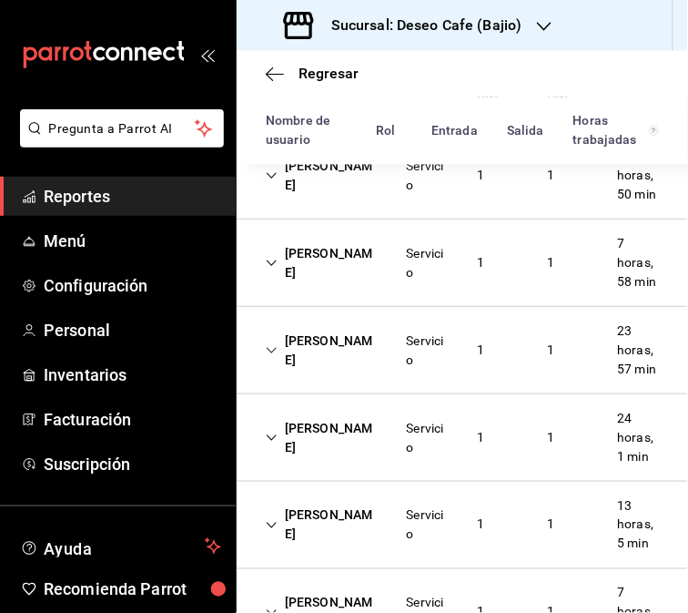
click at [408, 282] on div "Servicio" at bounding box center [427, 263] width 41 height 38
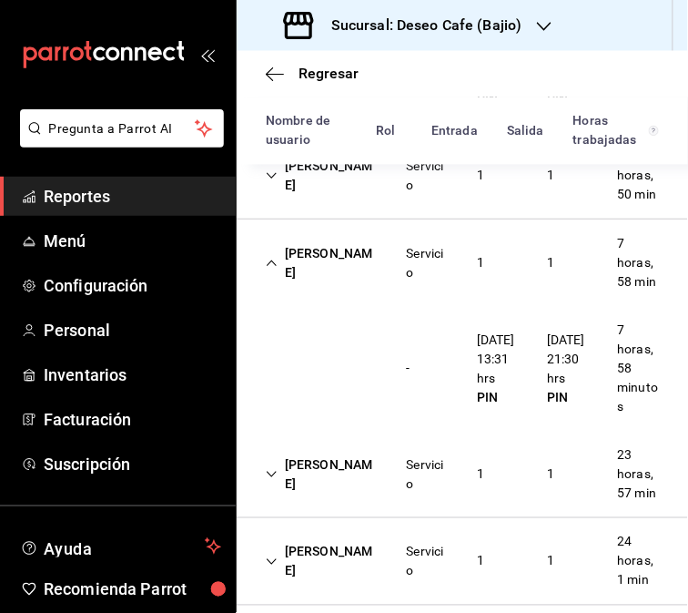
click at [370, 306] on div "[PERSON_NAME] Servicio 1 1 7 horas, 58 min" at bounding box center [463, 262] width 452 height 87
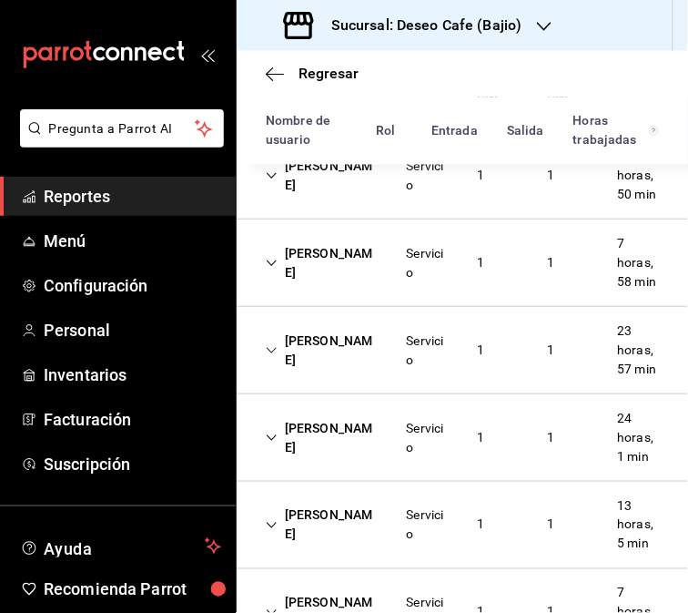
scroll to position [719, 0]
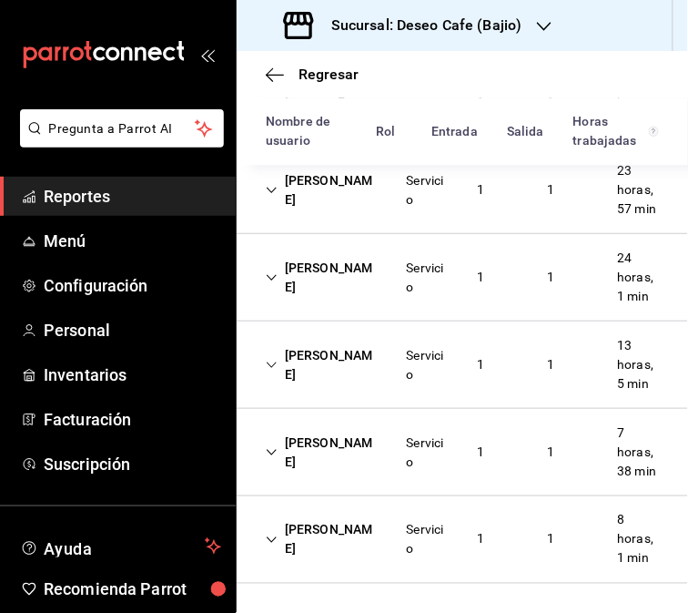
click at [392, 183] on div "Servicio" at bounding box center [427, 190] width 70 height 53
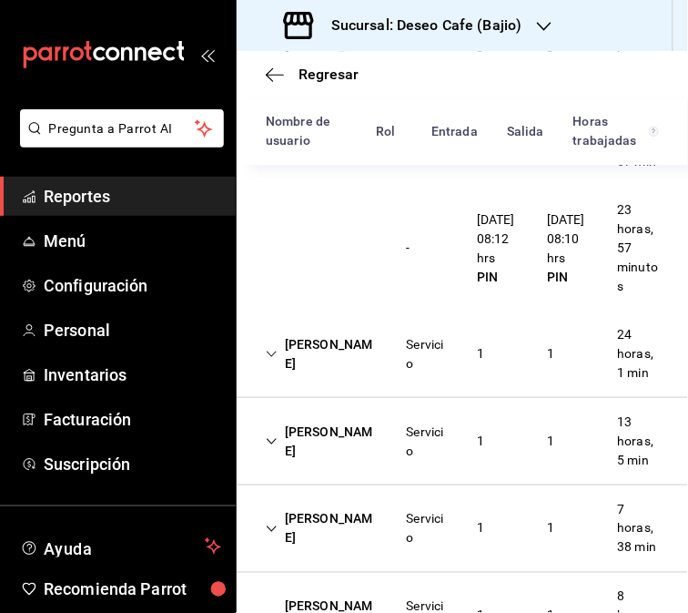
click at [368, 381] on div "[PERSON_NAME]" at bounding box center [321, 354] width 141 height 53
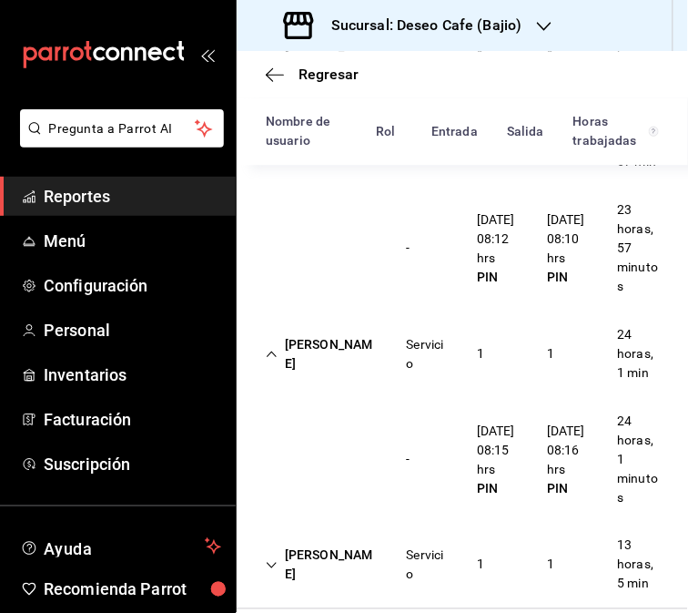
scroll to position [994, 0]
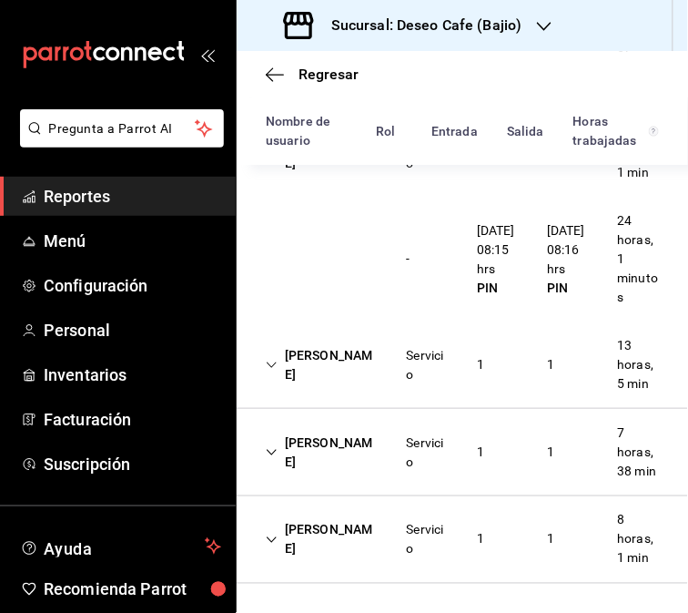
click at [365, 382] on div "[PERSON_NAME]" at bounding box center [321, 365] width 141 height 53
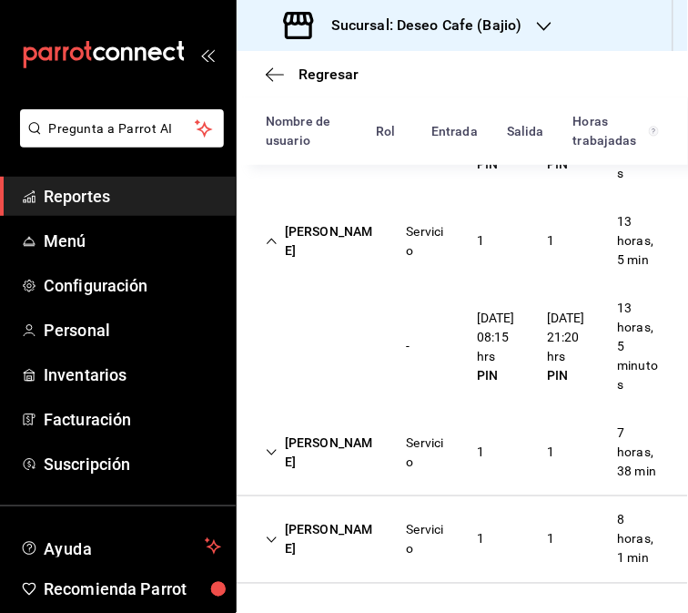
scroll to position [1060, 0]
click at [308, 268] on div "[PERSON_NAME]" at bounding box center [321, 241] width 141 height 53
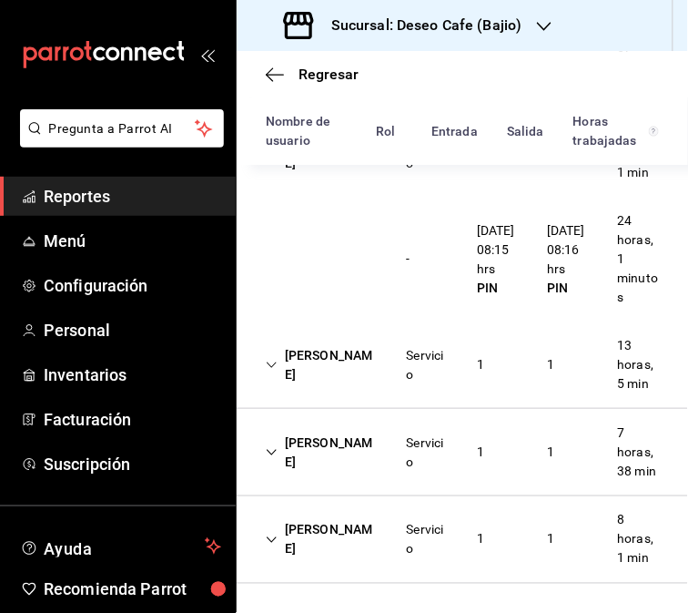
scroll to position [1014, 0]
click at [324, 461] on div "[PERSON_NAME]" at bounding box center [321, 452] width 141 height 53
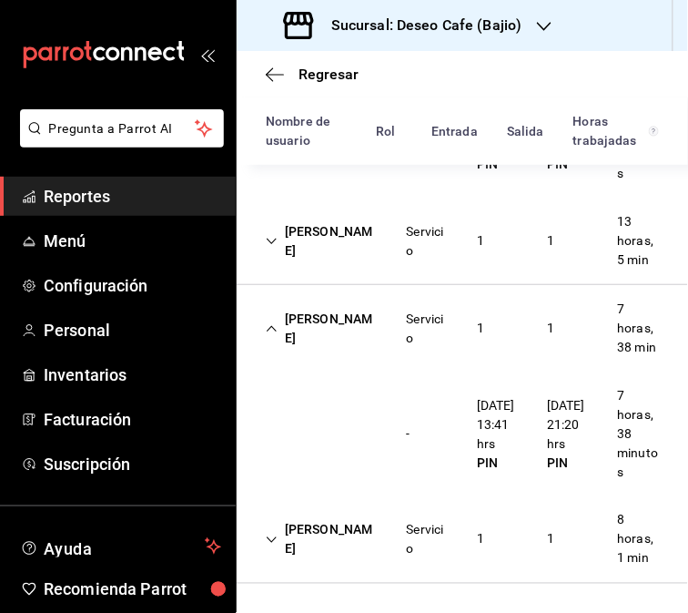
scroll to position [1138, 0]
click at [507, 326] on div "[PERSON_NAME] Servicio 1 1 7 horas, 38 min" at bounding box center [463, 328] width 452 height 87
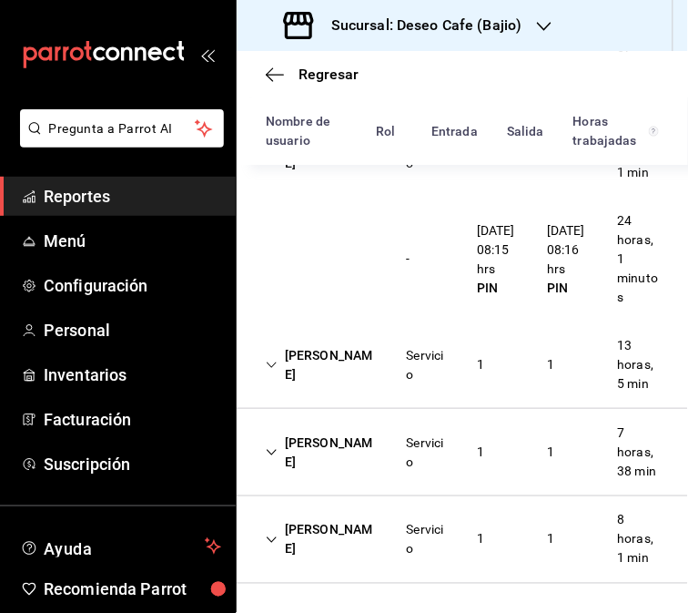
scroll to position [1014, 0]
click at [423, 548] on div "Servicio" at bounding box center [427, 540] width 41 height 38
click at [423, 548] on div "Servicio" at bounding box center [427, 541] width 41 height 38
click at [497, 566] on div "[PERSON_NAME] Servicio 1 1 8 horas, 1 min" at bounding box center [463, 539] width 452 height 87
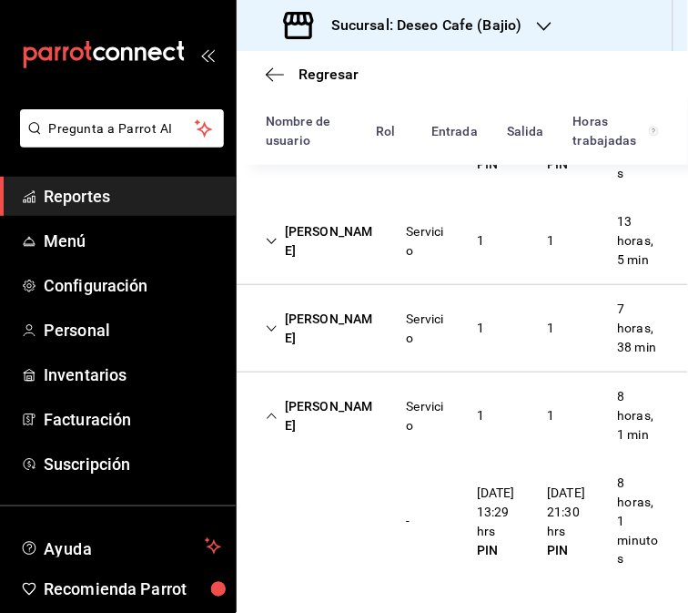
scroll to position [1138, 0]
